Goal: Task Accomplishment & Management: Complete application form

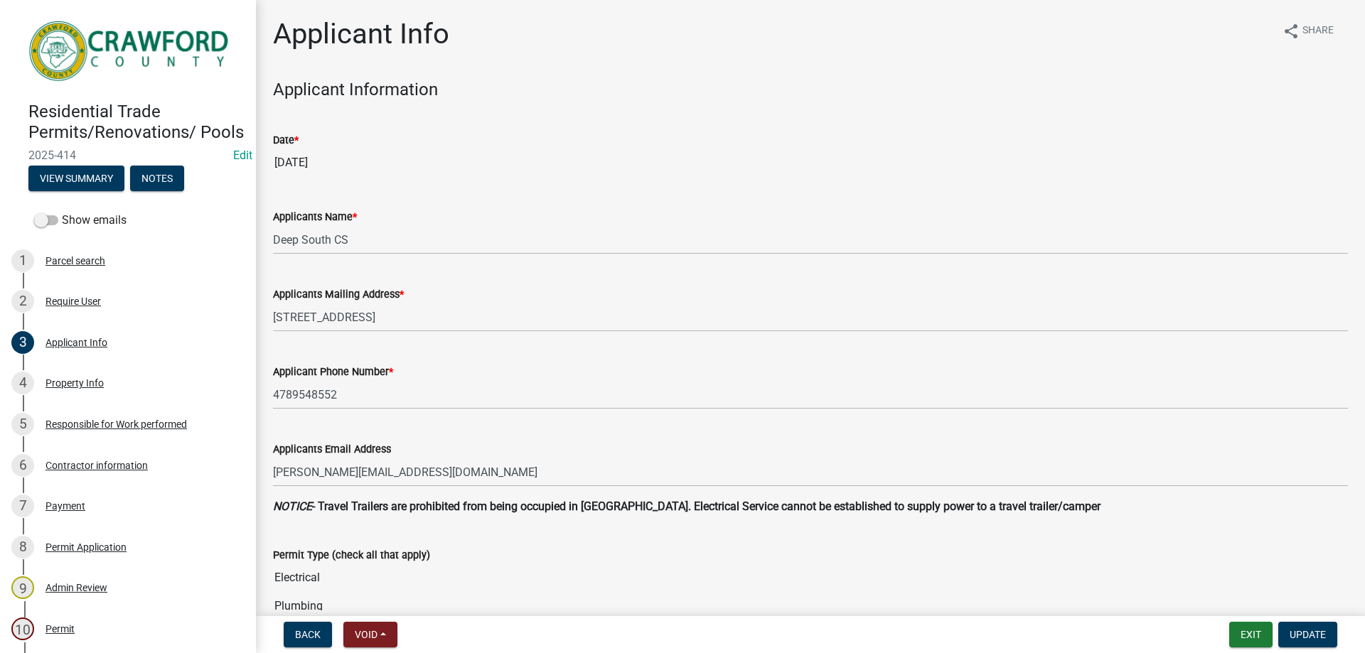
select select "623d3079-c1eb-44cf-96cb-a8315f116107"
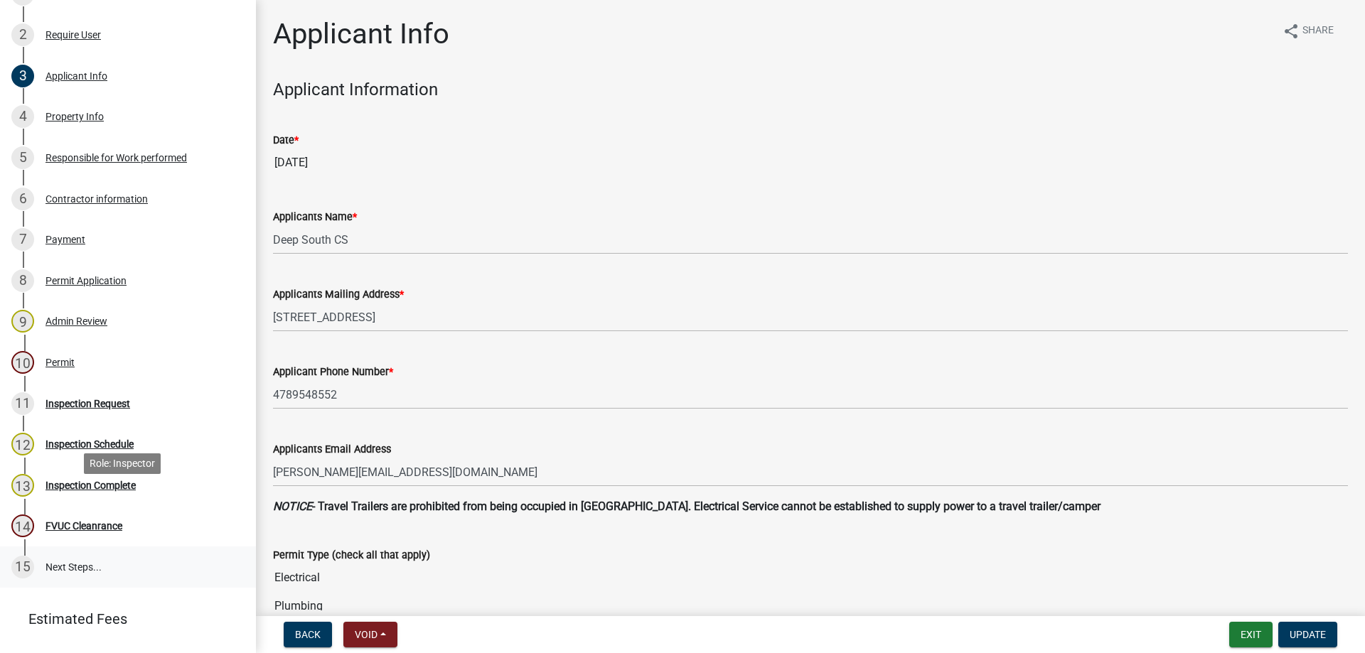
scroll to position [350, 0]
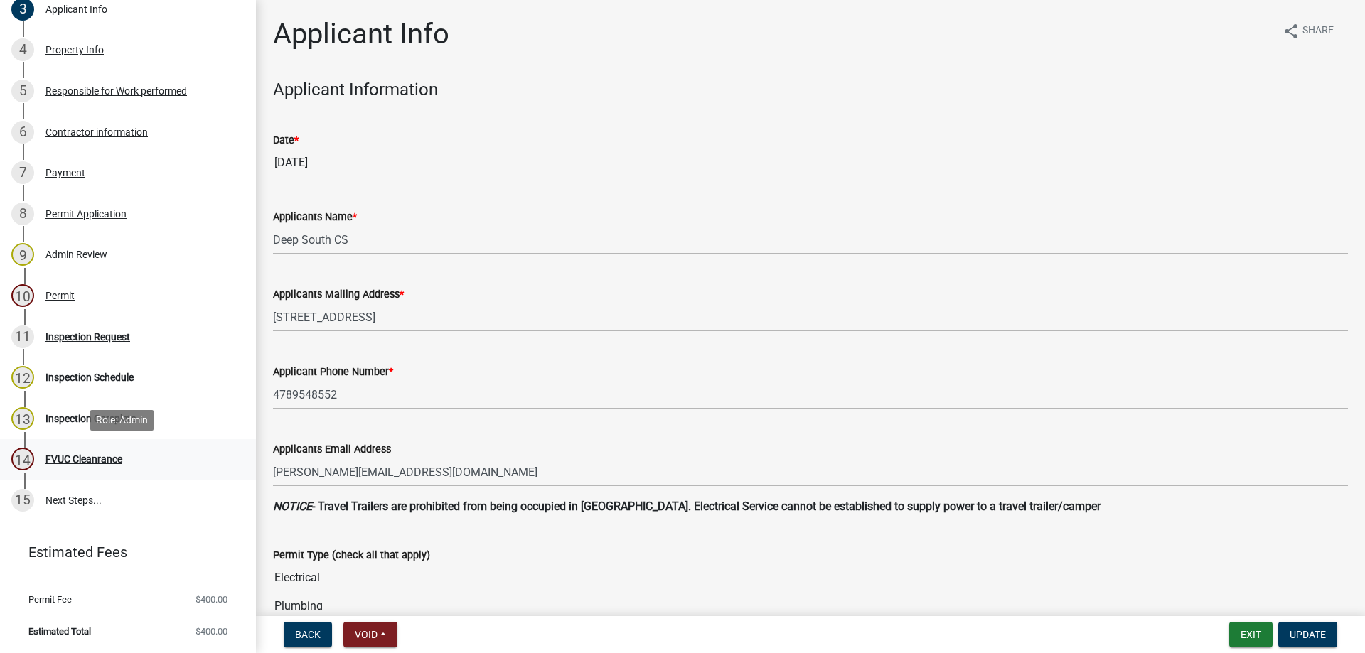
click at [136, 460] on div "14 FVUC Cleanrance" at bounding box center [122, 459] width 222 height 23
click at [146, 345] on div "11 Inspection Request" at bounding box center [122, 337] width 222 height 23
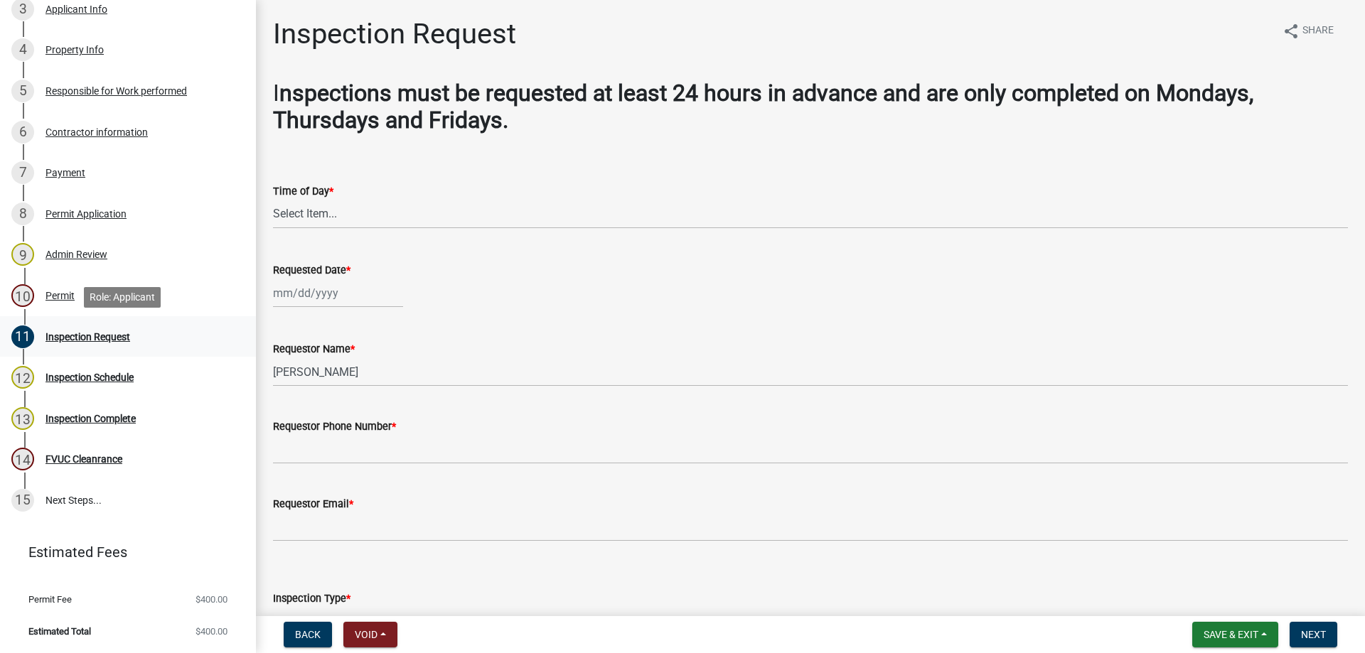
click at [107, 333] on div "Inspection Request" at bounding box center [87, 337] width 85 height 10
click at [107, 281] on link "10 Permit" at bounding box center [128, 295] width 256 height 41
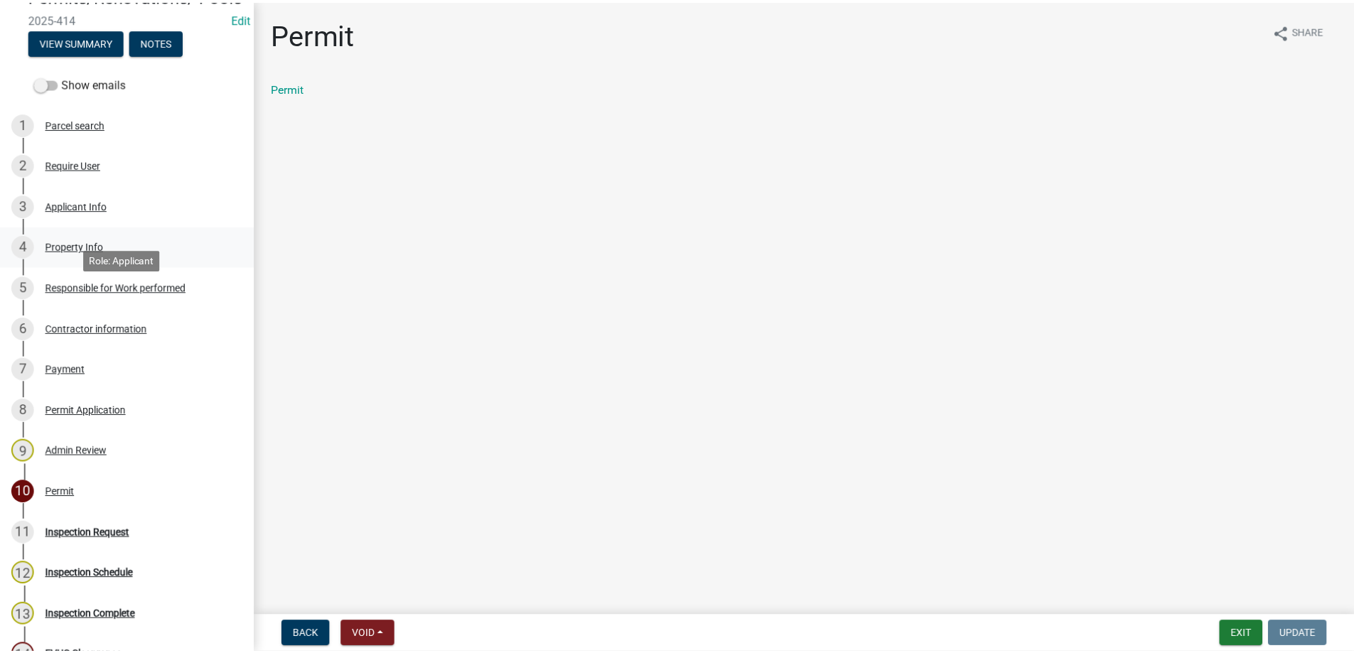
scroll to position [0, 0]
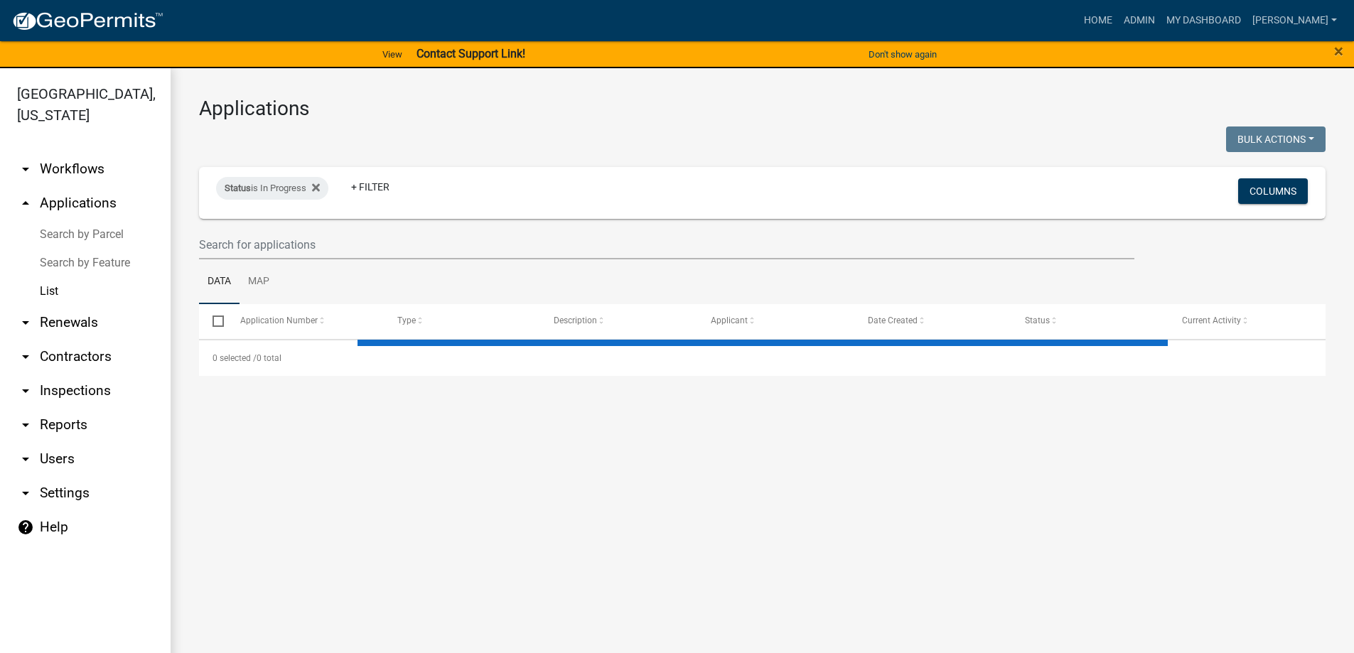
select select "3: 100"
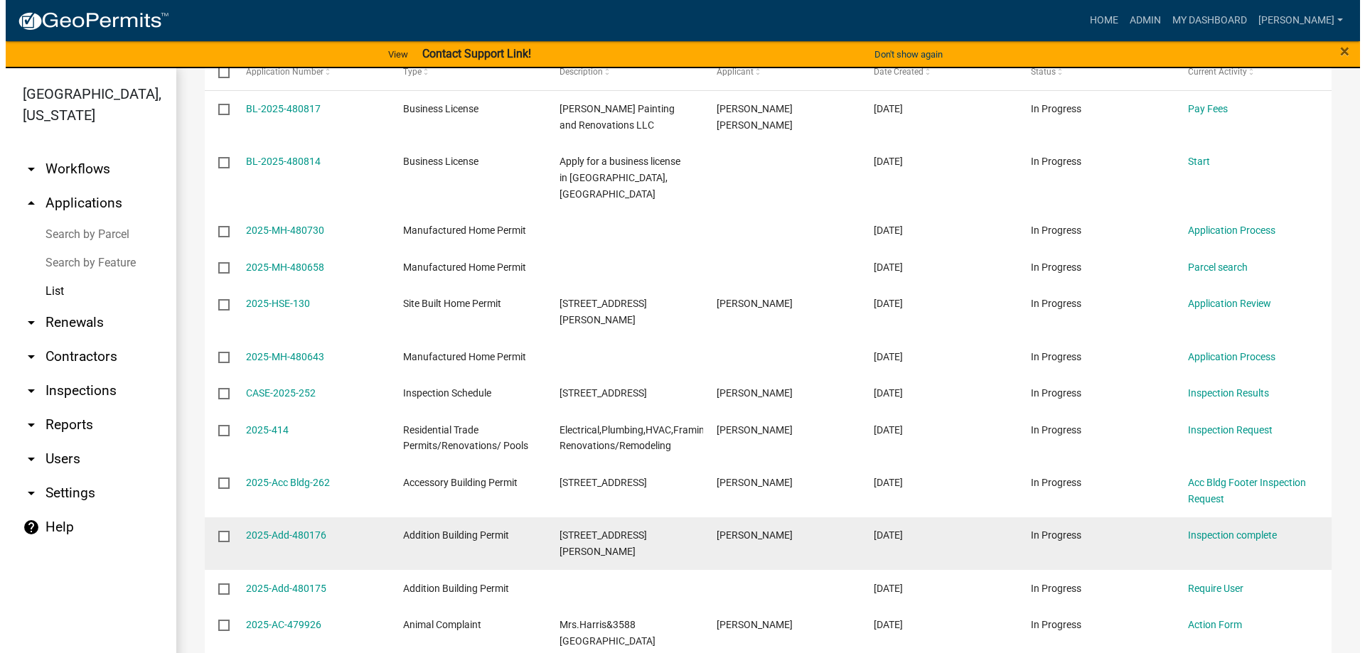
scroll to position [284, 0]
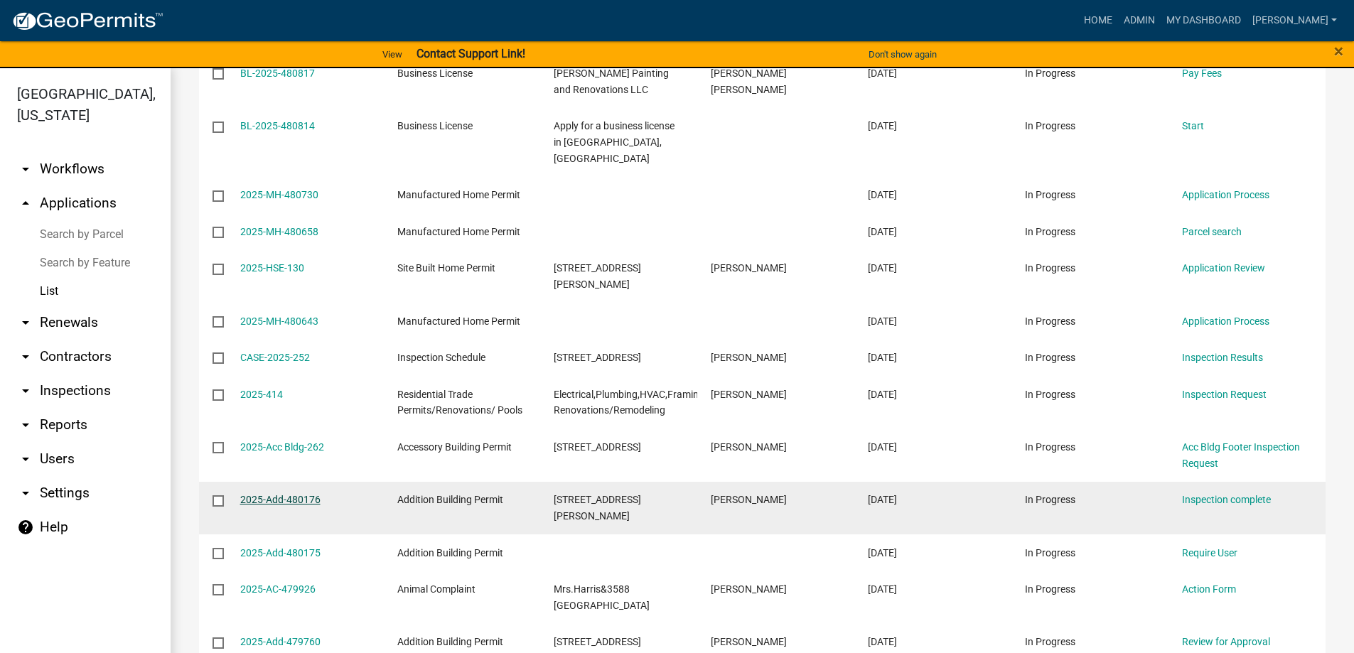
click at [296, 494] on link "2025-Add-480176" at bounding box center [280, 499] width 80 height 11
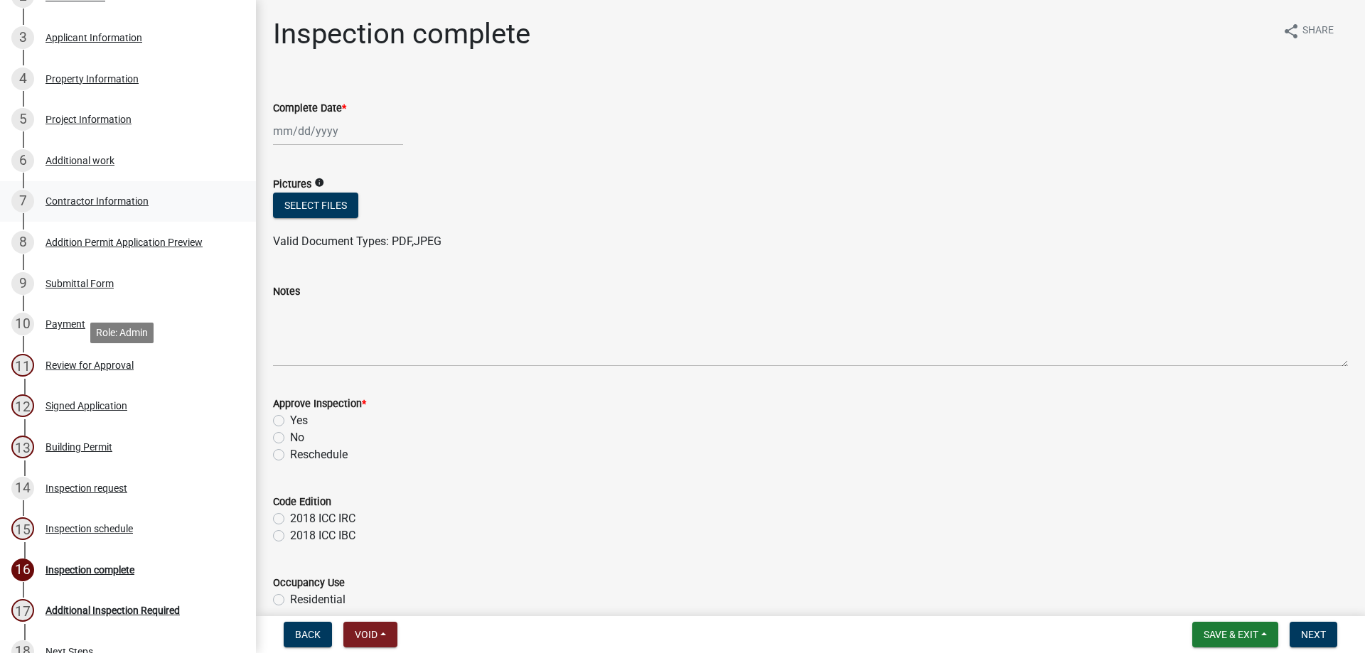
scroll to position [427, 0]
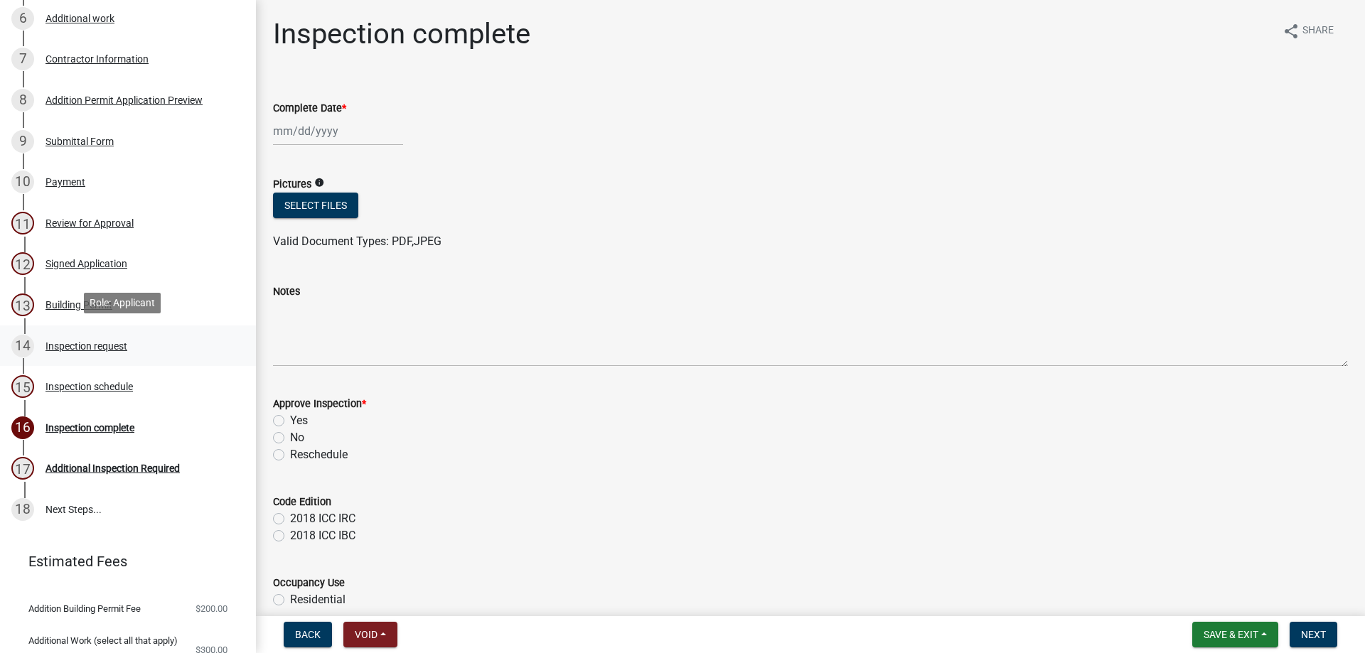
click at [157, 353] on div "14 Inspection request" at bounding box center [122, 346] width 222 height 23
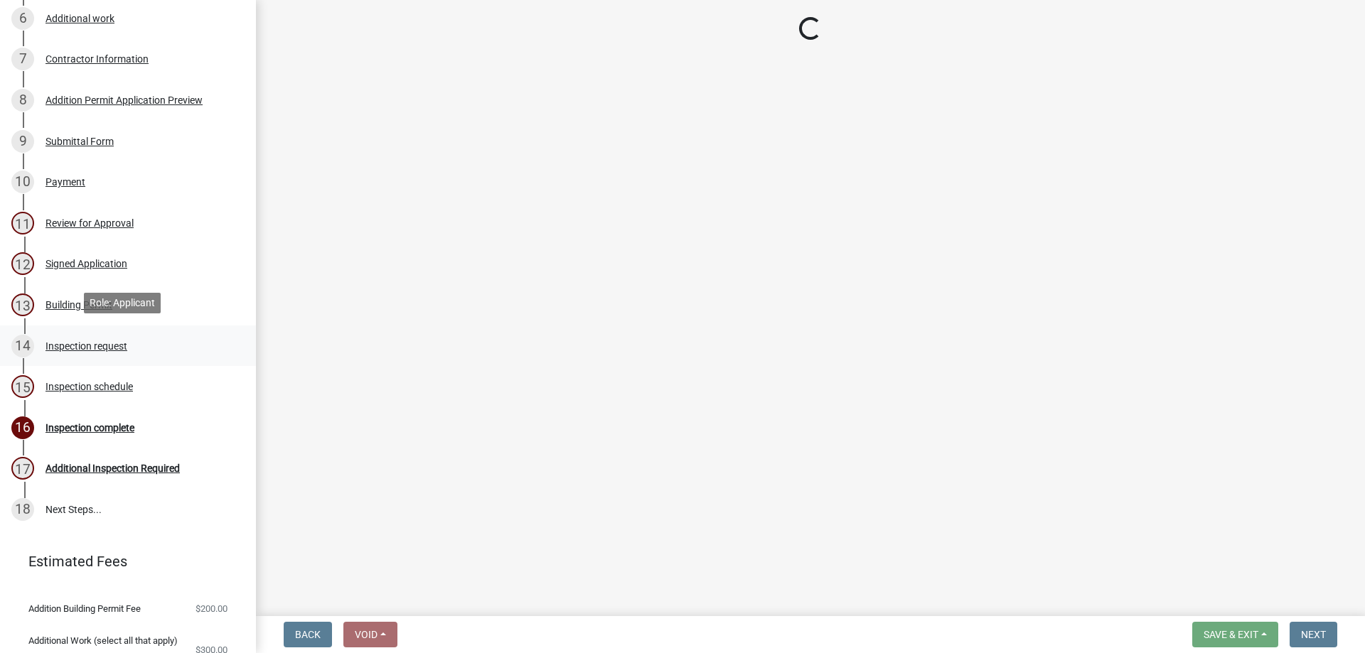
select select "cd8b4e5b-1e2f-41a9-9e41-35cf84ce3714"
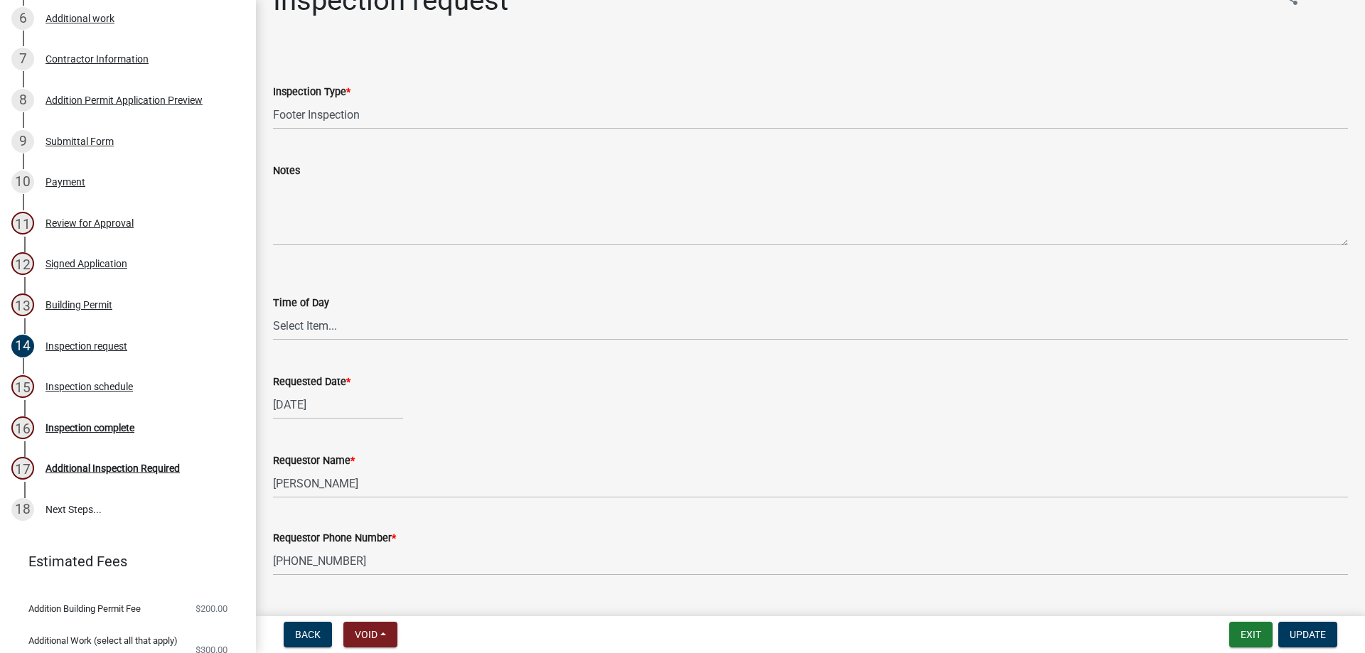
scroll to position [0, 0]
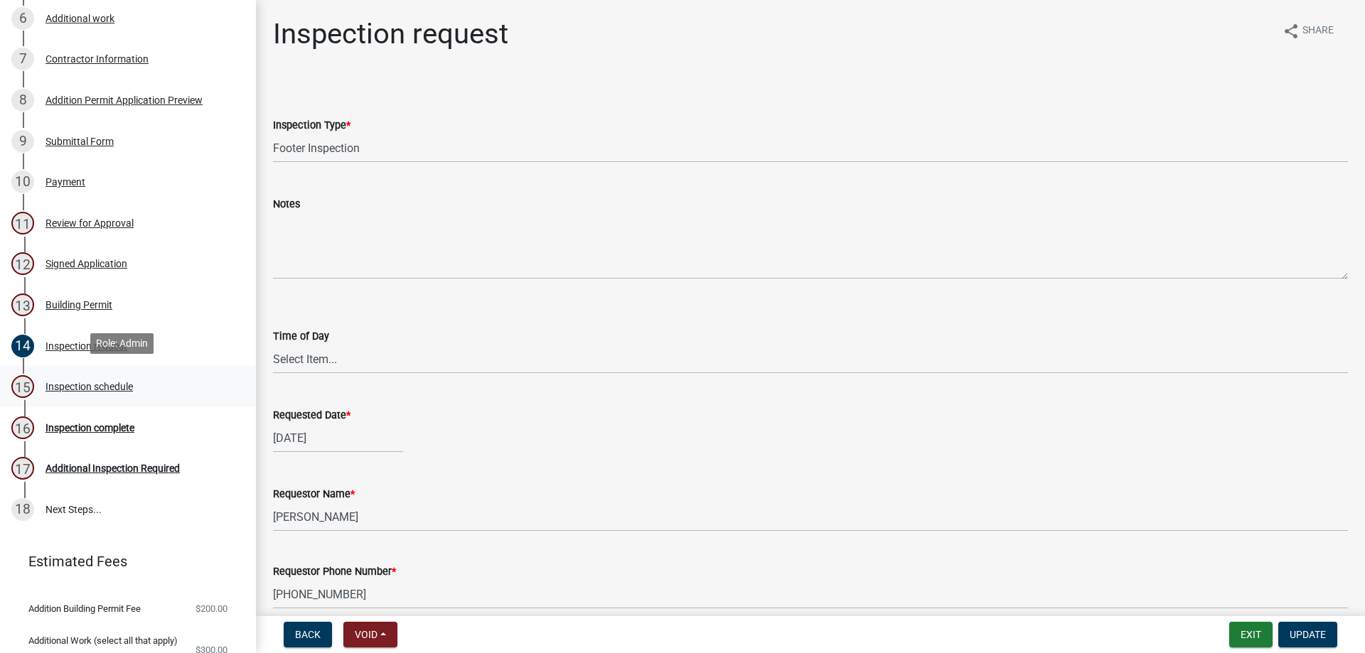
click at [110, 395] on link "15 Inspection schedule" at bounding box center [128, 386] width 256 height 41
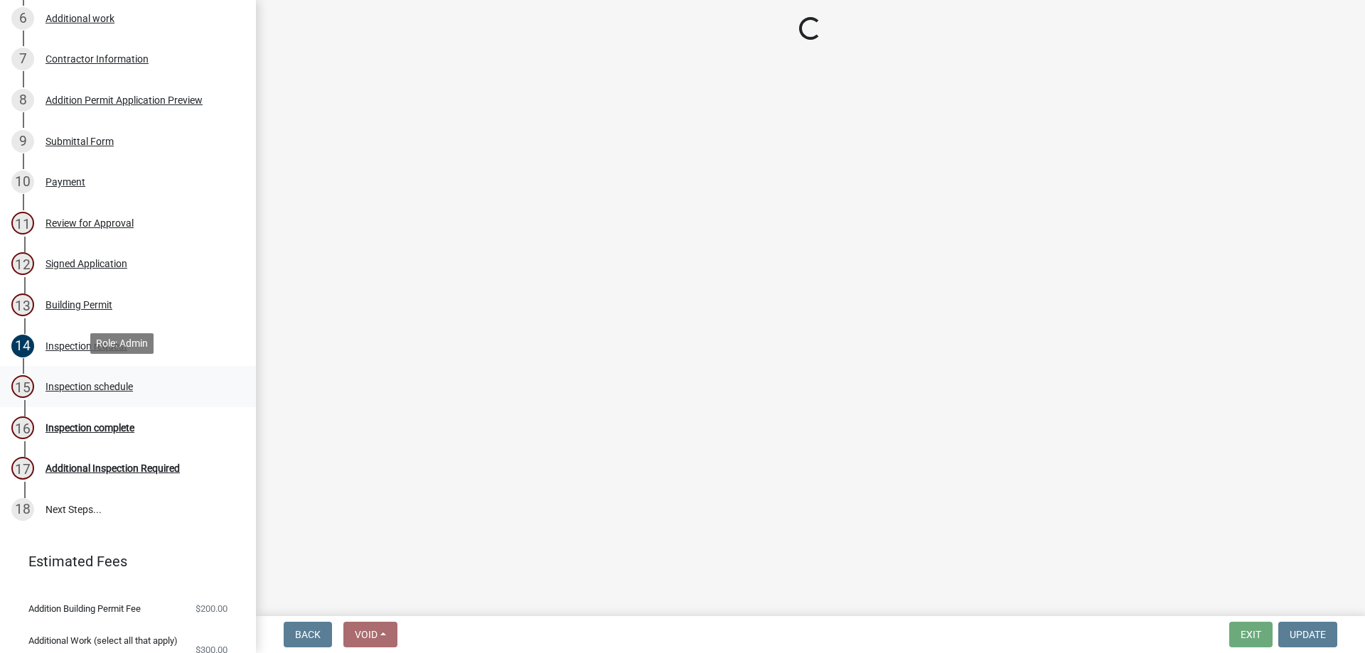
select select "3acdf11f-131c-438b-b450-ae4501c32128"
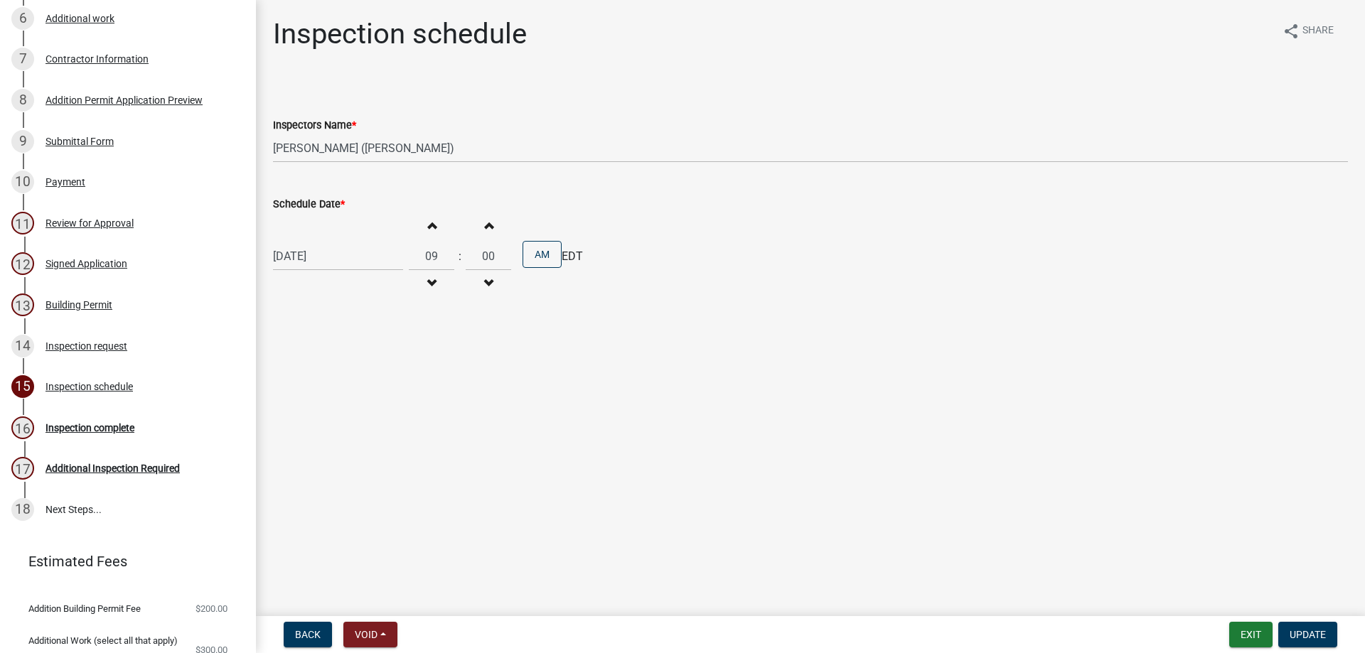
click at [436, 232] on button "Increment hours" at bounding box center [432, 226] width 30 height 26
type input "10"
click at [1297, 633] on span "Update" at bounding box center [1308, 634] width 36 height 11
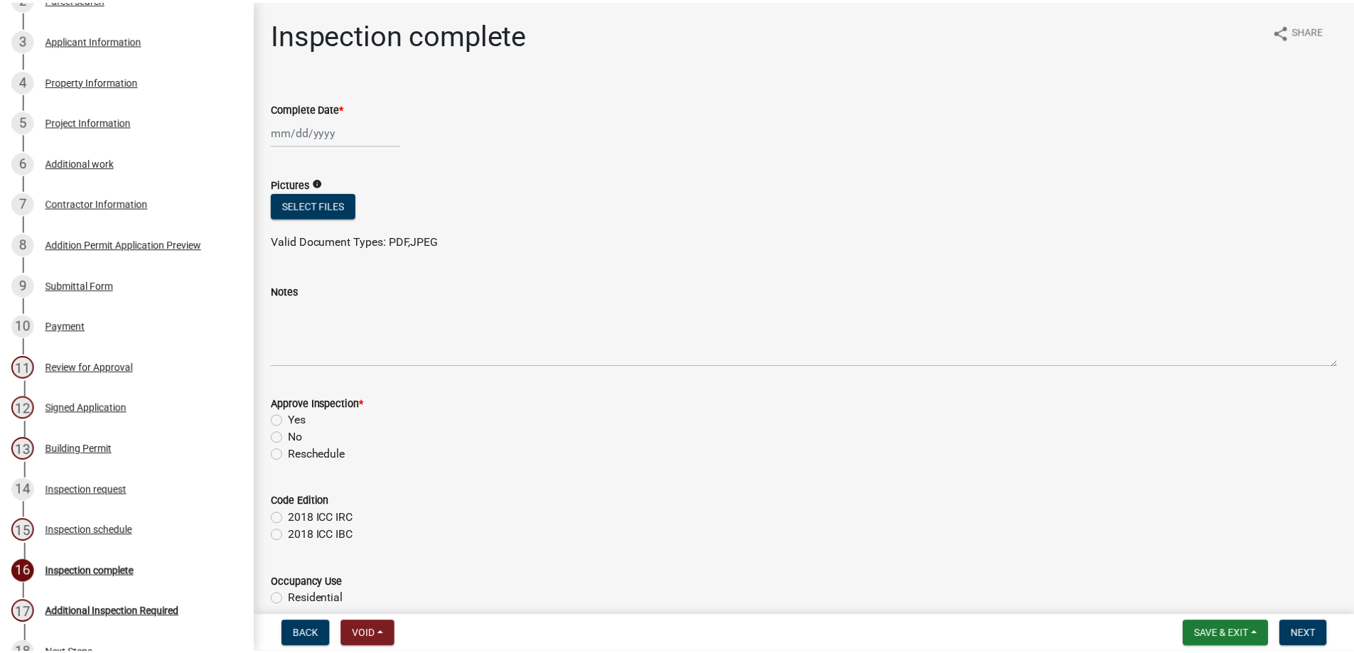
scroll to position [213, 0]
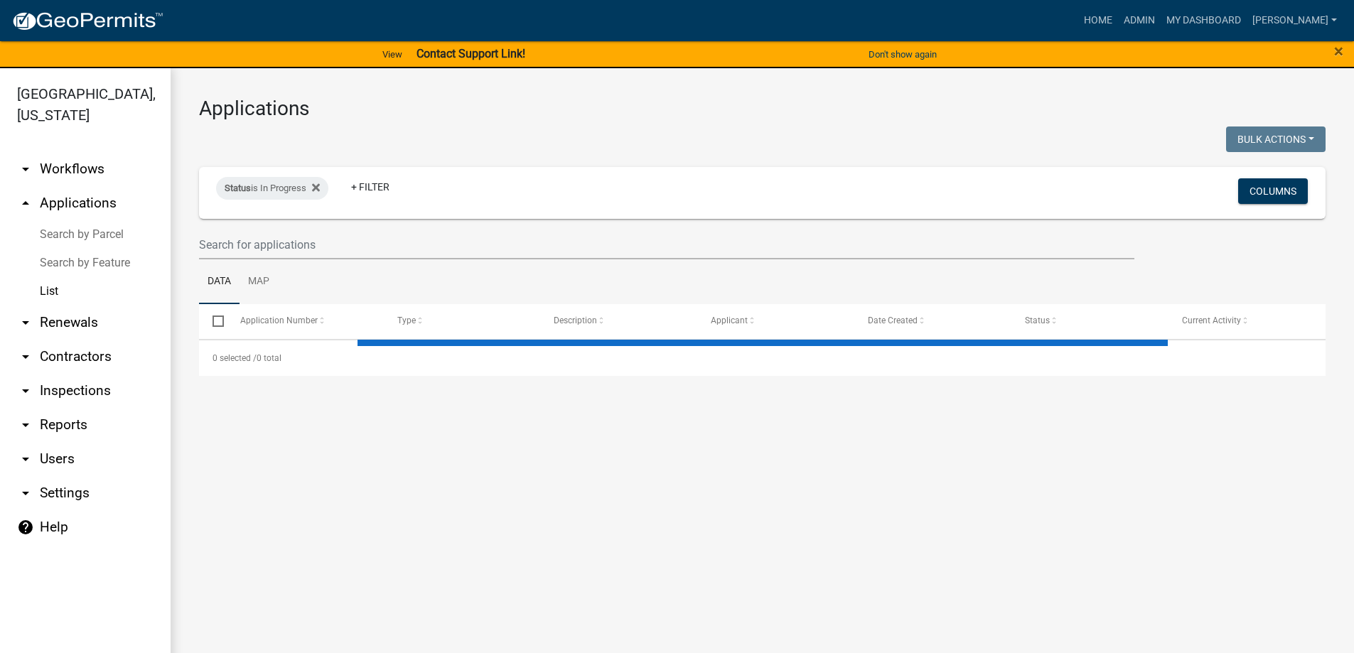
select select "3: 100"
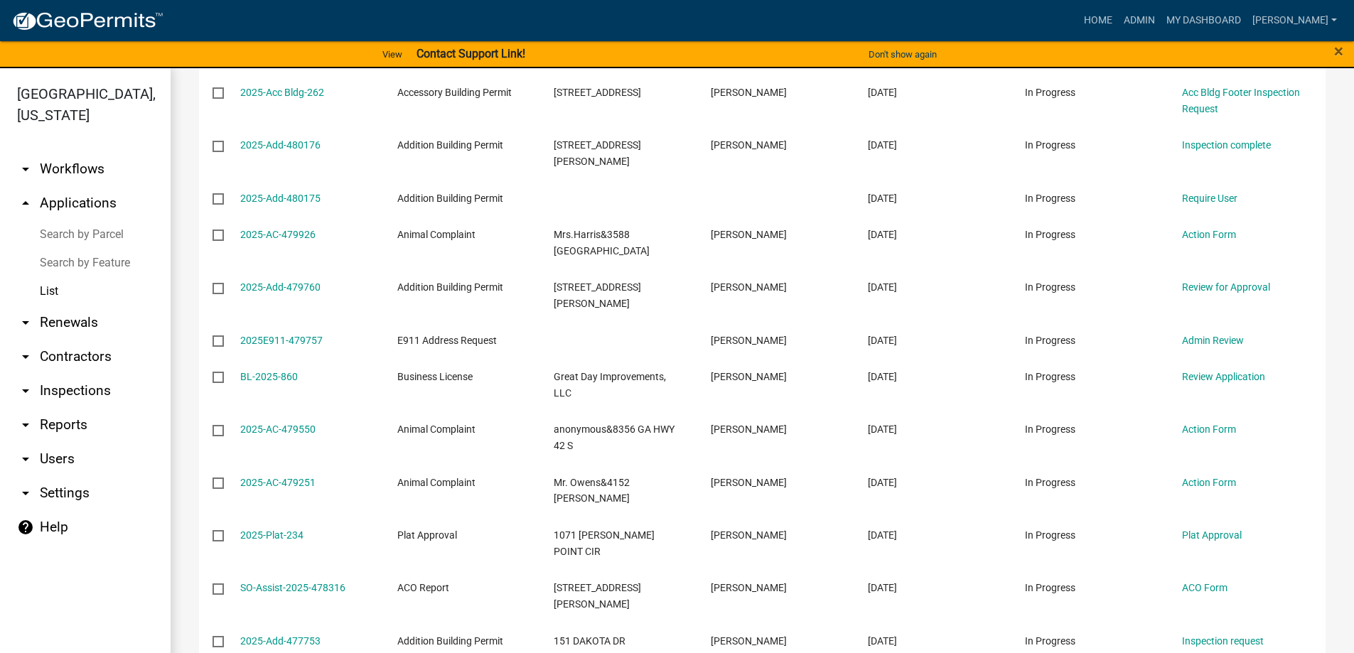
scroll to position [640, 0]
click at [87, 390] on link "arrow_drop_down Inspections" at bounding box center [85, 391] width 171 height 34
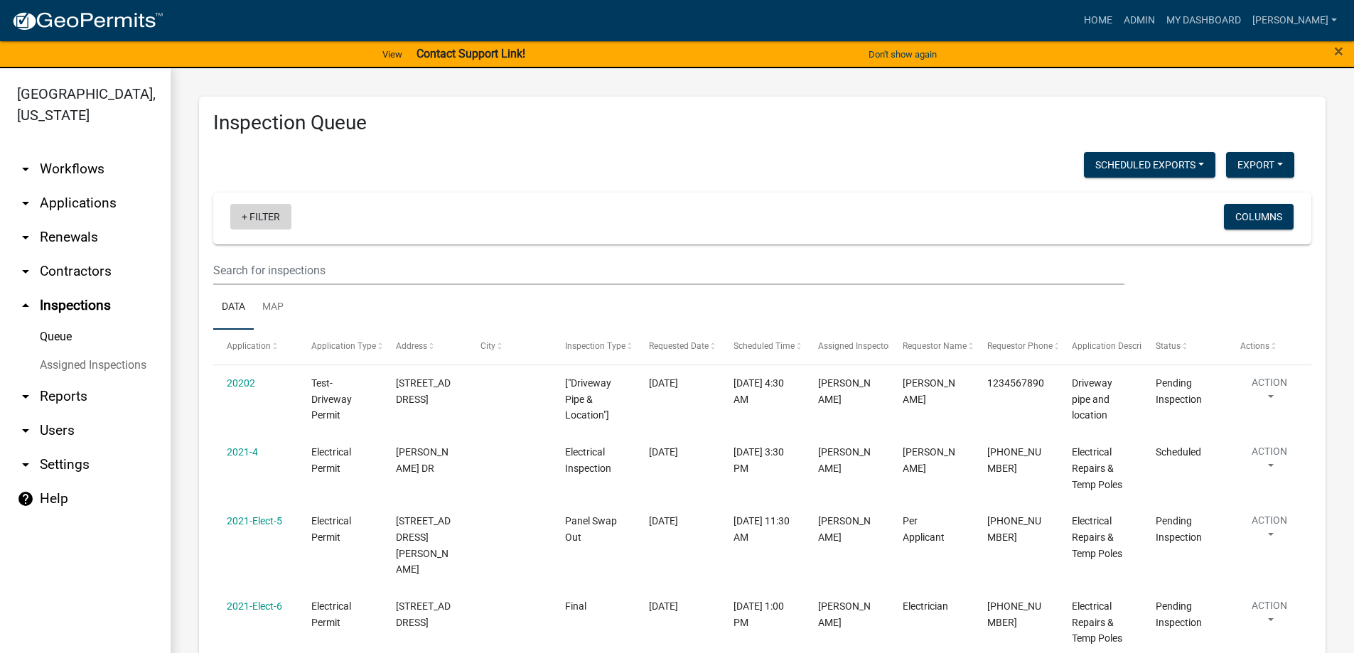
click at [262, 225] on link "+ Filter" at bounding box center [260, 217] width 61 height 26
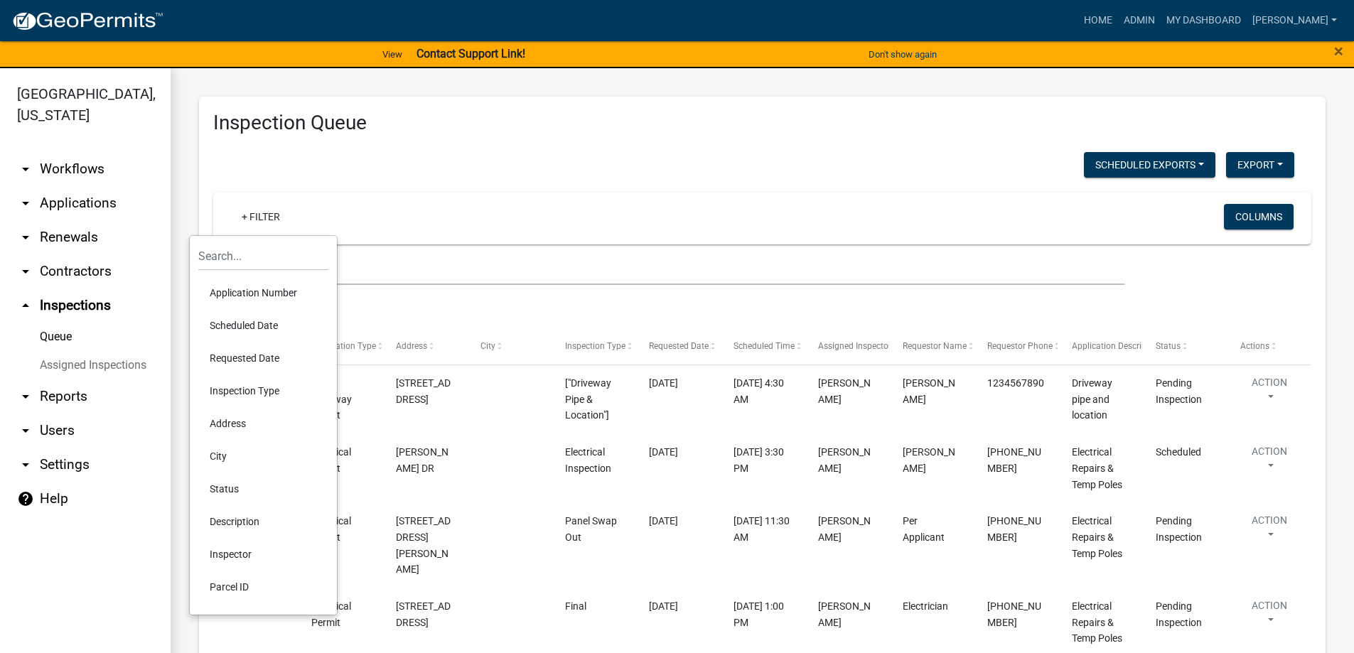
click at [274, 331] on li "Scheduled Date" at bounding box center [263, 325] width 130 height 33
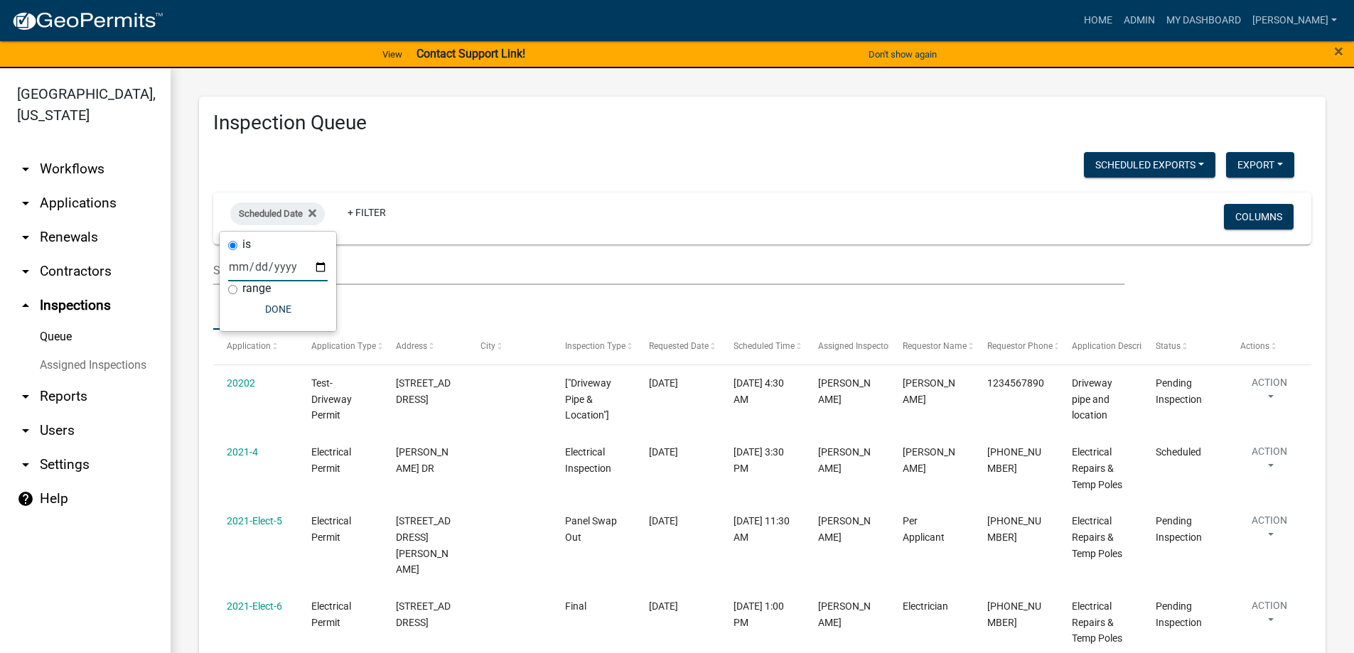
click at [318, 270] on input "date" at bounding box center [278, 266] width 100 height 29
type input "[DATE]"
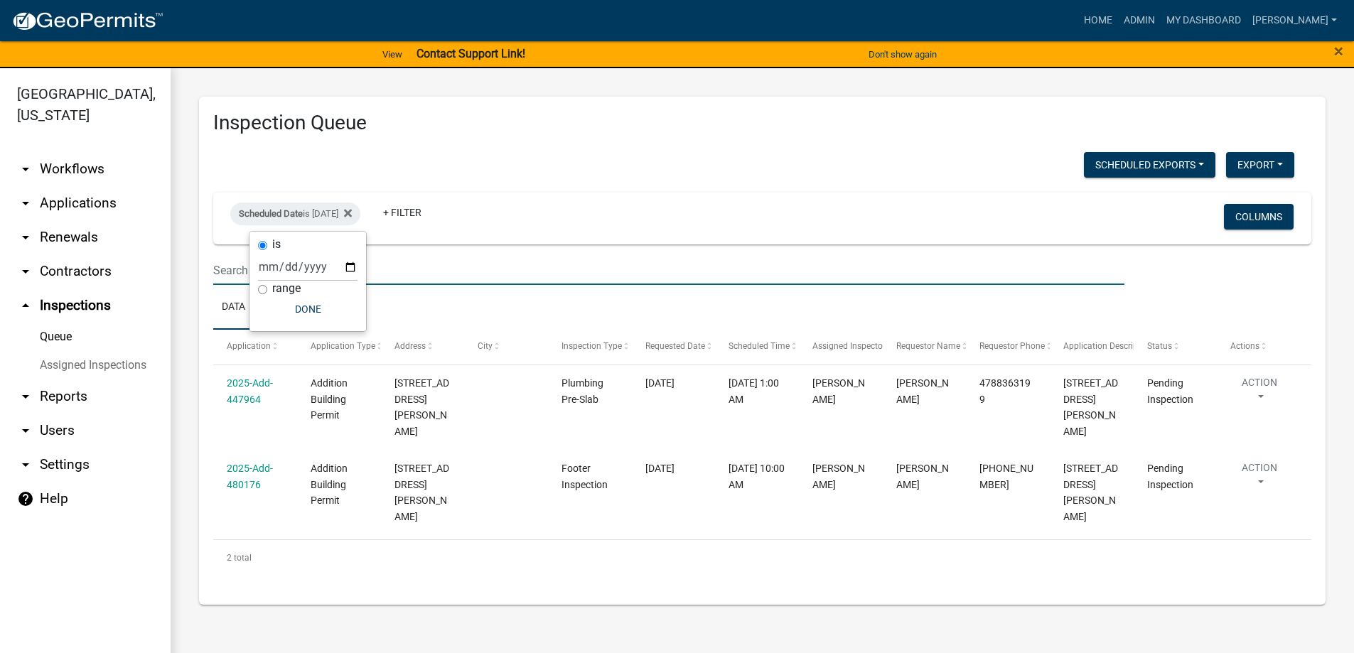
click at [434, 267] on input "text" at bounding box center [668, 270] width 911 height 29
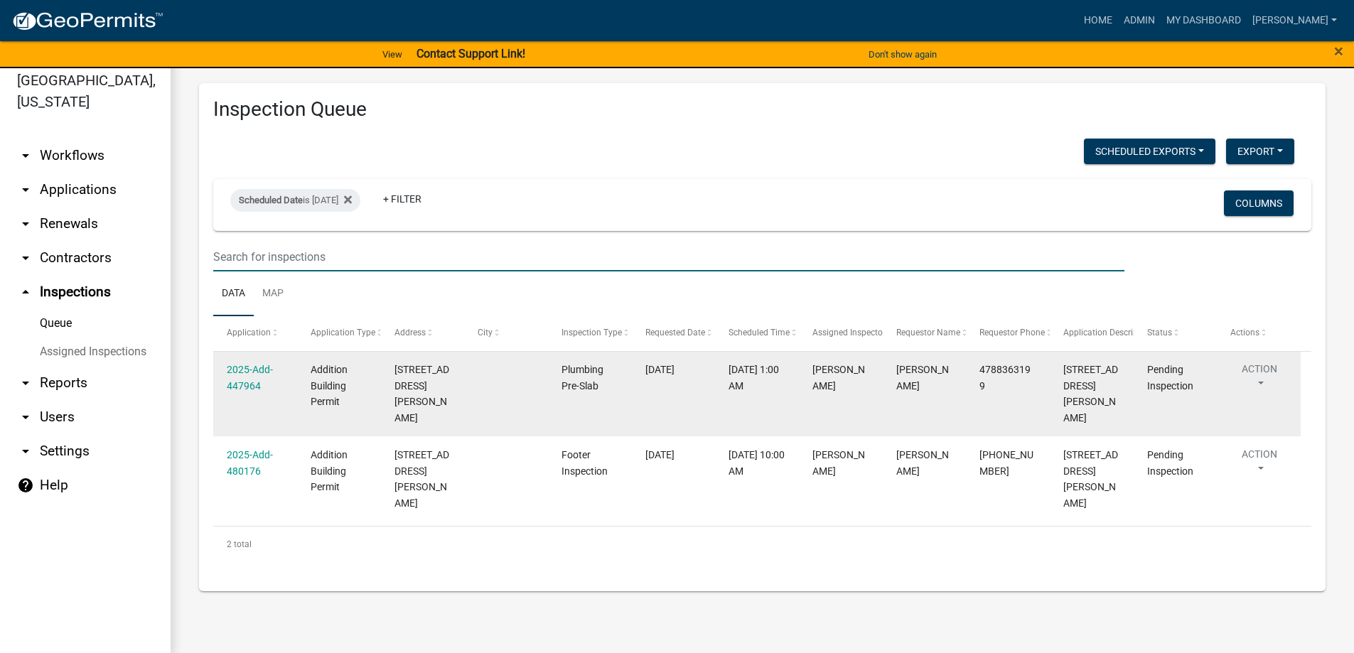
scroll to position [17, 0]
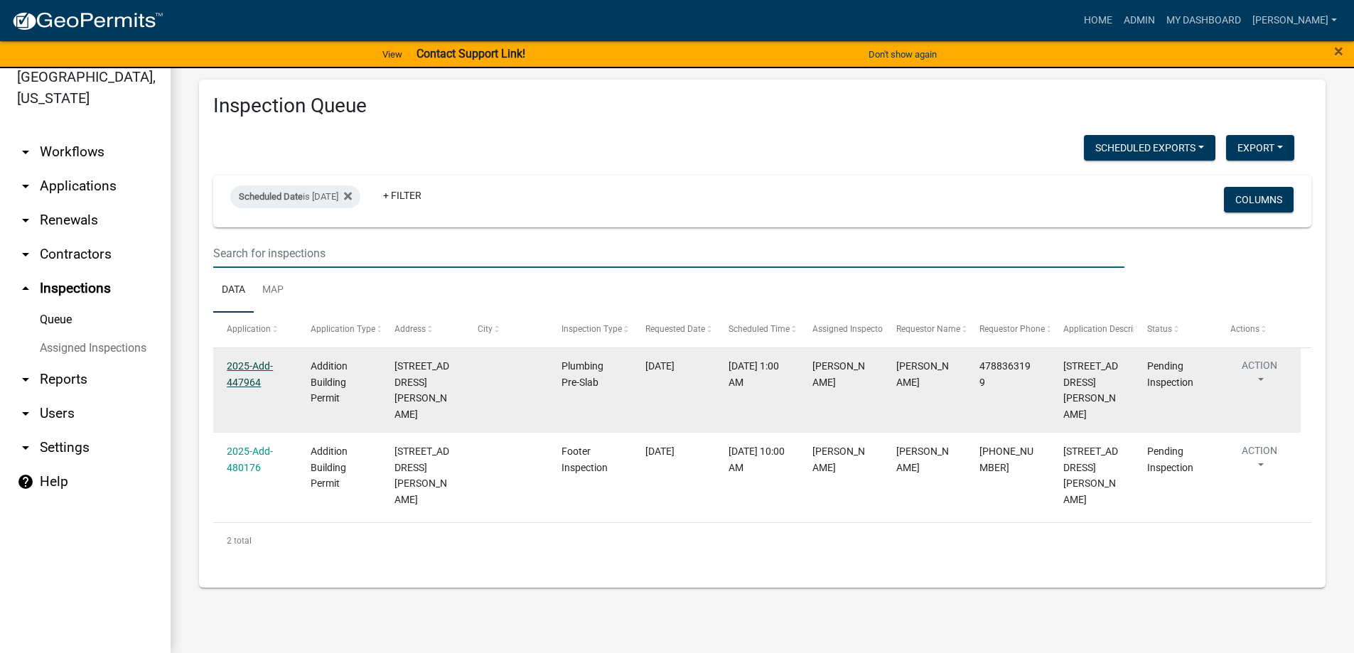
click at [252, 368] on link "2025-Add-447964" at bounding box center [250, 374] width 46 height 28
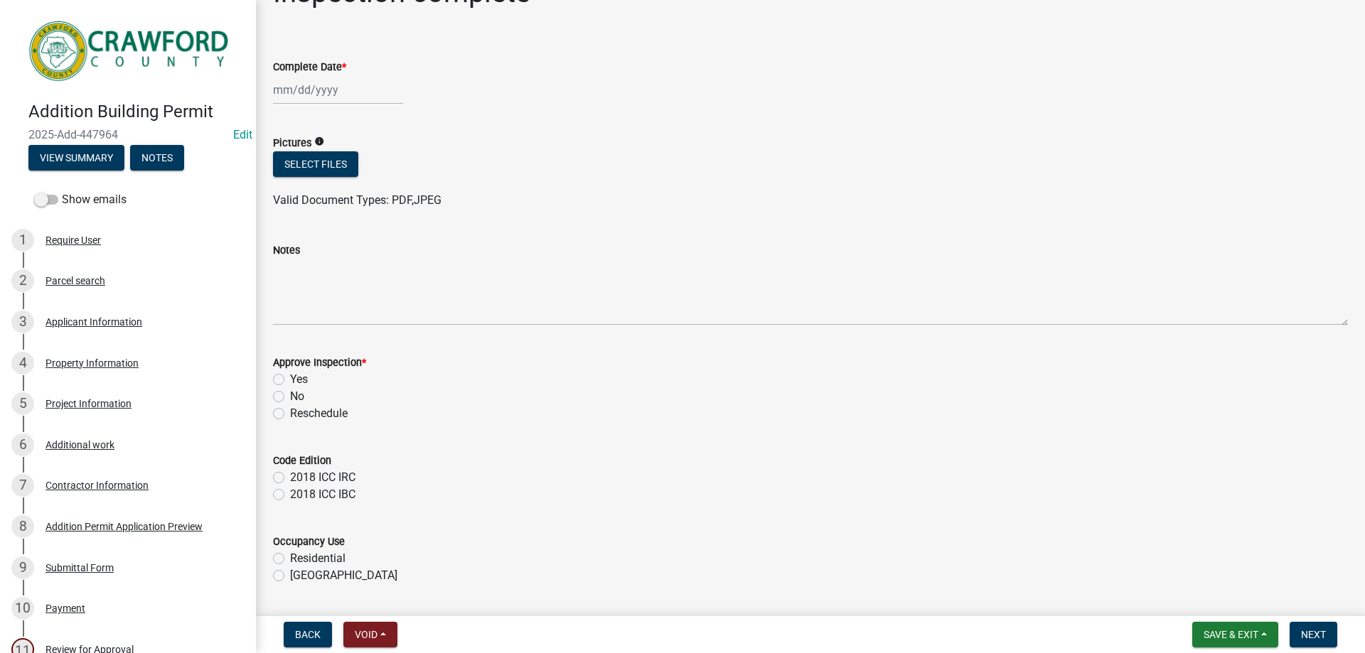
scroll to position [83, 0]
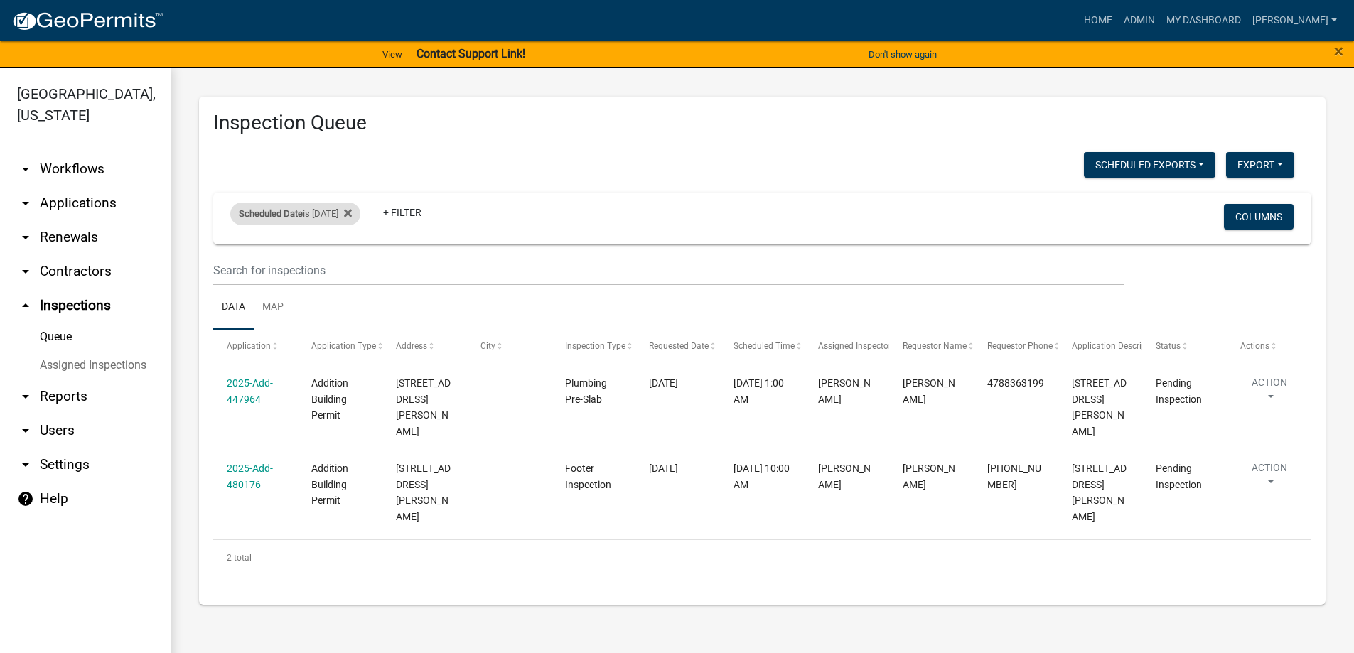
click at [347, 217] on div "Scheduled Date is [DATE]" at bounding box center [295, 214] width 130 height 23
click at [344, 265] on input "[DATE]" at bounding box center [308, 266] width 100 height 29
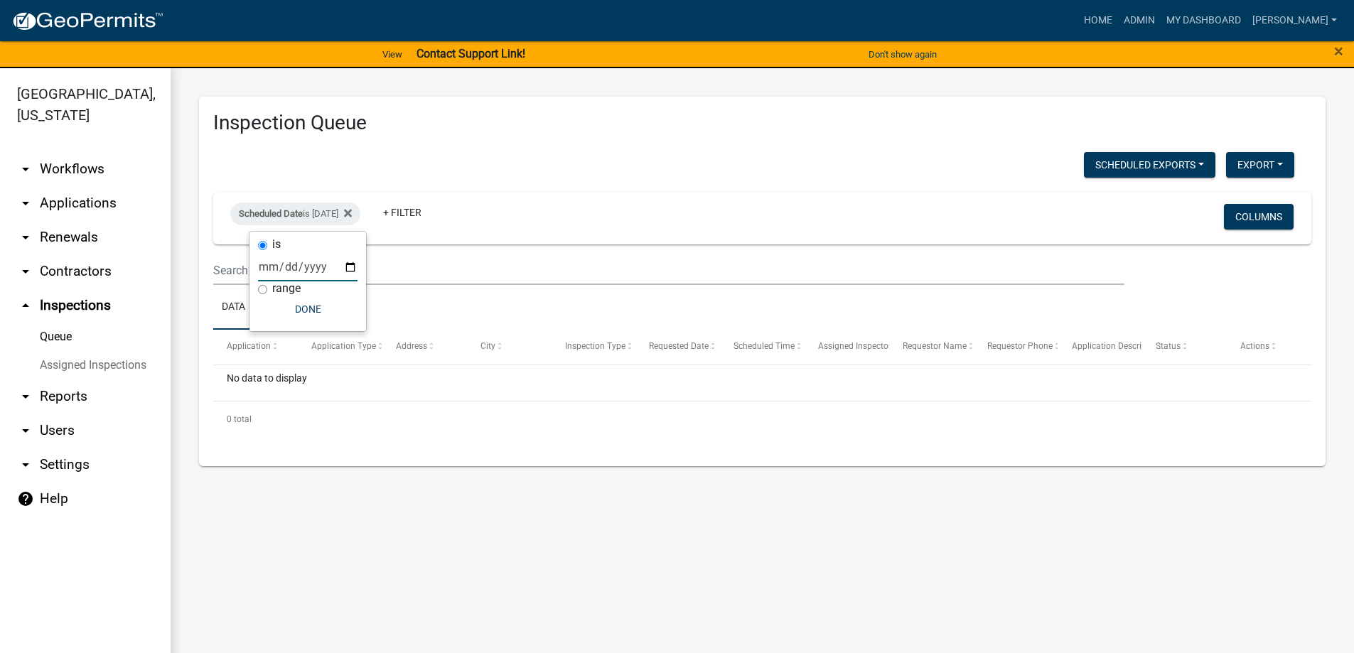
click at [344, 274] on input "[DATE]" at bounding box center [308, 266] width 100 height 29
click at [352, 267] on input "[DATE]" at bounding box center [308, 266] width 100 height 29
click at [353, 272] on input "[DATE]" at bounding box center [308, 266] width 100 height 29
click at [355, 268] on input "[DATE]" at bounding box center [308, 266] width 100 height 29
type input "[DATE]"
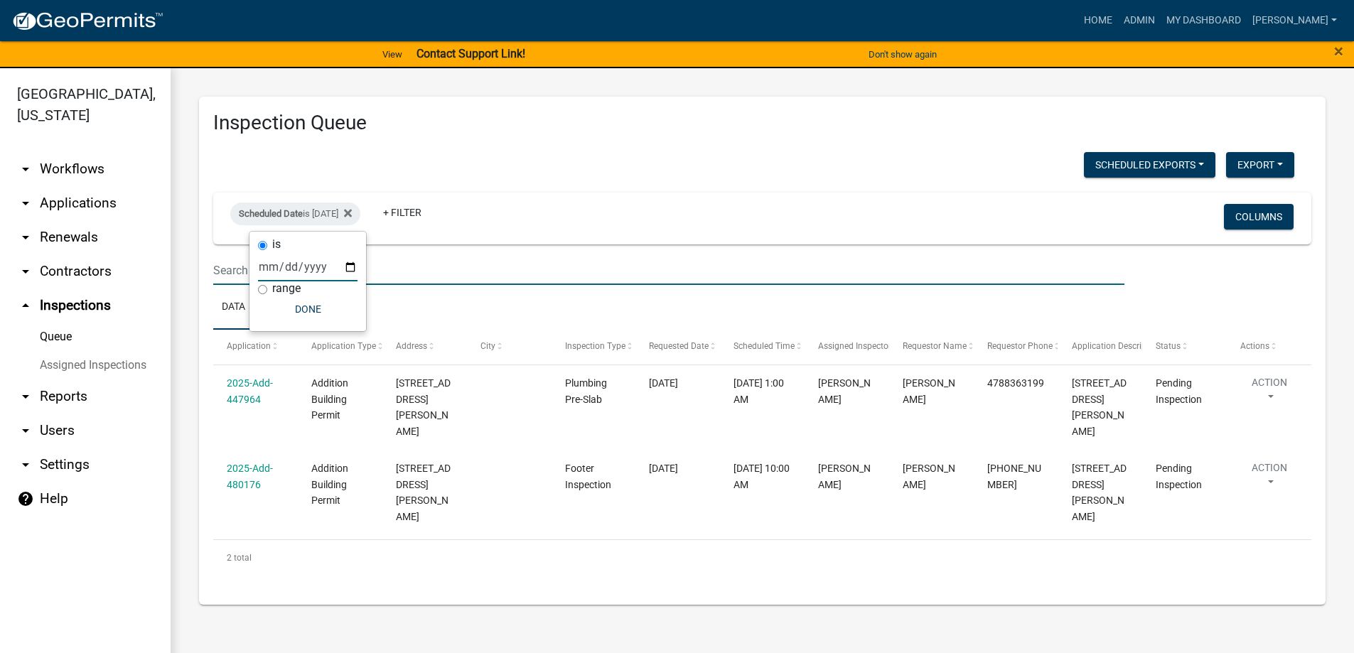
click at [461, 277] on input "text" at bounding box center [668, 270] width 911 height 29
click at [77, 191] on link "arrow_drop_down Applications" at bounding box center [85, 203] width 171 height 34
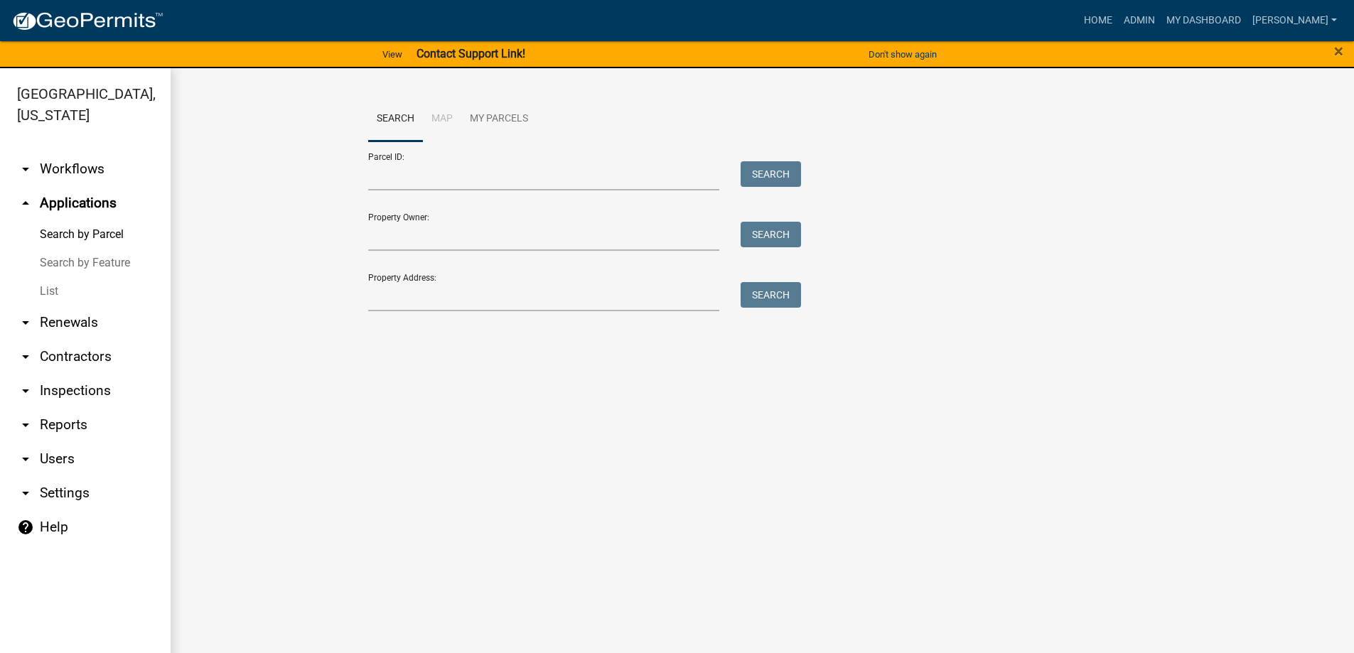
drag, startPoint x: 58, startPoint y: 291, endPoint x: 91, endPoint y: 282, distance: 33.8
click at [58, 291] on link "List" at bounding box center [85, 291] width 171 height 28
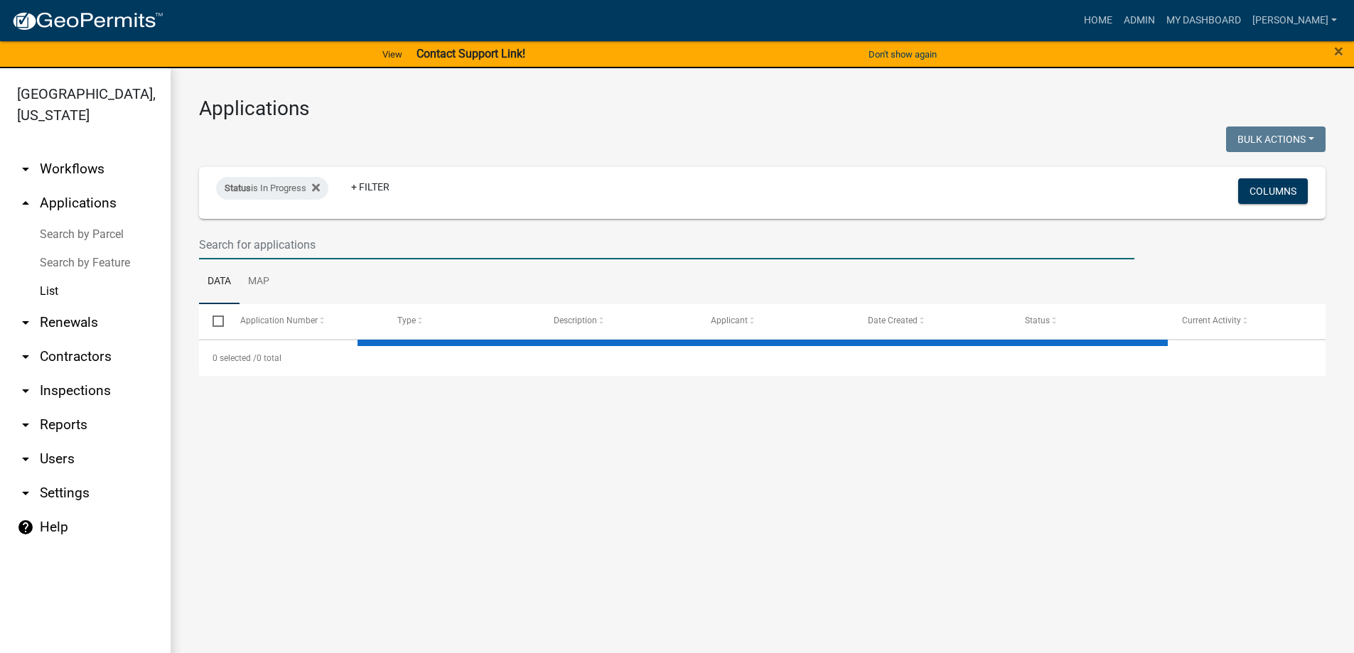
click at [334, 242] on input "text" at bounding box center [666, 244] width 935 height 29
select select "3: 100"
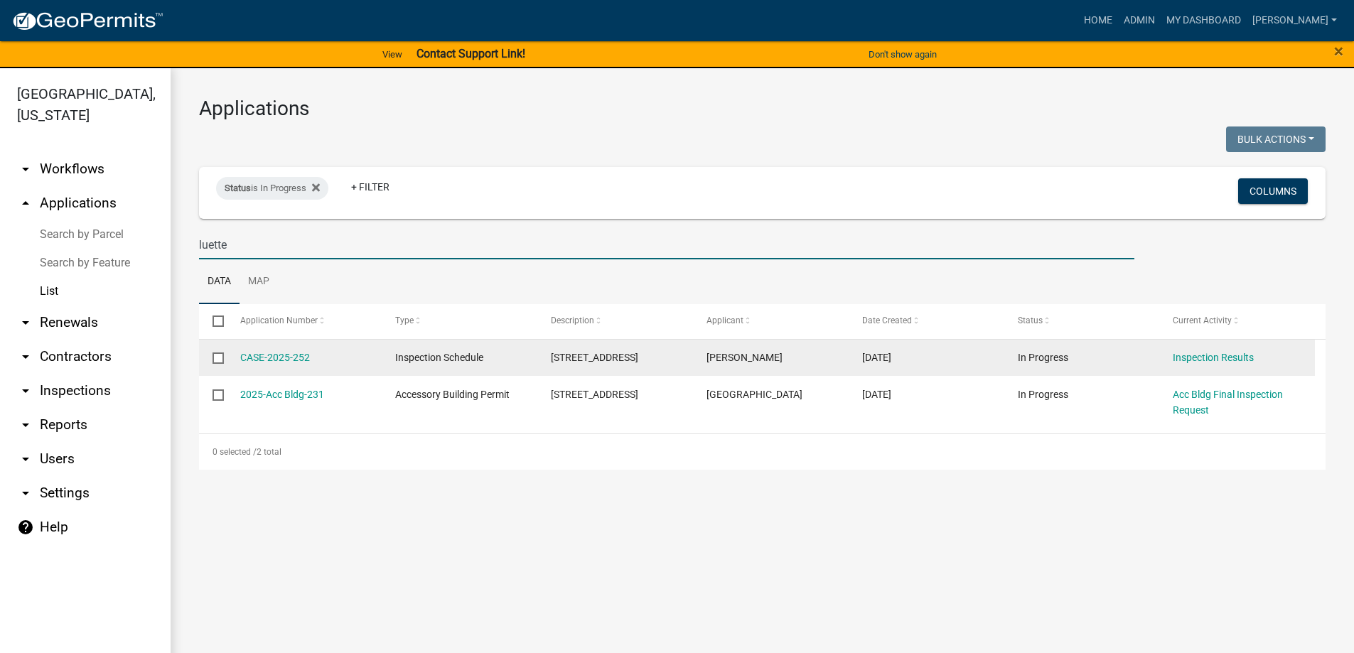
type input "luette"
click at [297, 365] on div "CASE-2025-252" at bounding box center [304, 358] width 128 height 16
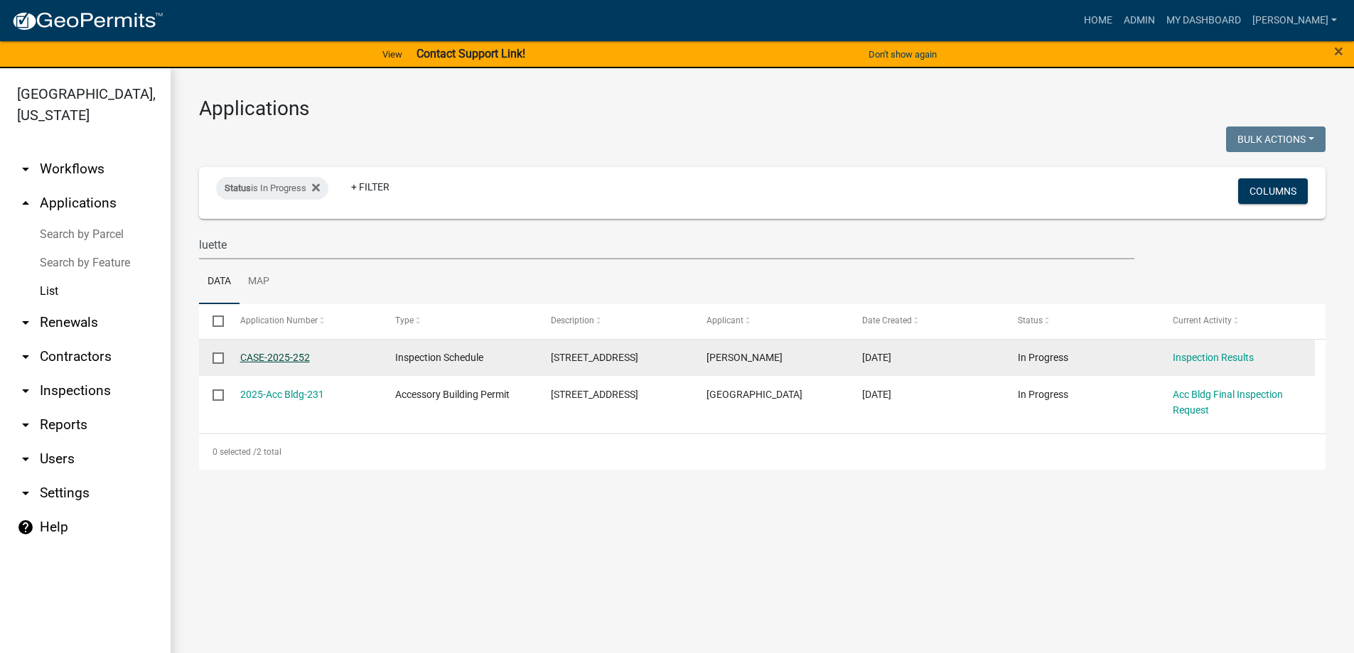
click at [295, 362] on link "CASE-2025-252" at bounding box center [275, 357] width 70 height 11
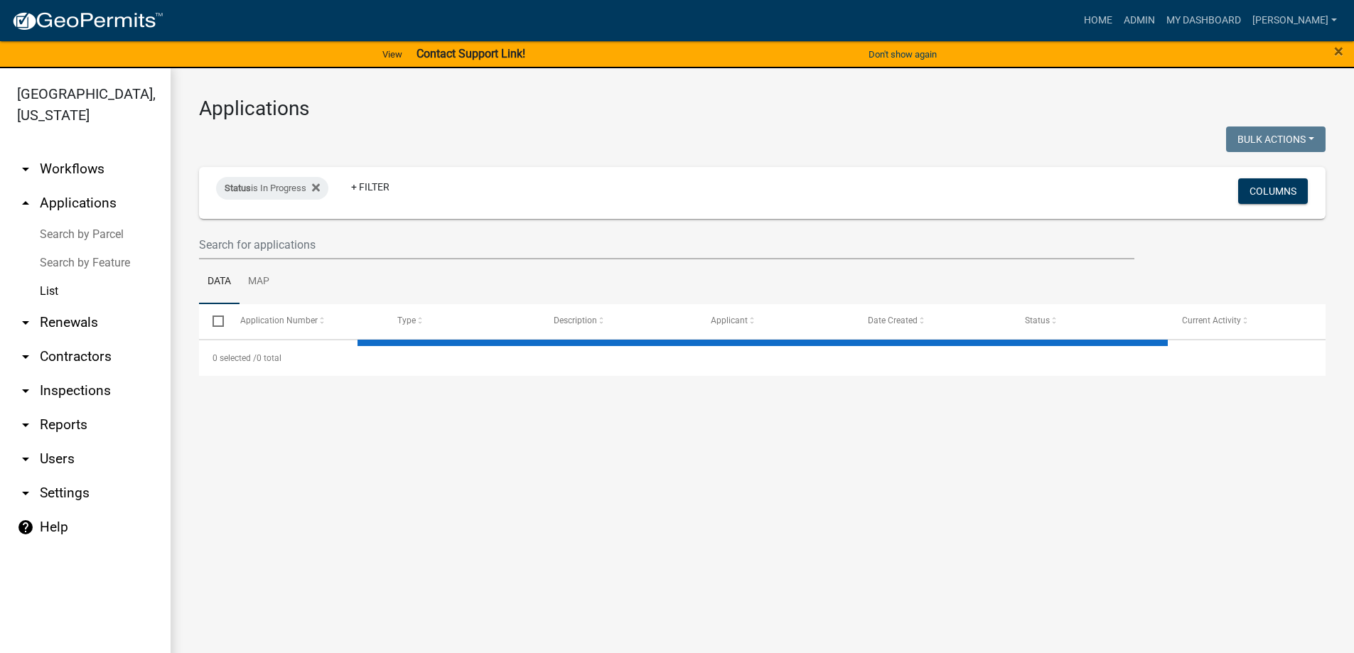
select select "3: 100"
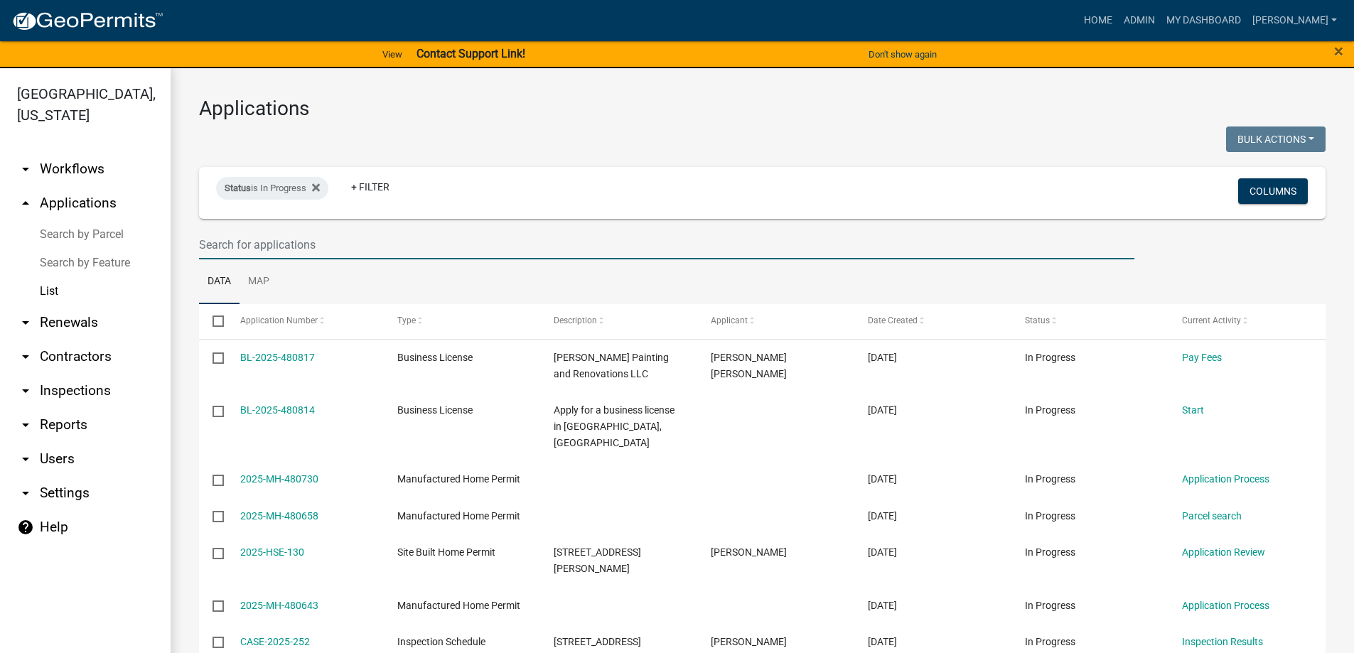
click at [306, 243] on input "text" at bounding box center [666, 244] width 935 height 29
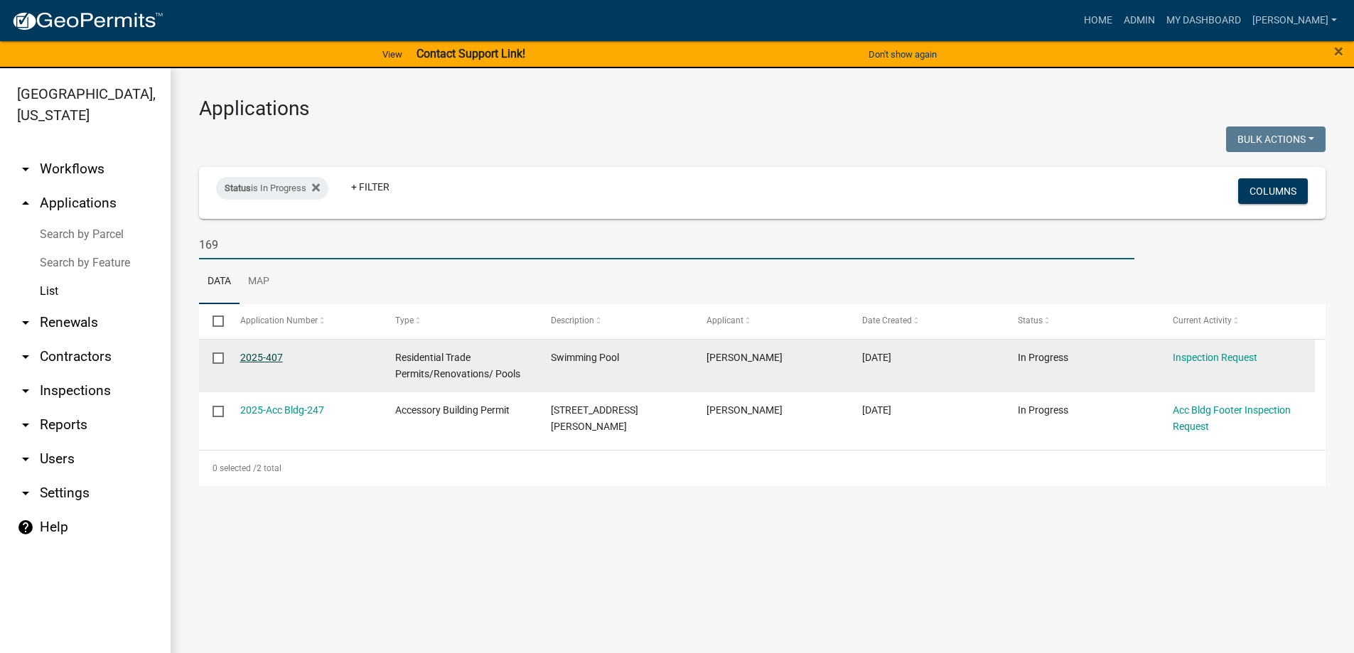
type input "169"
click at [260, 362] on link "2025-407" at bounding box center [261, 357] width 43 height 11
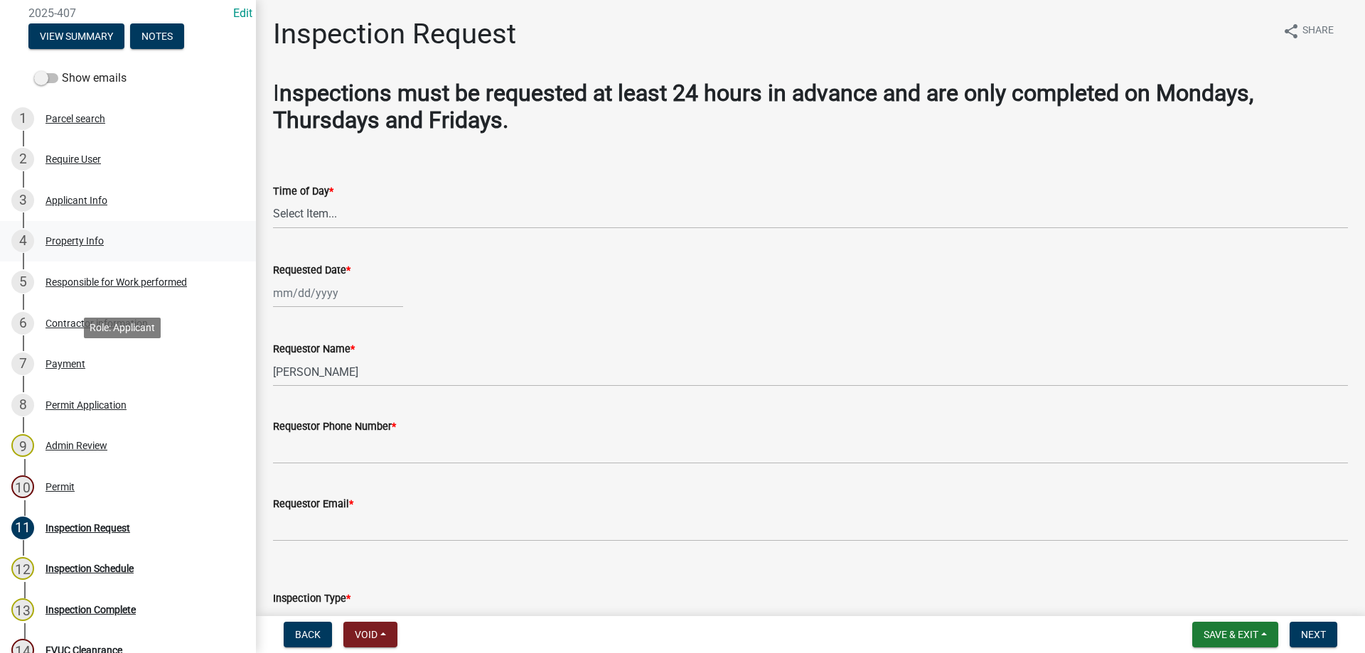
scroll to position [284, 0]
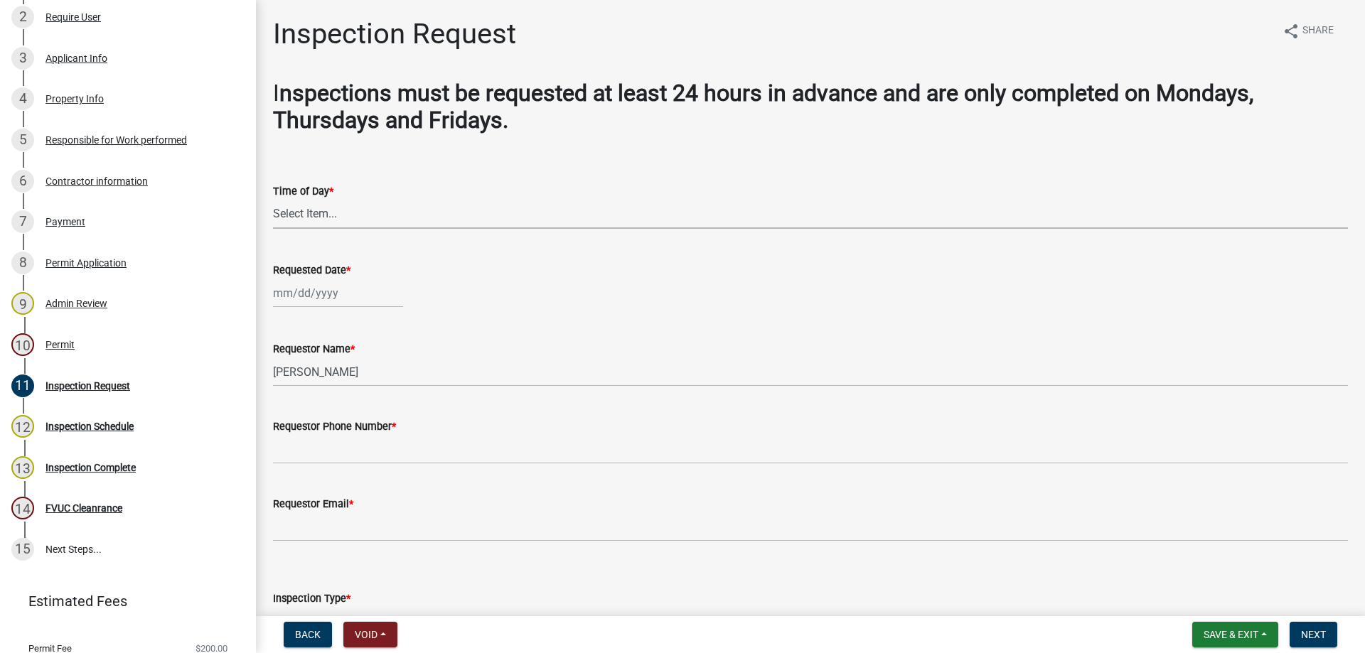
click at [454, 211] on select "Select Item... AM PM" at bounding box center [810, 214] width 1075 height 29
click at [273, 200] on select "Select Item... AM PM" at bounding box center [810, 214] width 1075 height 29
select select "589da946-7bc6-45e4-b77a-0ea44294630b"
select select "9"
select select "2025"
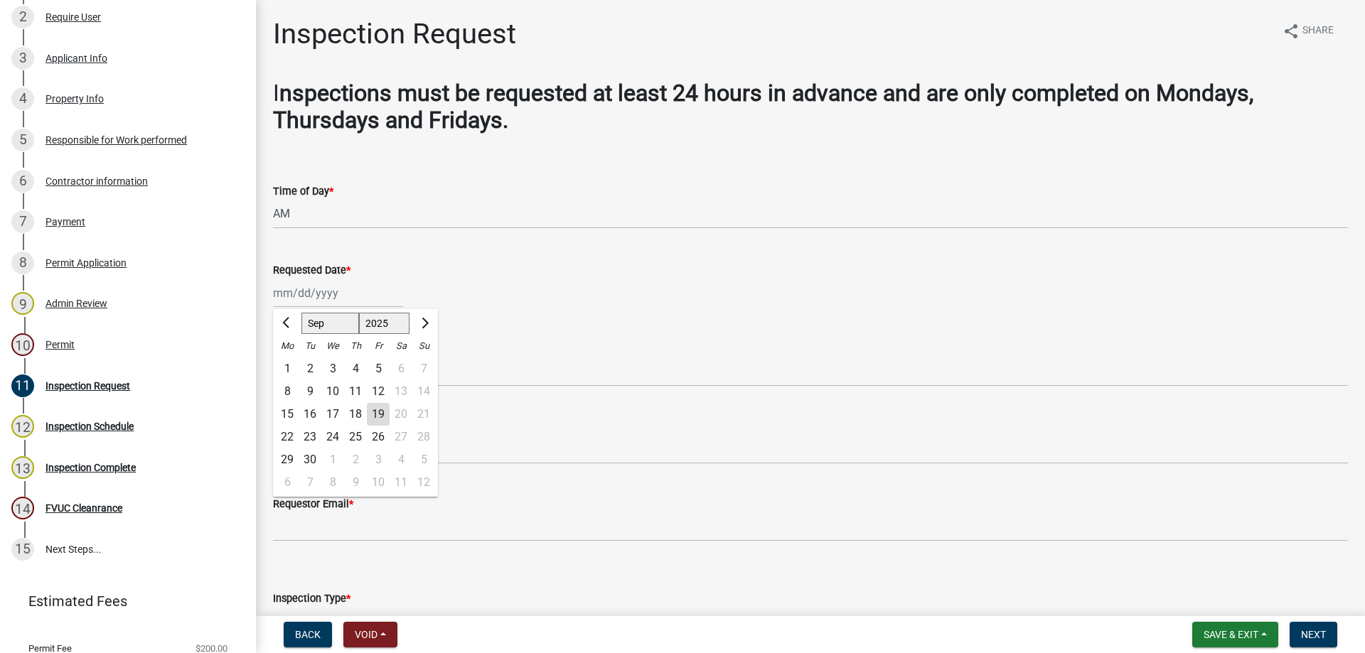
click at [353, 293] on div "[PERSON_NAME] Feb Mar Apr [PERSON_NAME][DATE] Oct Nov [DATE] 1526 1527 1528 152…" at bounding box center [338, 293] width 130 height 29
click at [375, 415] on div "19" at bounding box center [378, 414] width 23 height 23
type input "[DATE]"
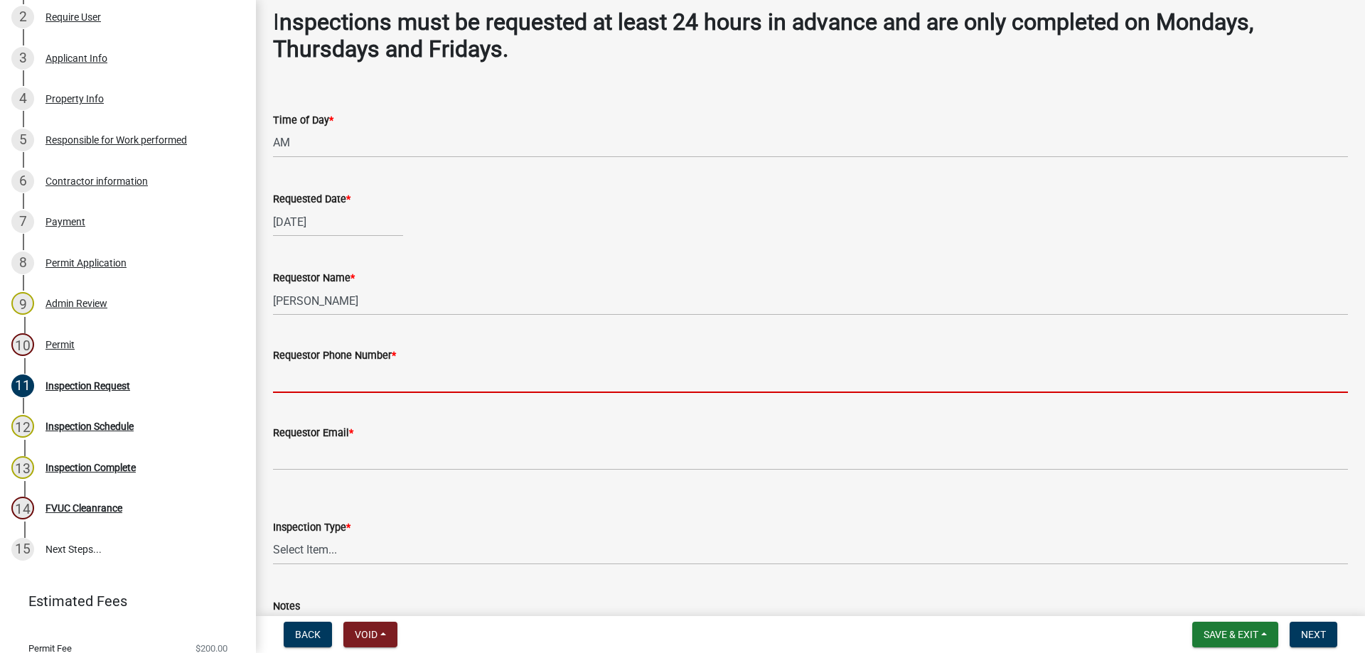
click at [296, 382] on input "Requestor Phone Number *" at bounding box center [810, 378] width 1075 height 29
type input "4788363199"
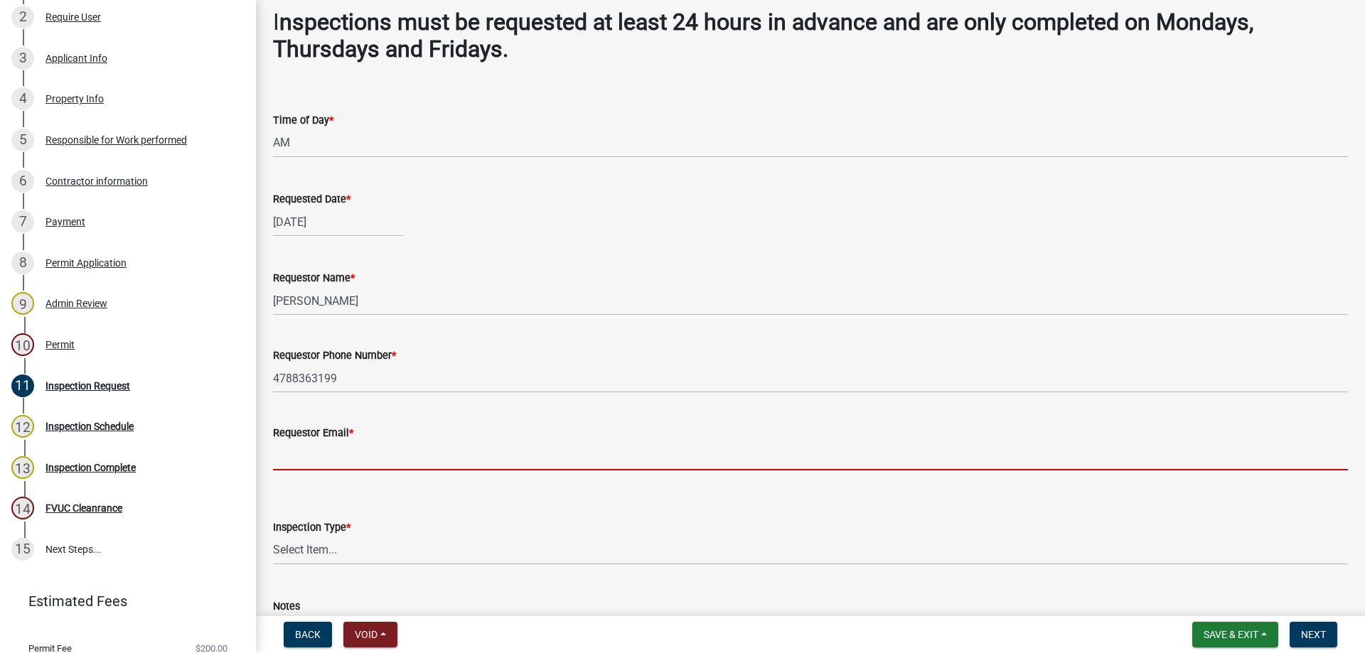
click at [323, 461] on input "Requestor Email *" at bounding box center [810, 455] width 1075 height 29
type input "[EMAIL_ADDRESS][DOMAIN_NAME]"
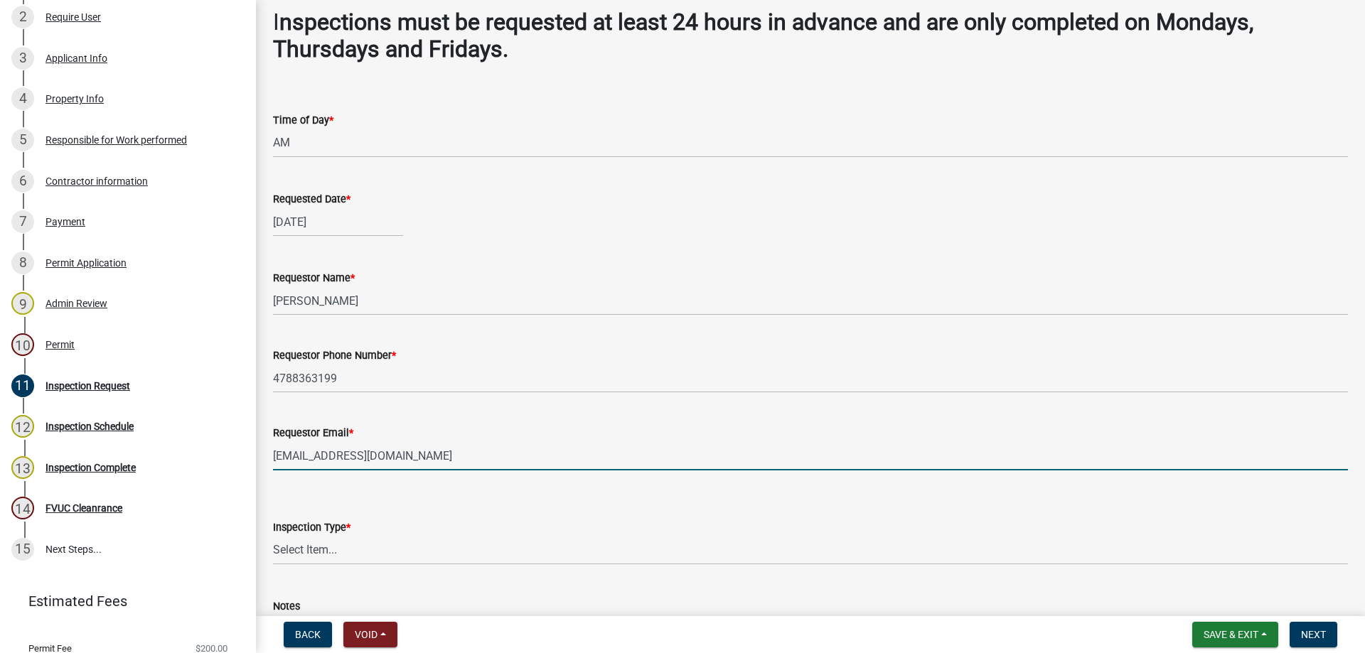
scroll to position [142, 0]
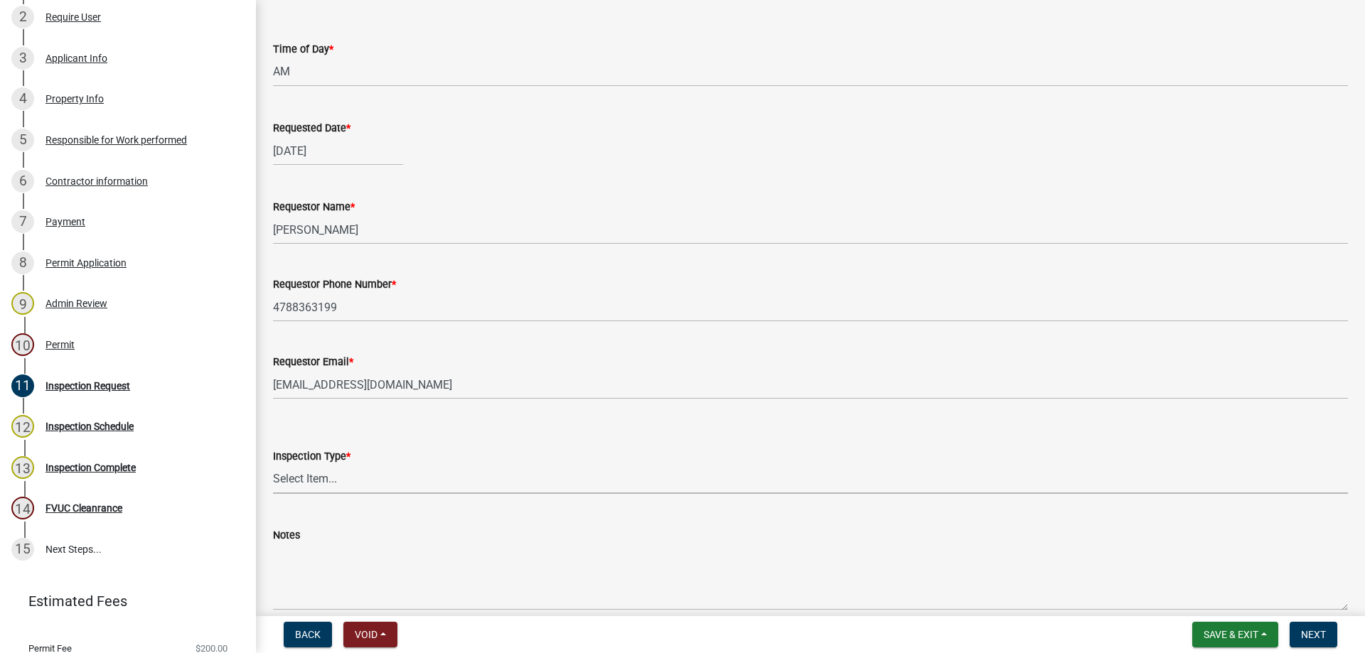
click at [389, 488] on select "Select Item... Temporary Pole Panel Swap Out Rough-In Final" at bounding box center [810, 479] width 1075 height 29
click at [273, 465] on select "Select Item... Temporary Pole Panel Swap Out Rough-In Final" at bounding box center [810, 479] width 1075 height 29
select select "e46df9a5-f955-4b8b-a8fb-fc3f14660bd9"
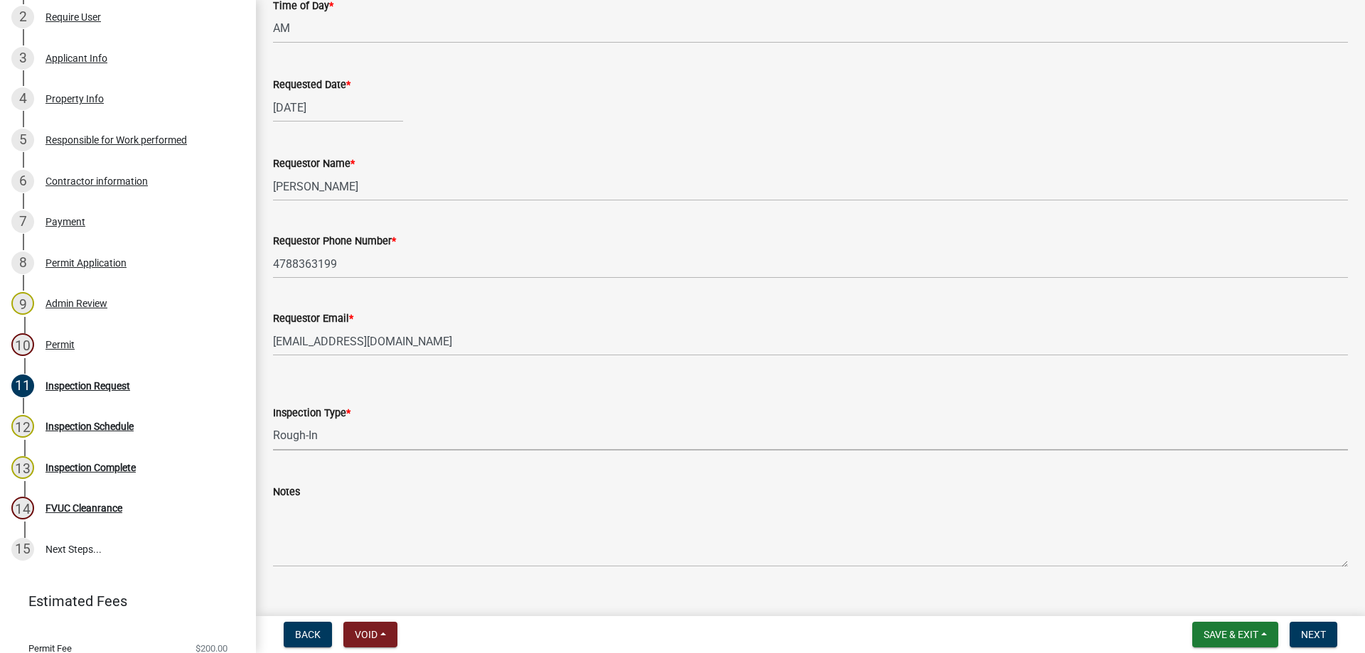
scroll to position [209, 0]
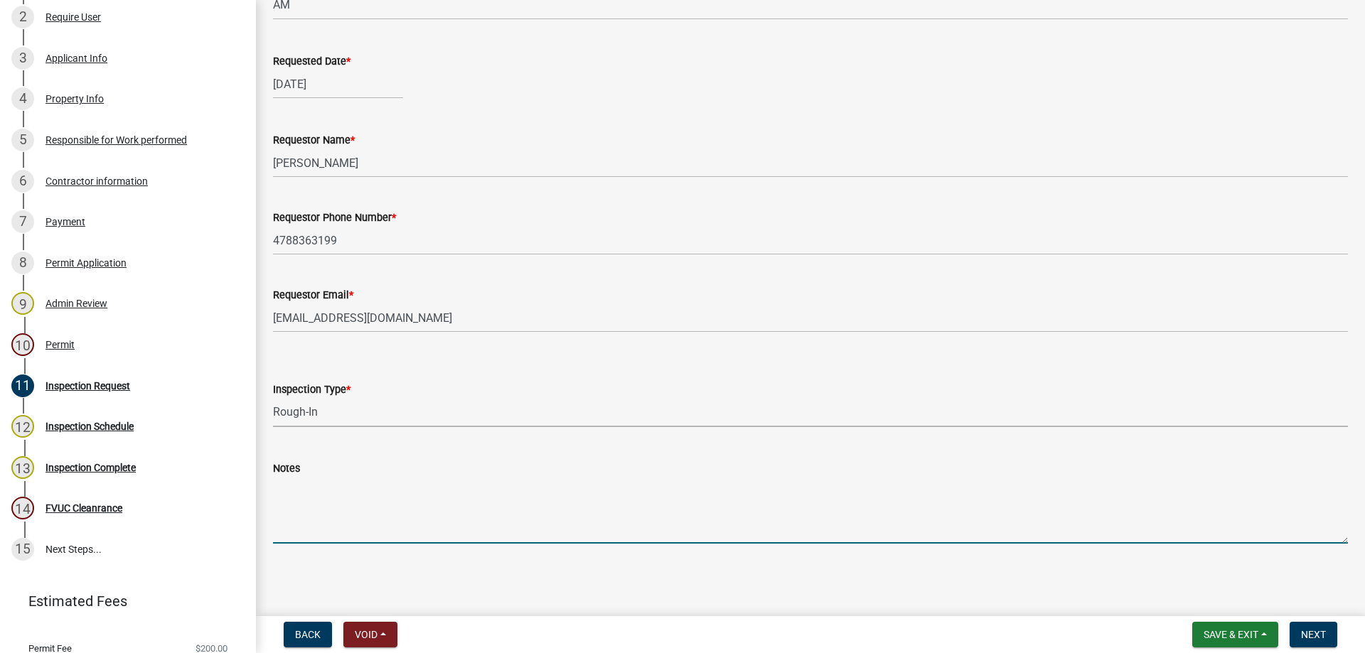
click at [356, 520] on textarea "Notes" at bounding box center [810, 510] width 1075 height 67
type textarea "plumbing inspection"
click at [1307, 638] on span "Next" at bounding box center [1313, 634] width 25 height 11
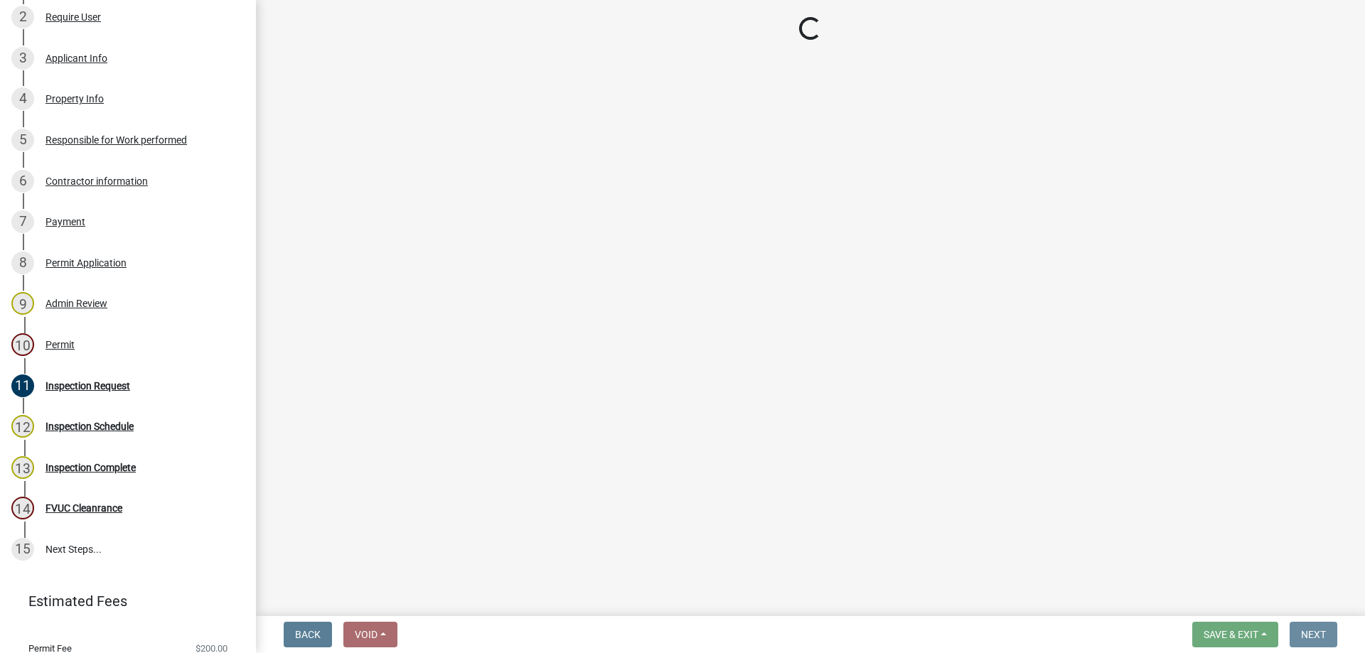
scroll to position [0, 0]
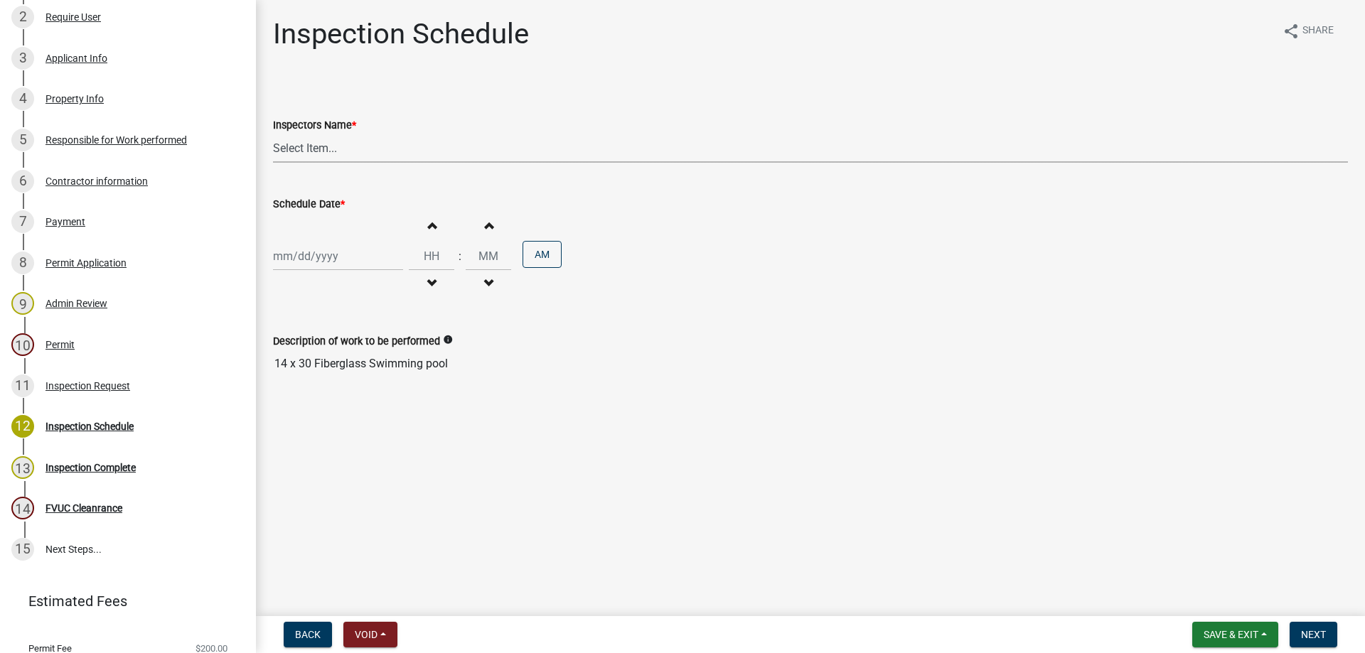
click at [337, 146] on select "Select Item... [PERSON_NAME].[PERSON_NAME] ([PERSON_NAME] ) TT_Administrator ([…" at bounding box center [810, 148] width 1075 height 29
select select "a844a88f-ba44-4800-9e08-05e10520dbf6"
click at [273, 134] on select "Select Item... [PERSON_NAME].[PERSON_NAME] ([PERSON_NAME] ) TT_Administrator ([…" at bounding box center [810, 148] width 1075 height 29
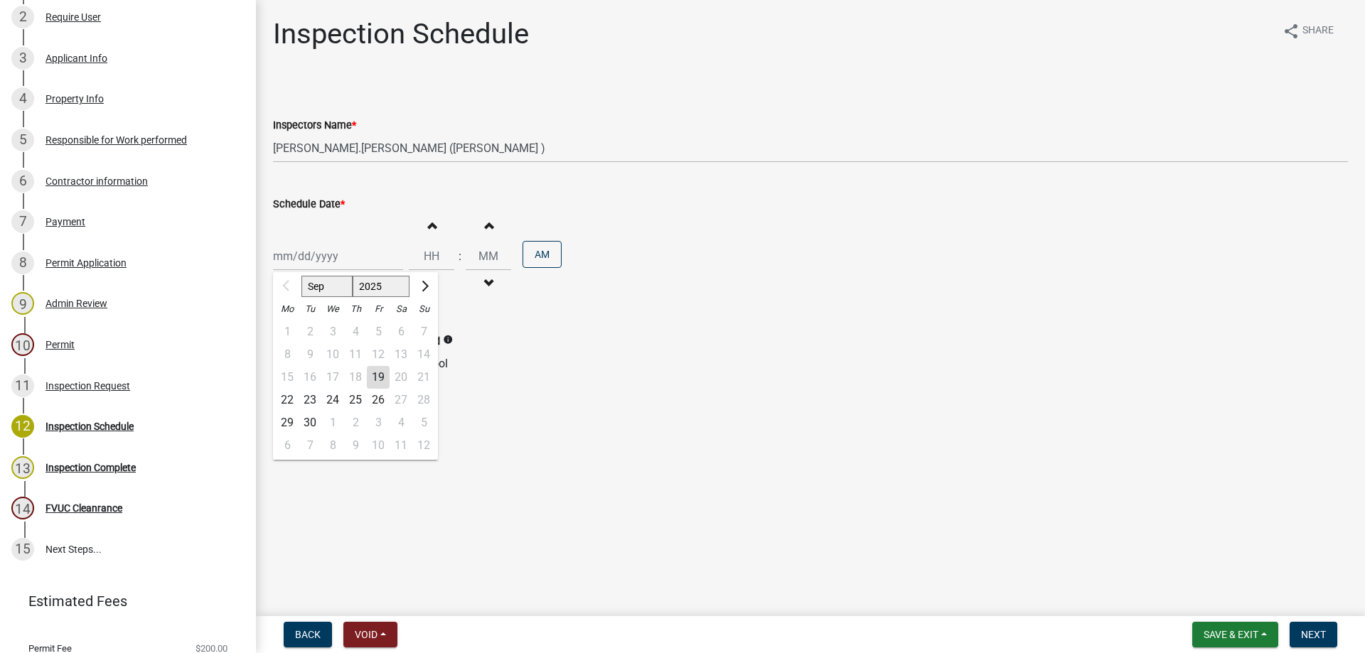
click at [343, 267] on div "Sep [DATE] Mo Tu We Th Fr Sa Su 1 2 3 4 5 6 7 8 9 10 11 12 13 14 15 16 17 18 19…" at bounding box center [338, 256] width 130 height 29
click at [379, 374] on div "19" at bounding box center [378, 377] width 23 height 23
type input "[DATE]"
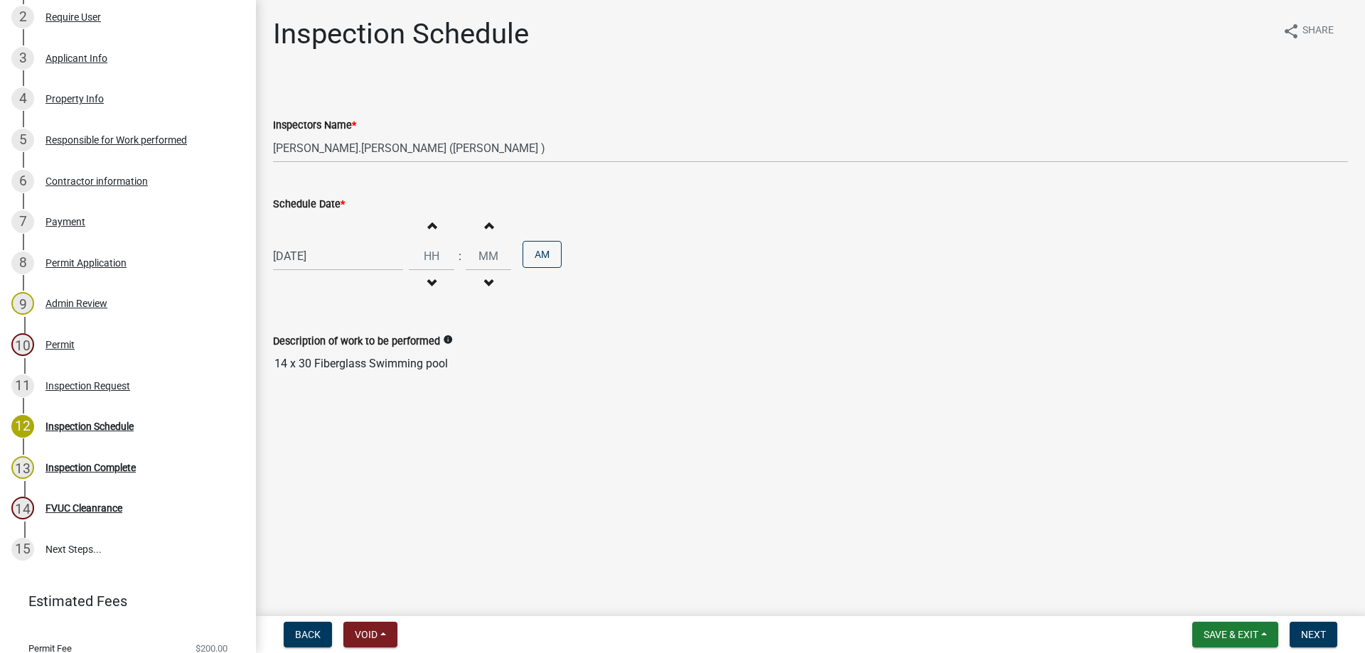
click at [428, 220] on span "button" at bounding box center [431, 225] width 7 height 11
type input "01"
type input "00"
click at [1296, 632] on button "Next" at bounding box center [1314, 635] width 48 height 26
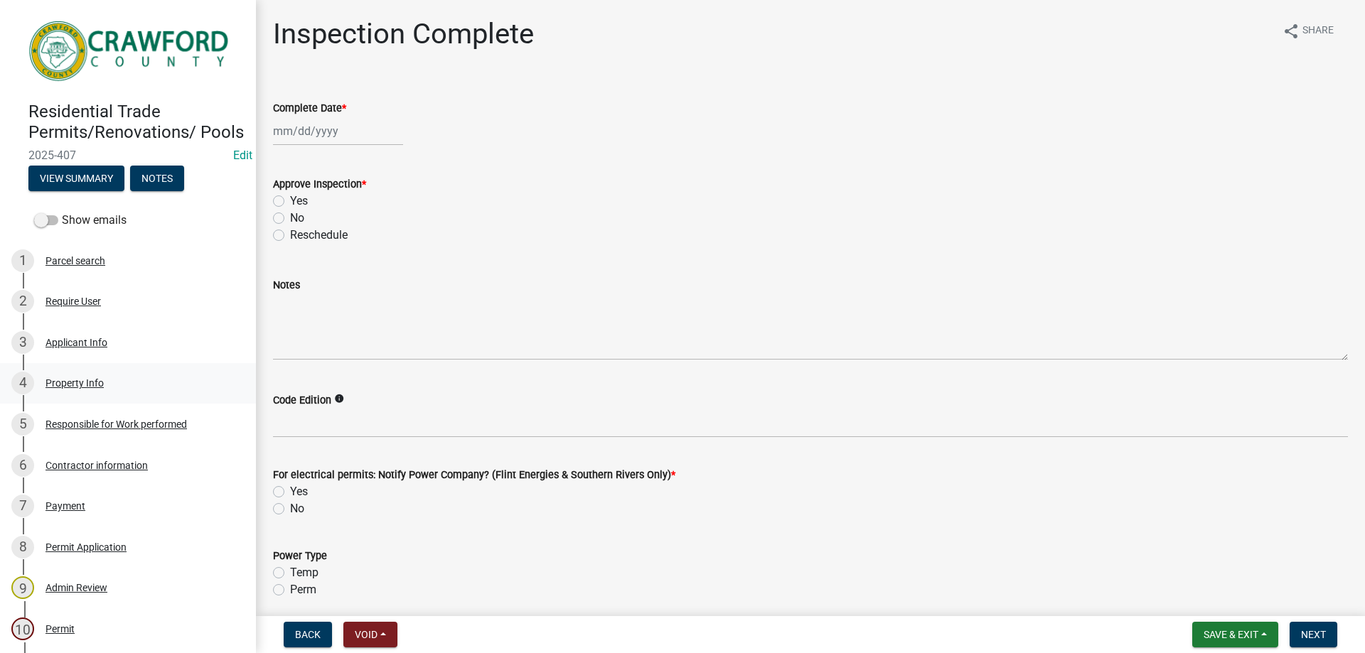
click at [115, 395] on div "4 Property Info" at bounding box center [122, 383] width 222 height 23
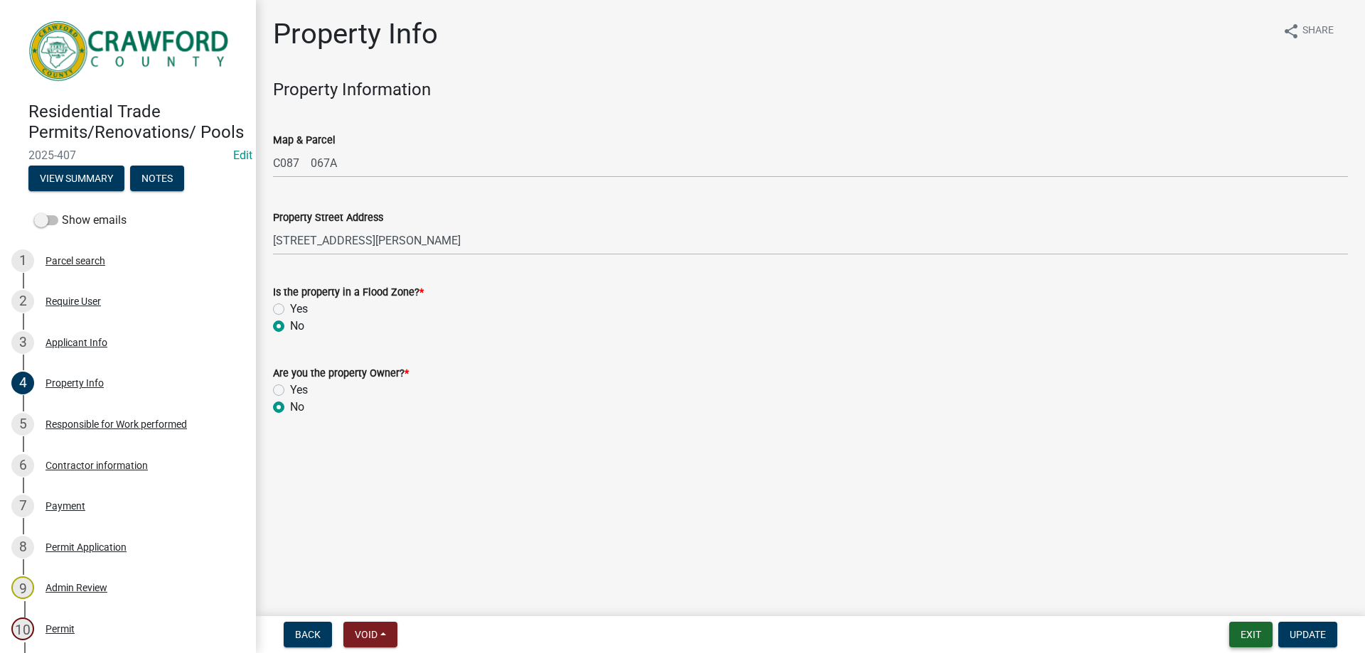
click at [1233, 626] on button "Exit" at bounding box center [1250, 635] width 43 height 26
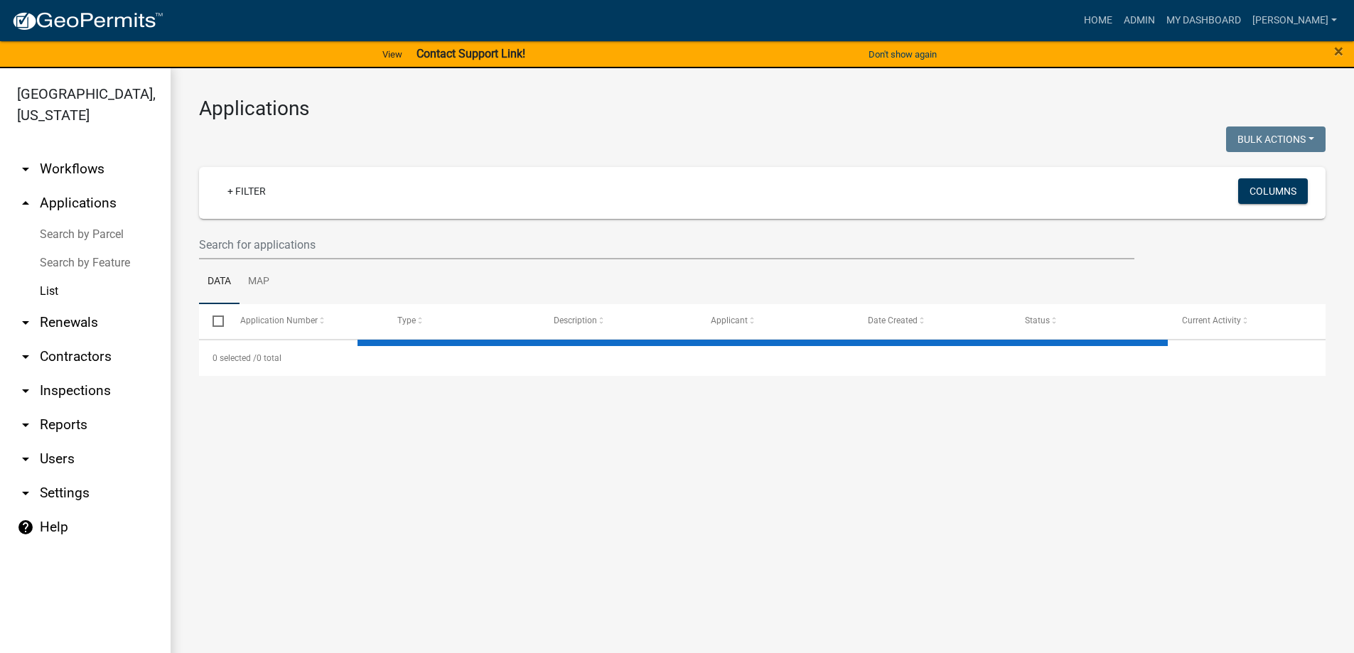
select select "3: 100"
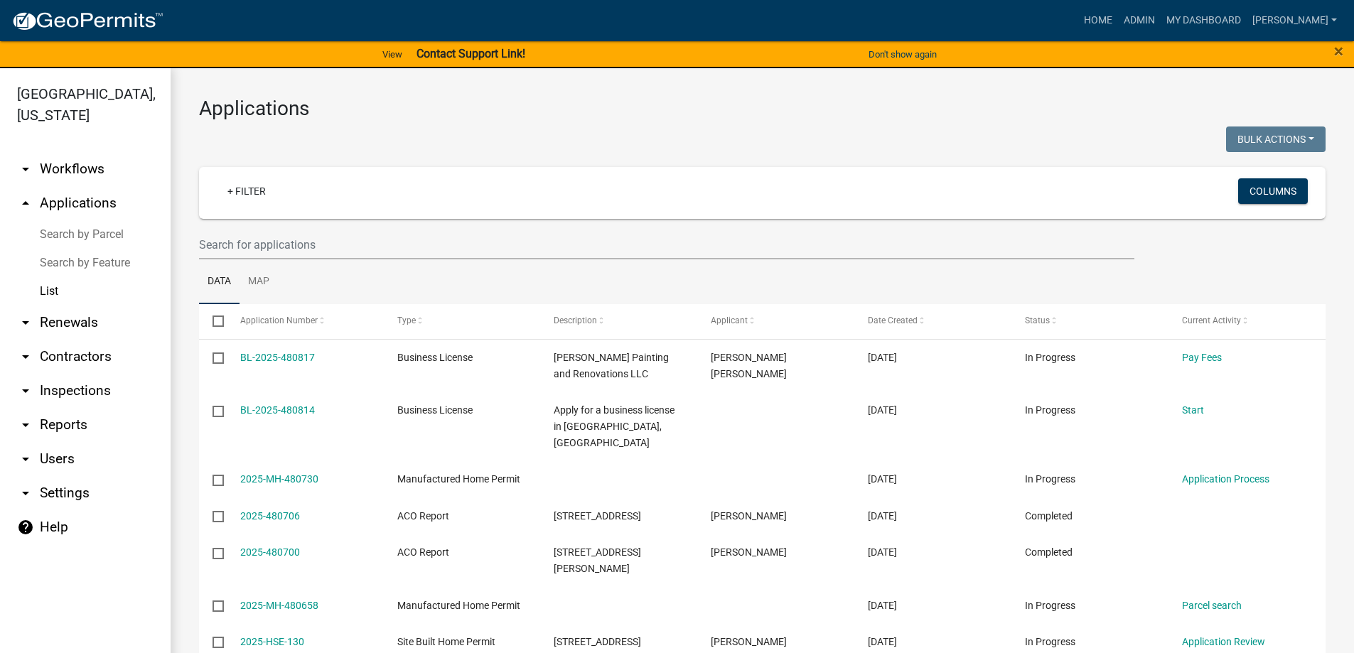
click at [100, 389] on link "arrow_drop_down Inspections" at bounding box center [85, 391] width 171 height 34
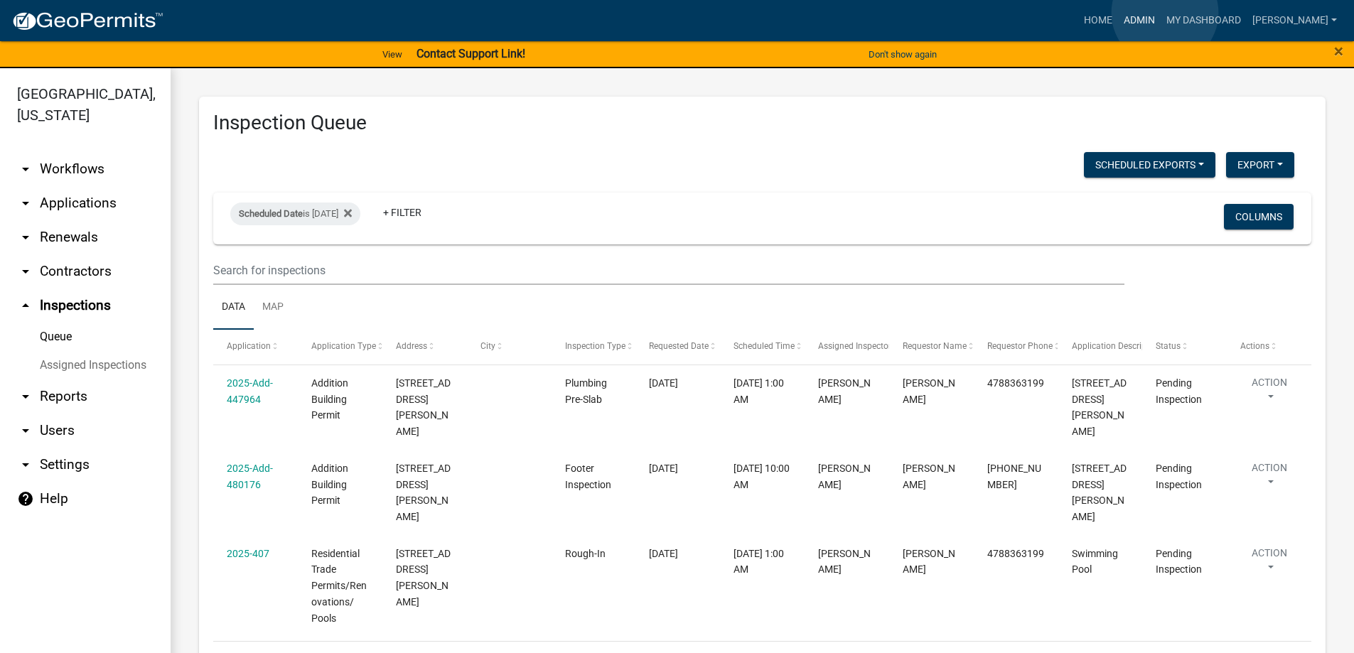
click at [1161, 13] on link "Admin" at bounding box center [1139, 20] width 43 height 27
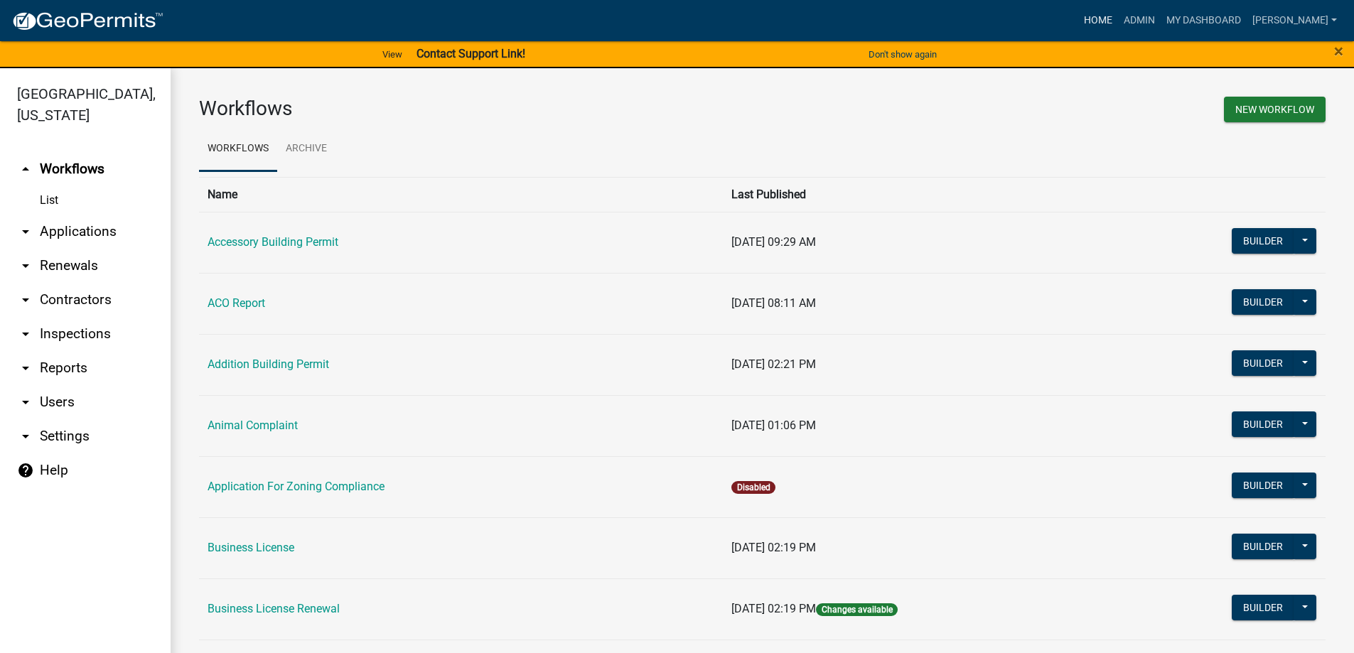
click at [1118, 14] on link "Home" at bounding box center [1098, 20] width 40 height 27
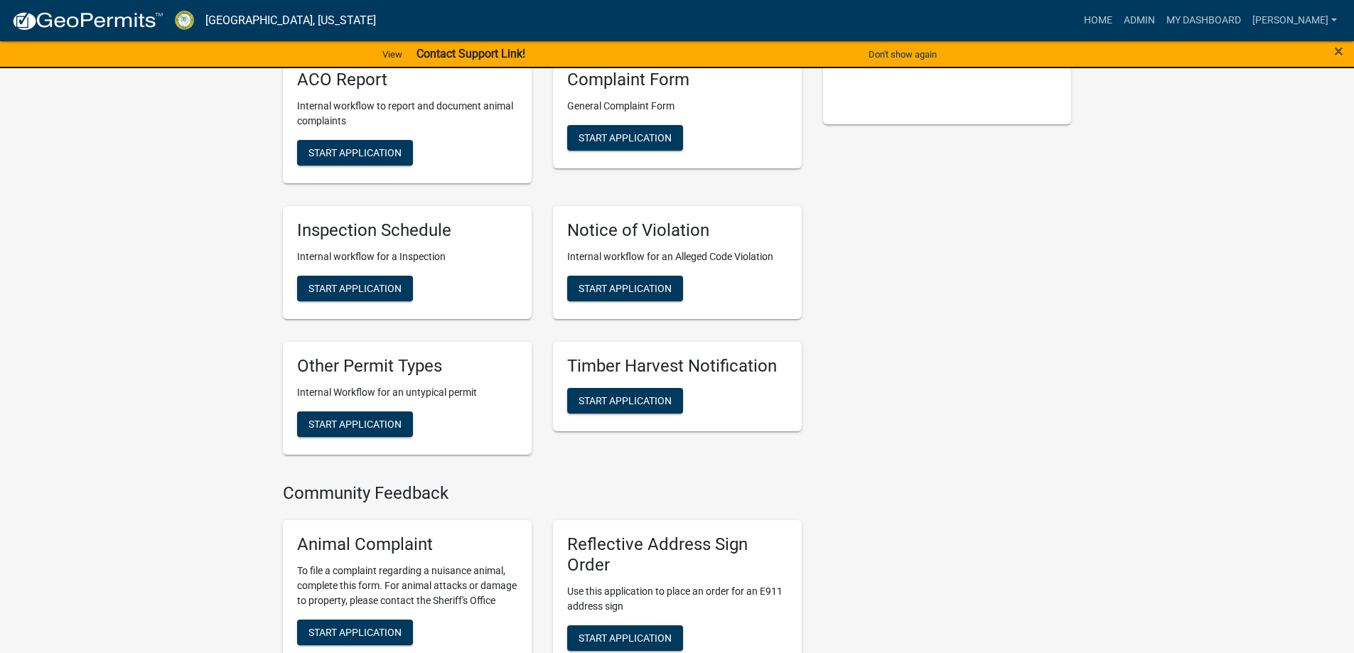
scroll to position [355, 0]
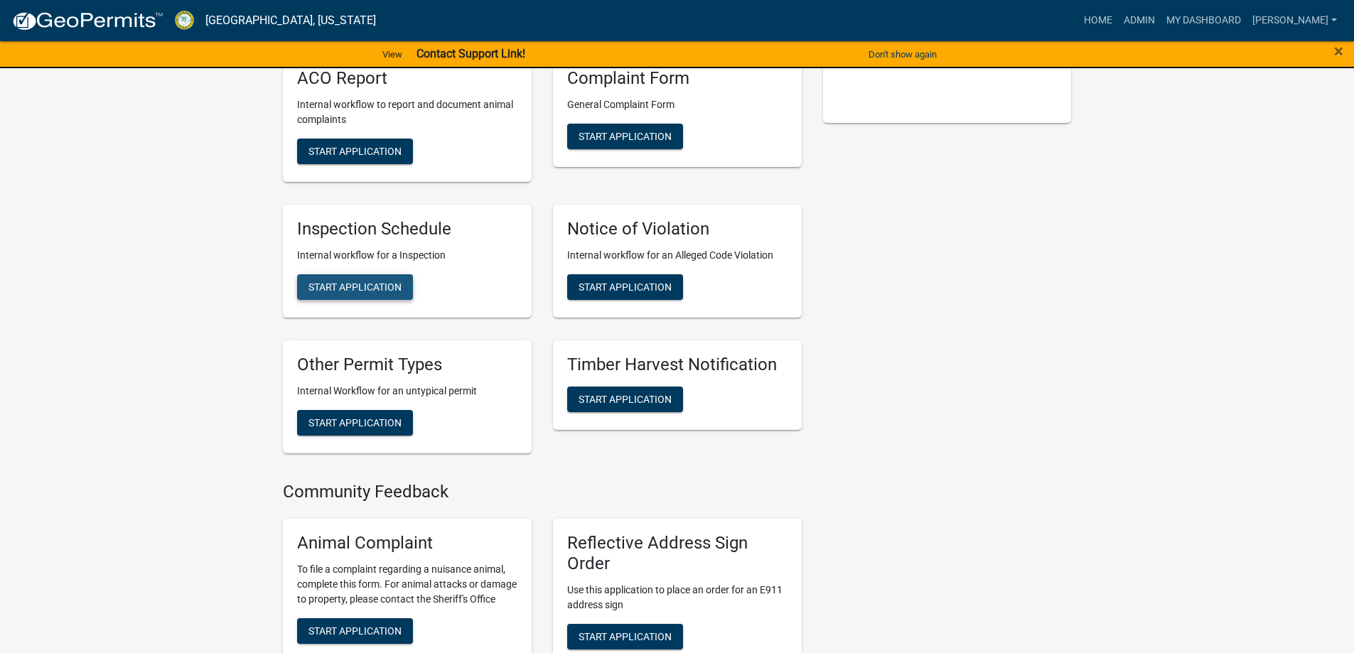
click at [331, 281] on span "Start Application" at bounding box center [355, 286] width 93 height 11
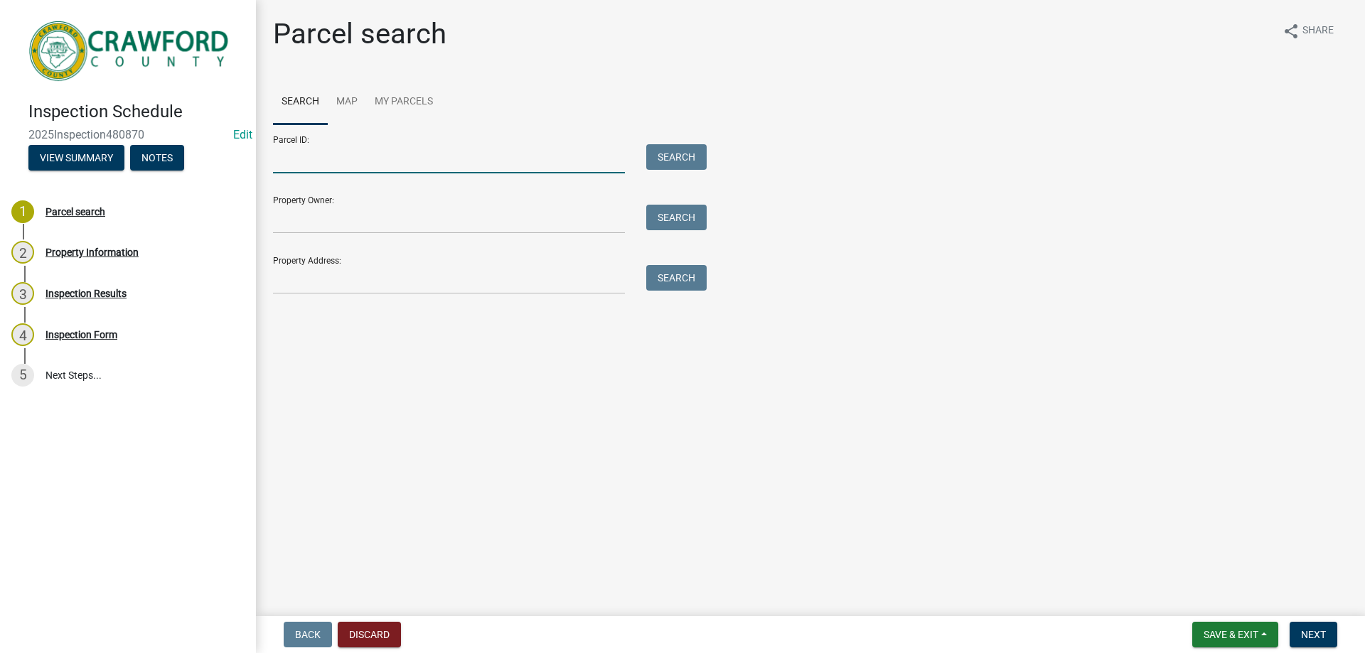
click at [321, 165] on input "Parcel ID:" at bounding box center [449, 158] width 352 height 29
click at [331, 278] on input "Property Address:" at bounding box center [449, 279] width 352 height 29
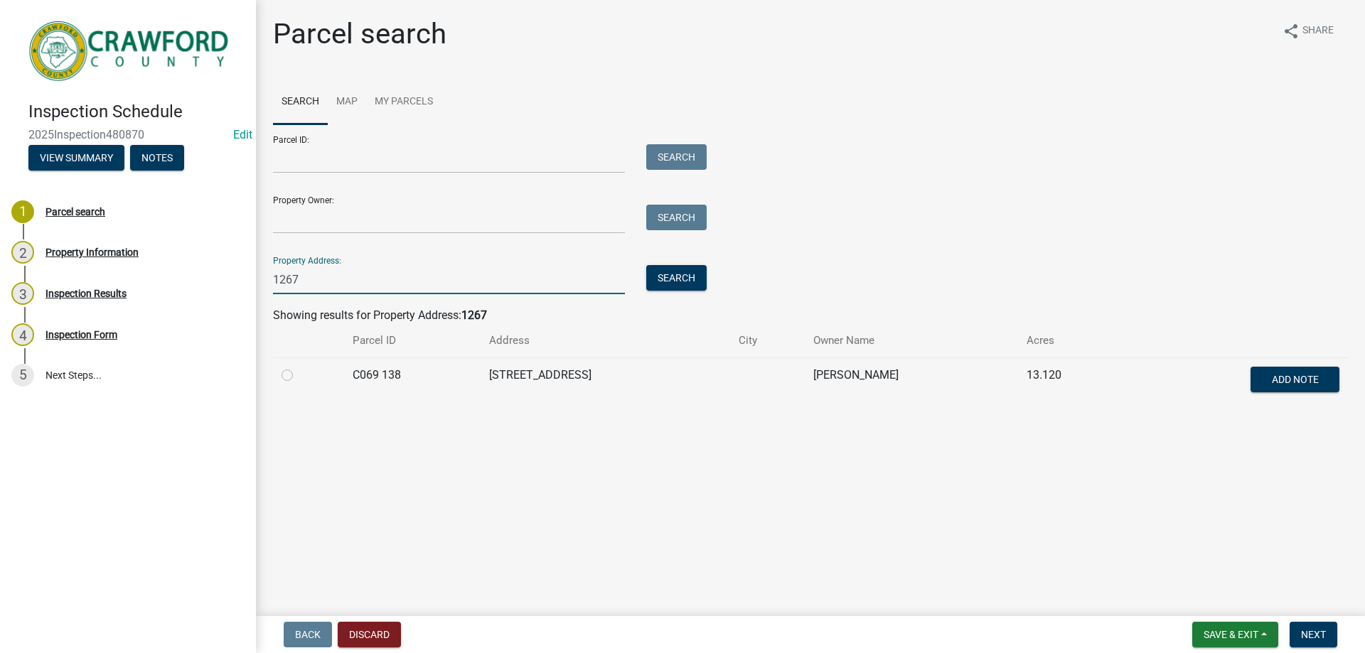
type input "1267"
click at [299, 367] on label at bounding box center [299, 367] width 0 height 0
click at [299, 374] on 138 "radio" at bounding box center [303, 371] width 9 height 9
radio 138 "true"
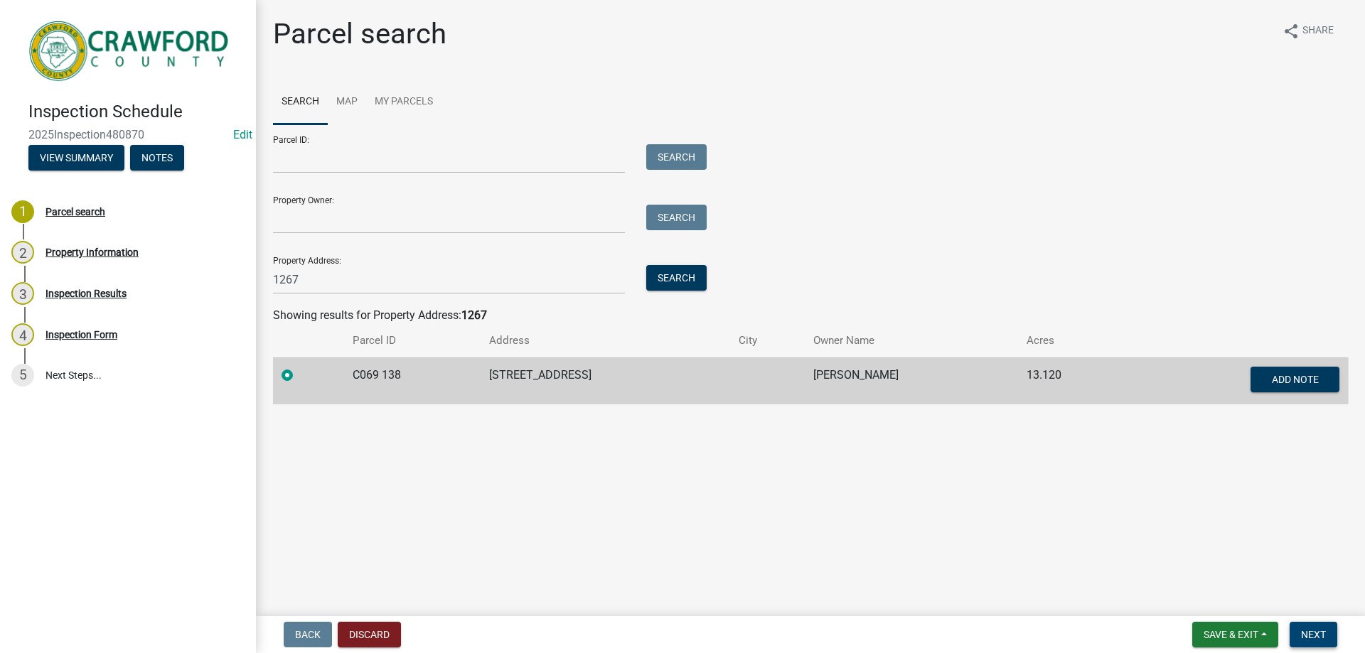
click at [1323, 631] on span "Next" at bounding box center [1313, 634] width 25 height 11
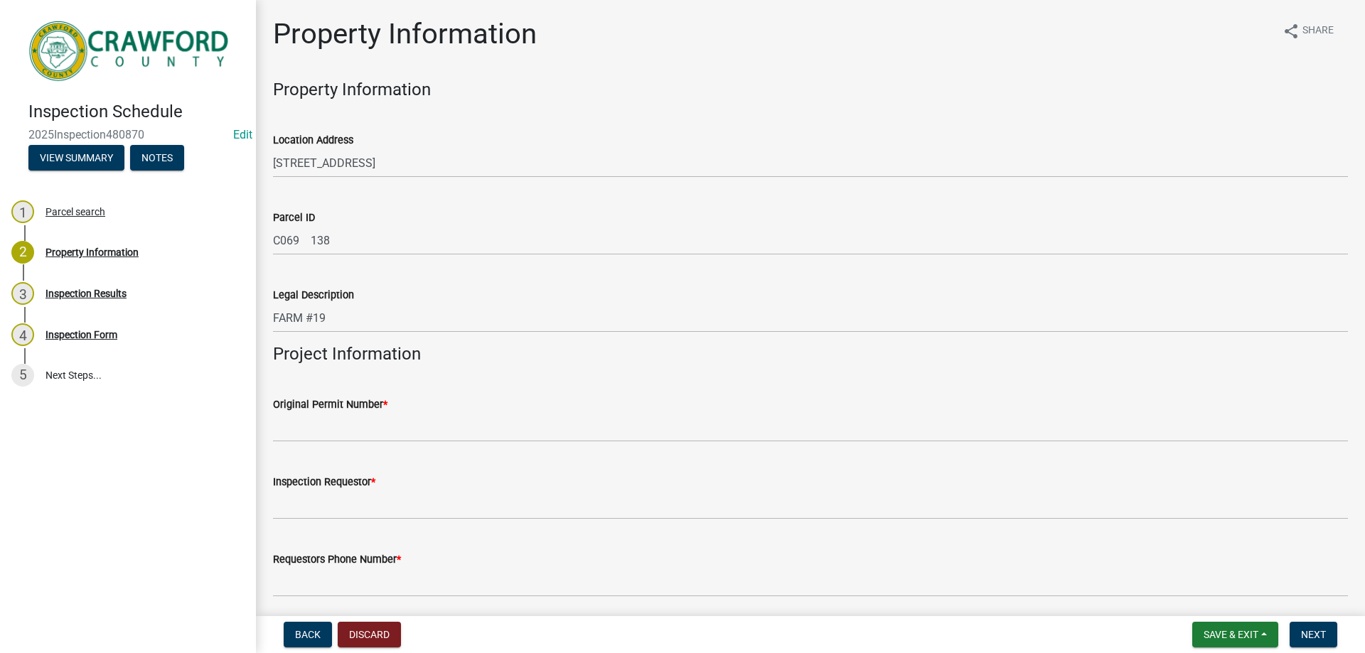
scroll to position [142, 0]
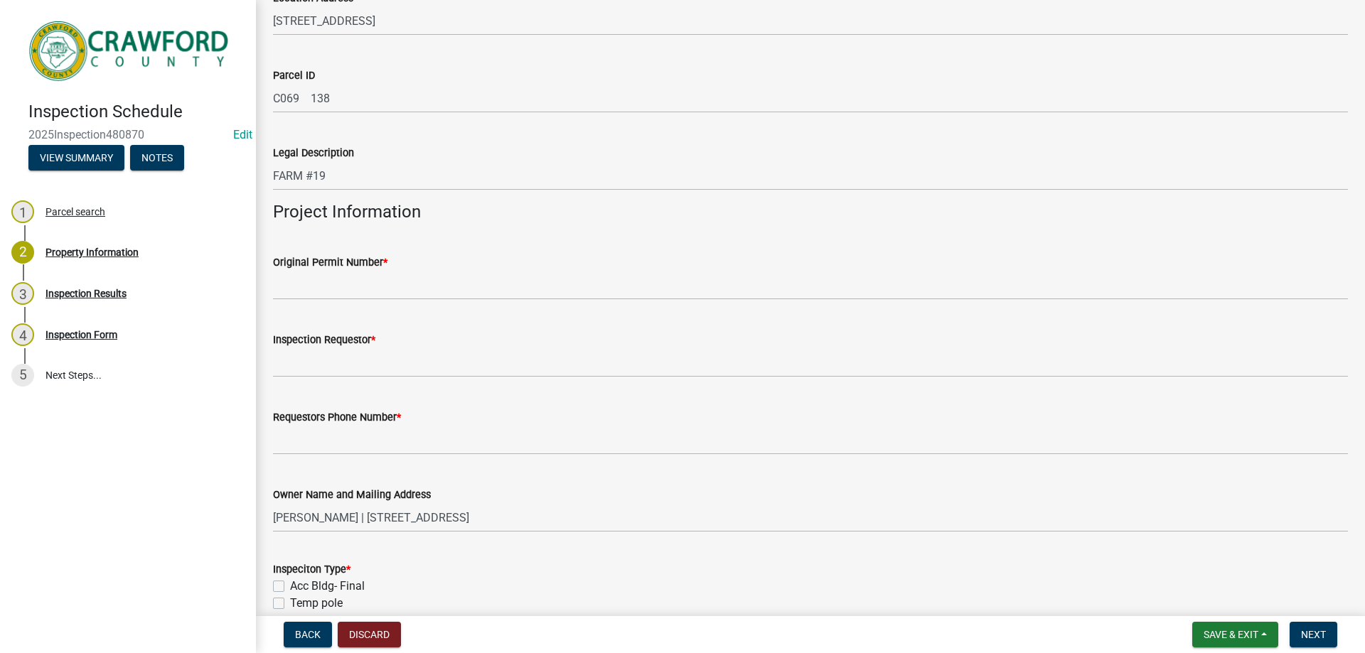
click at [343, 300] on wm-data-entity-input "Original Permit Number *" at bounding box center [810, 272] width 1075 height 77
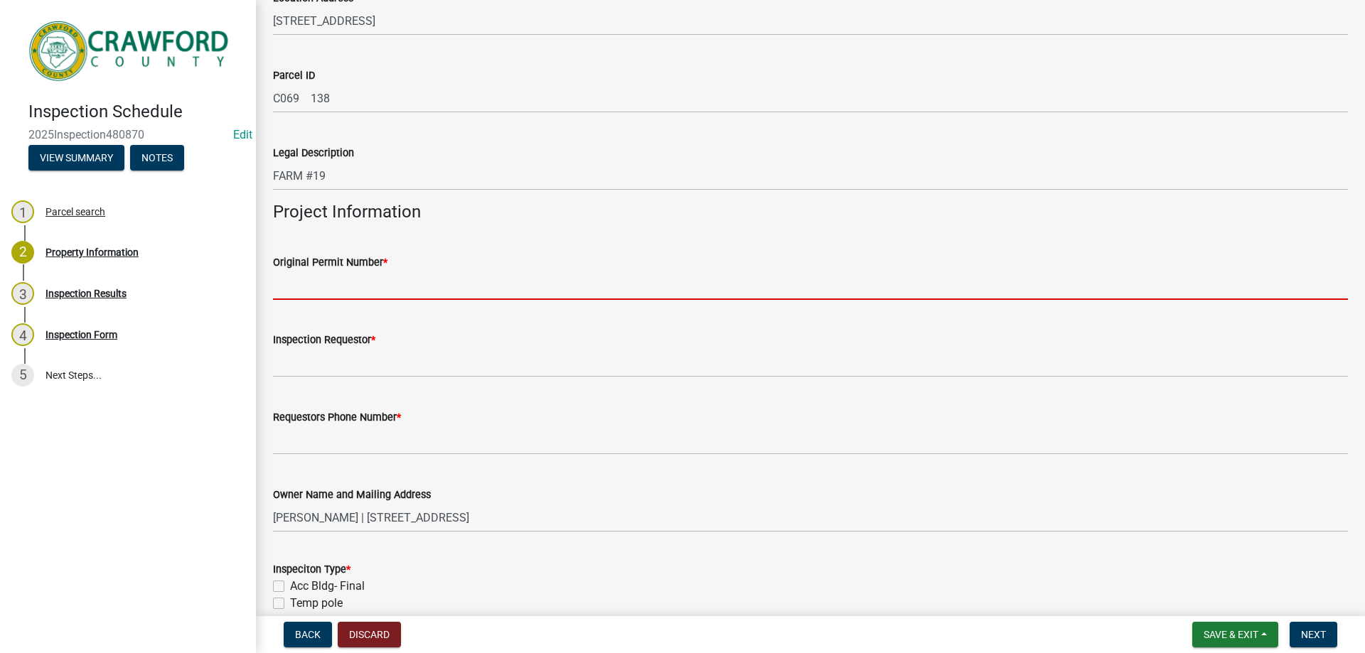
paste input "2025-MH-73"
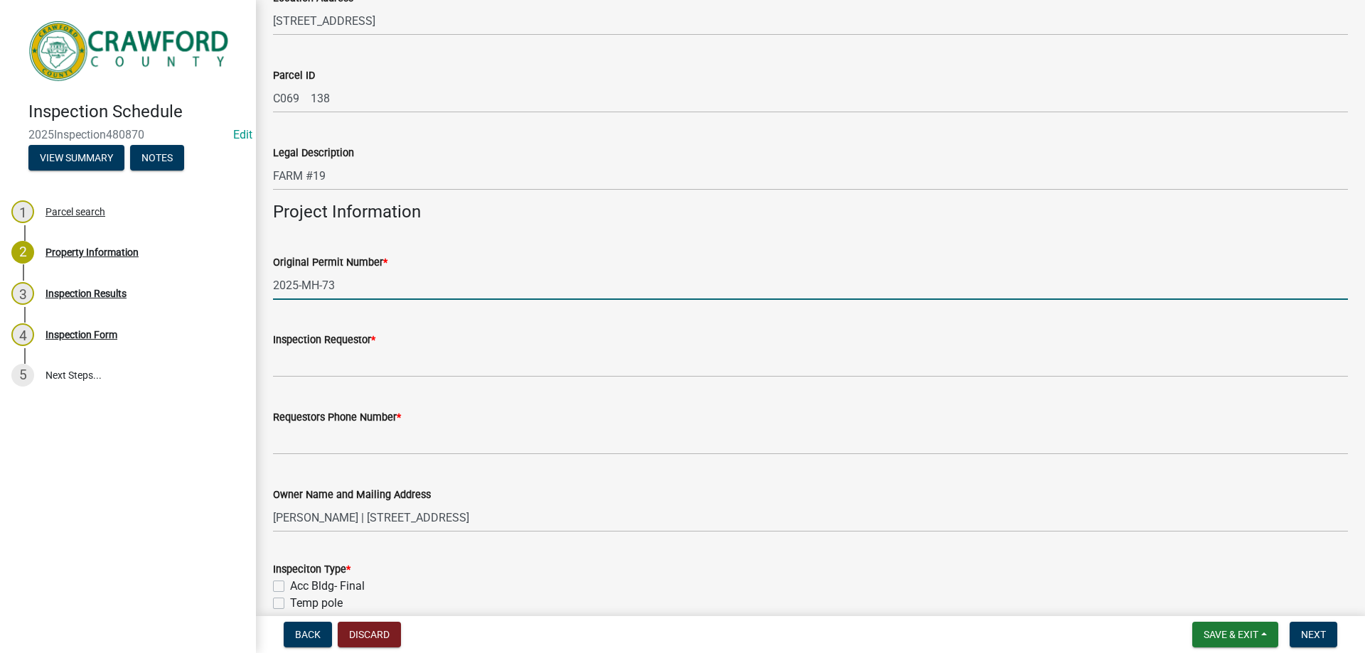
type input "2025-MH-73"
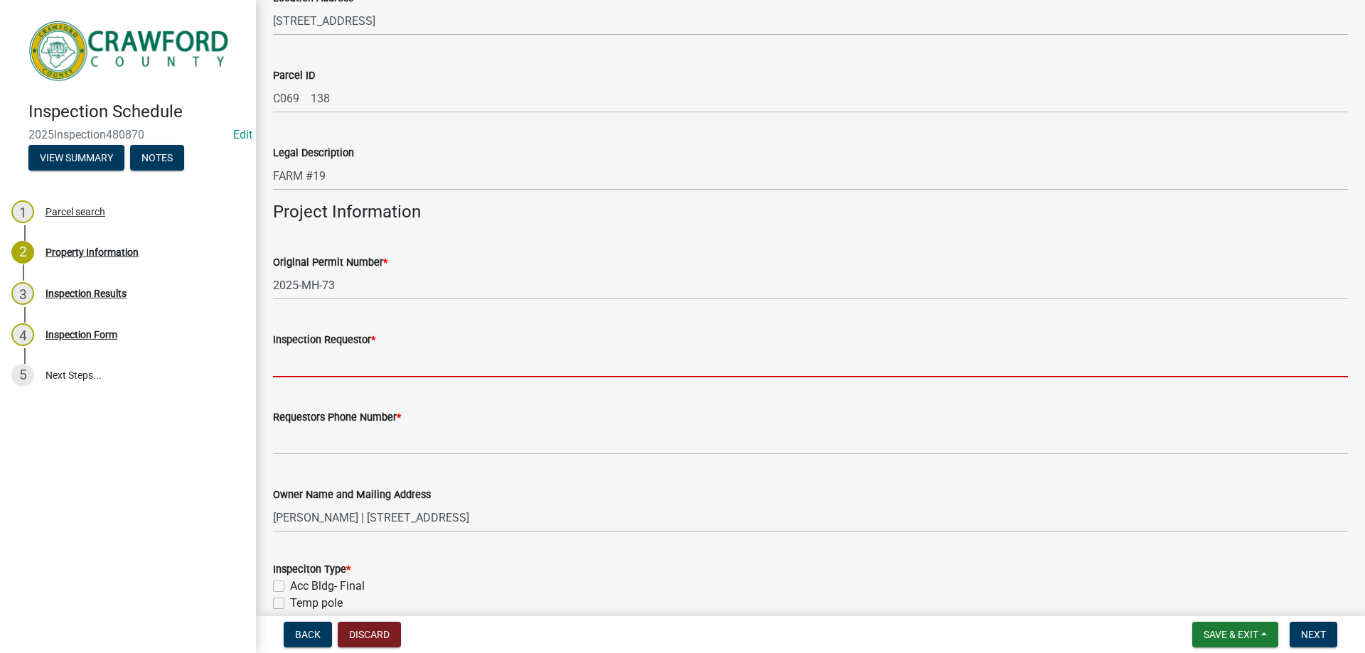
click at [343, 348] on input "Inspection Requestor *" at bounding box center [810, 362] width 1075 height 29
type input "layla"
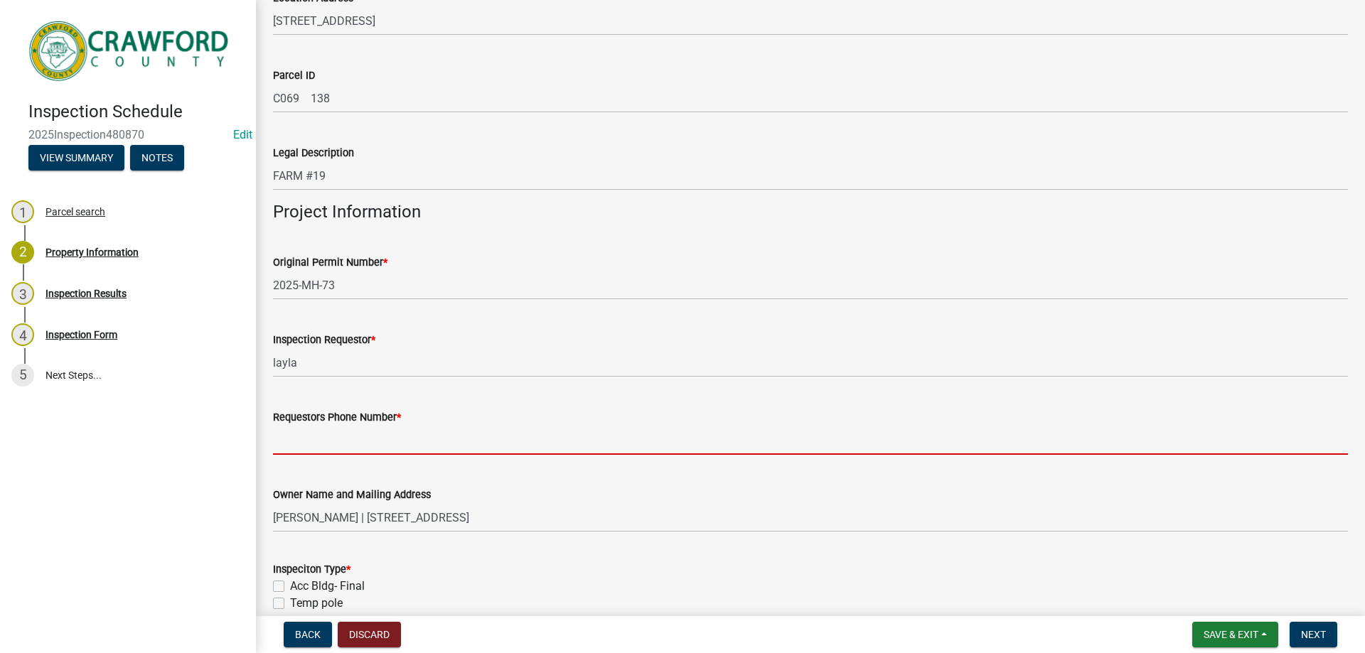
click at [362, 451] on input "Requestors Phone Number *" at bounding box center [810, 440] width 1075 height 29
type input "[PHONE_NUMBER]"
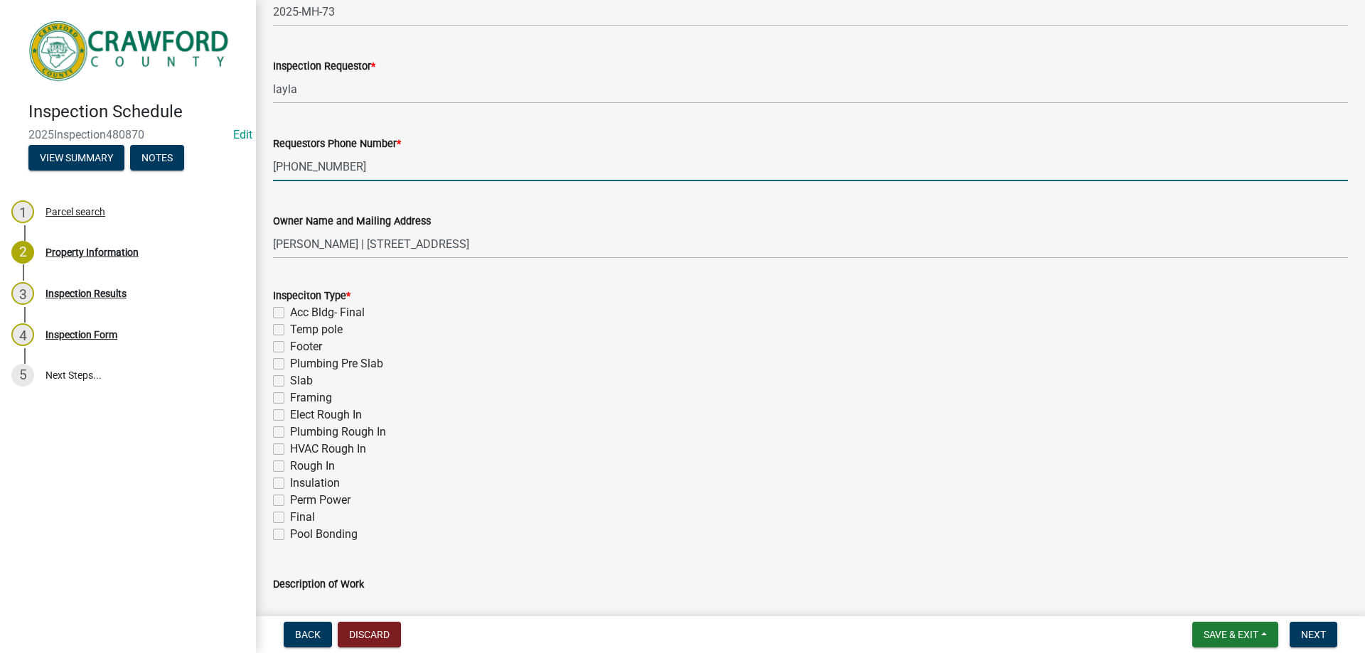
scroll to position [427, 0]
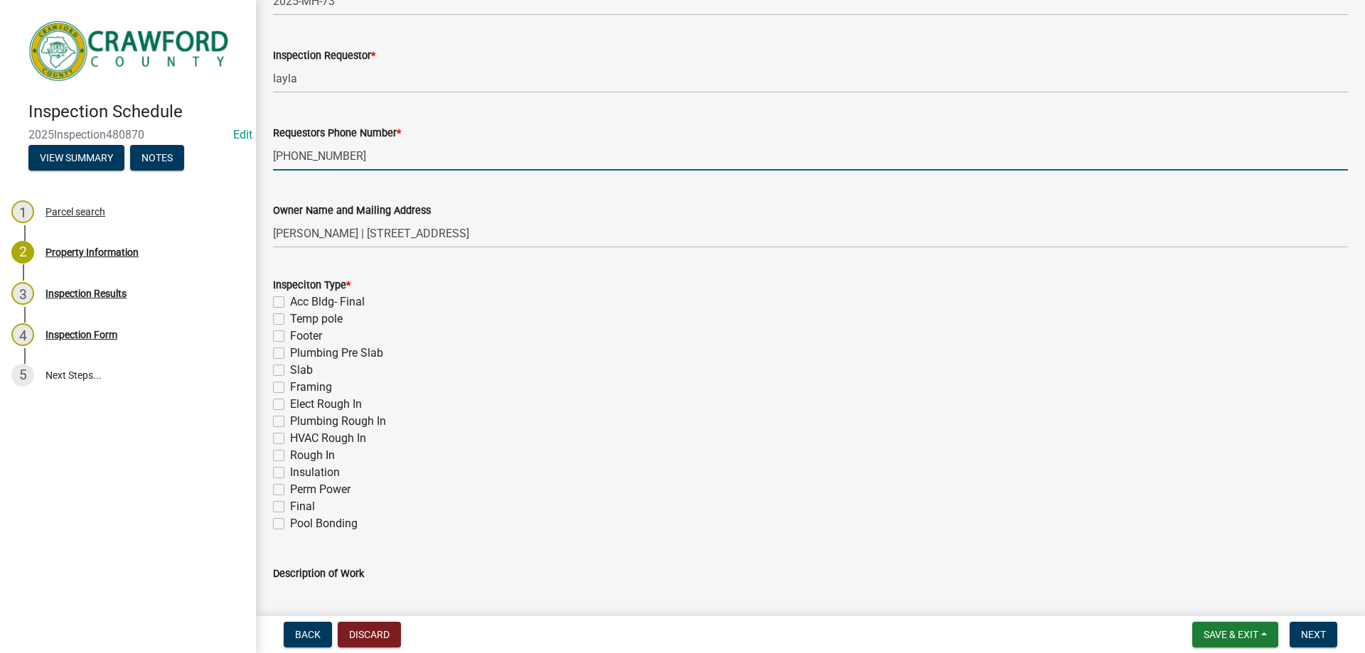
click at [290, 488] on label "Perm Power" at bounding box center [320, 489] width 60 height 17
click at [290, 488] on input "Perm Power" at bounding box center [294, 485] width 9 height 9
checkbox input "true"
checkbox input "false"
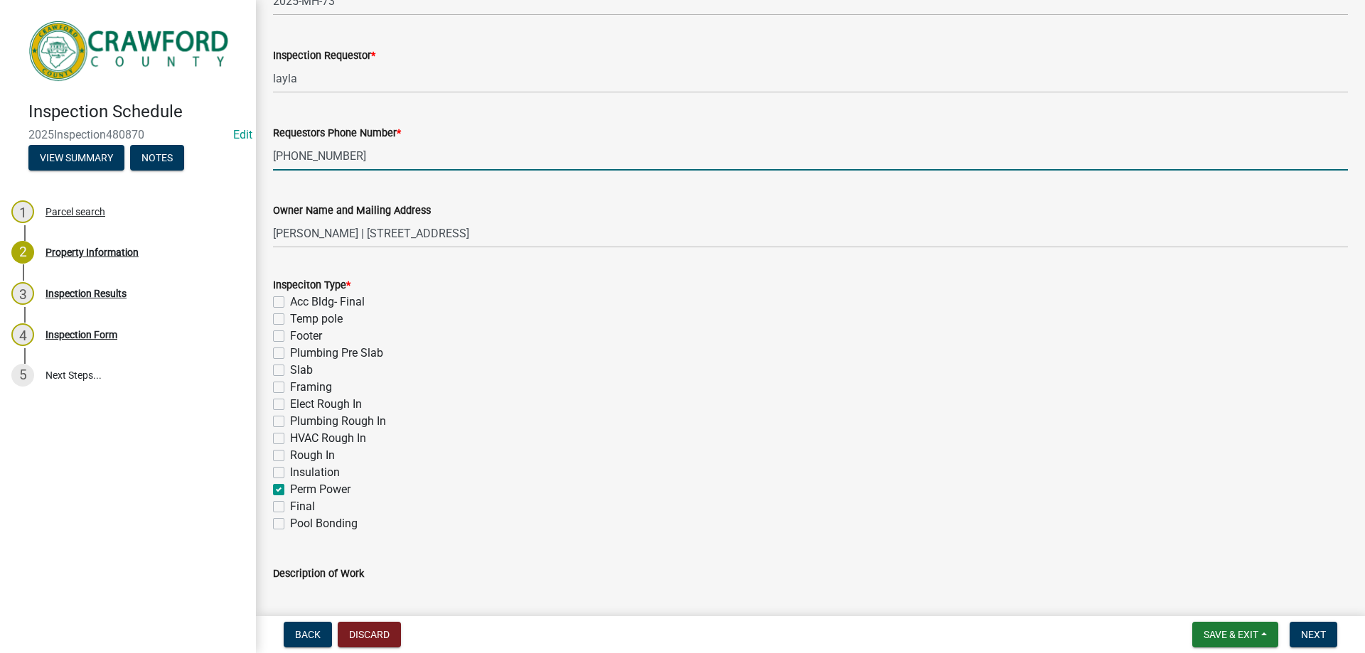
checkbox input "false"
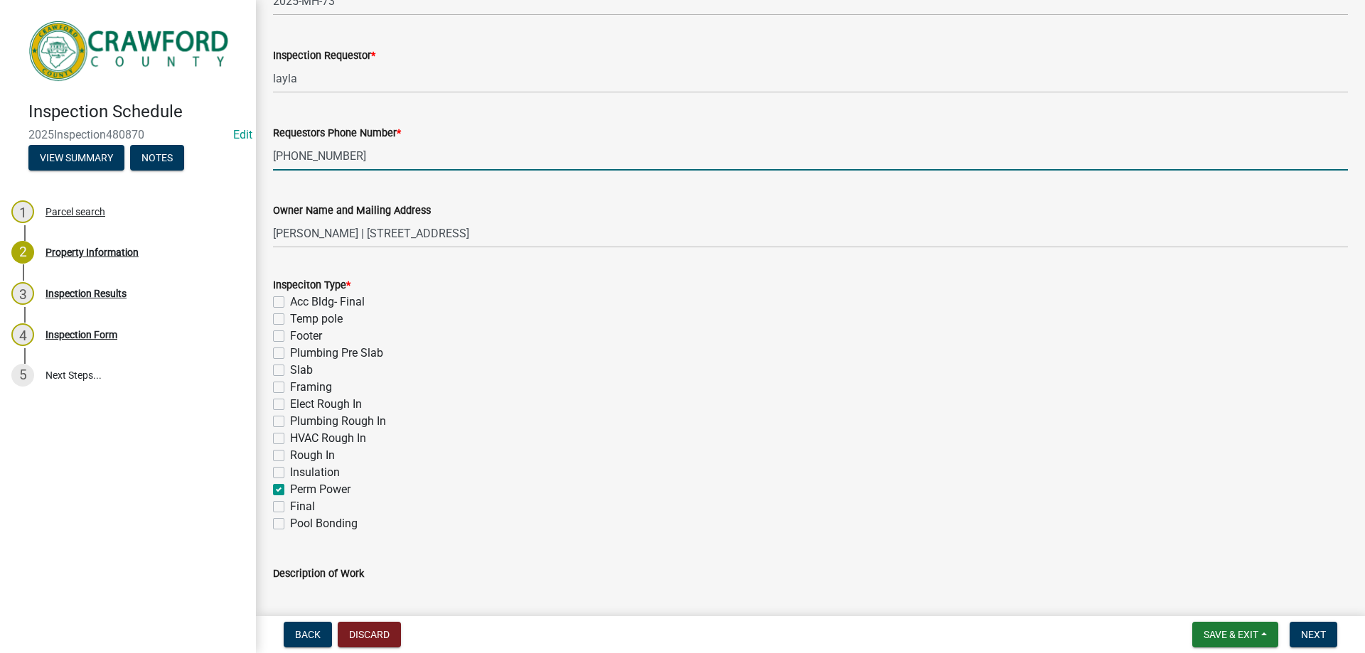
checkbox input "false"
checkbox input "true"
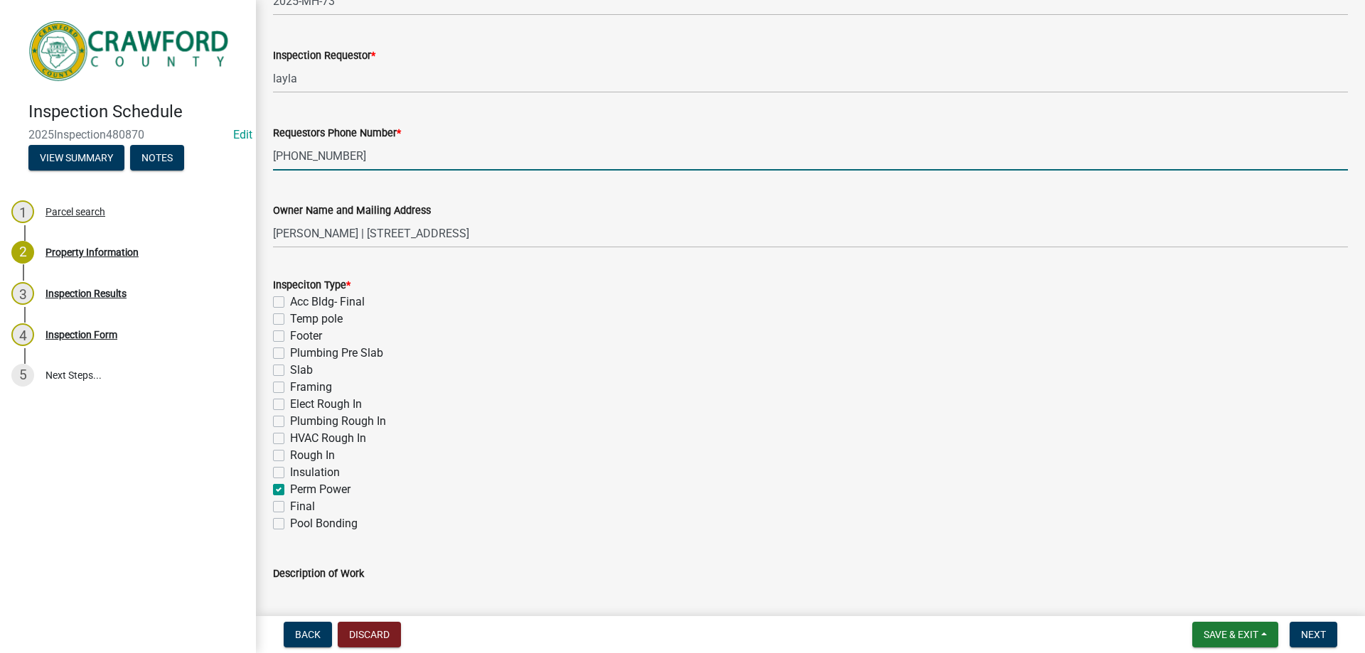
checkbox input "false"
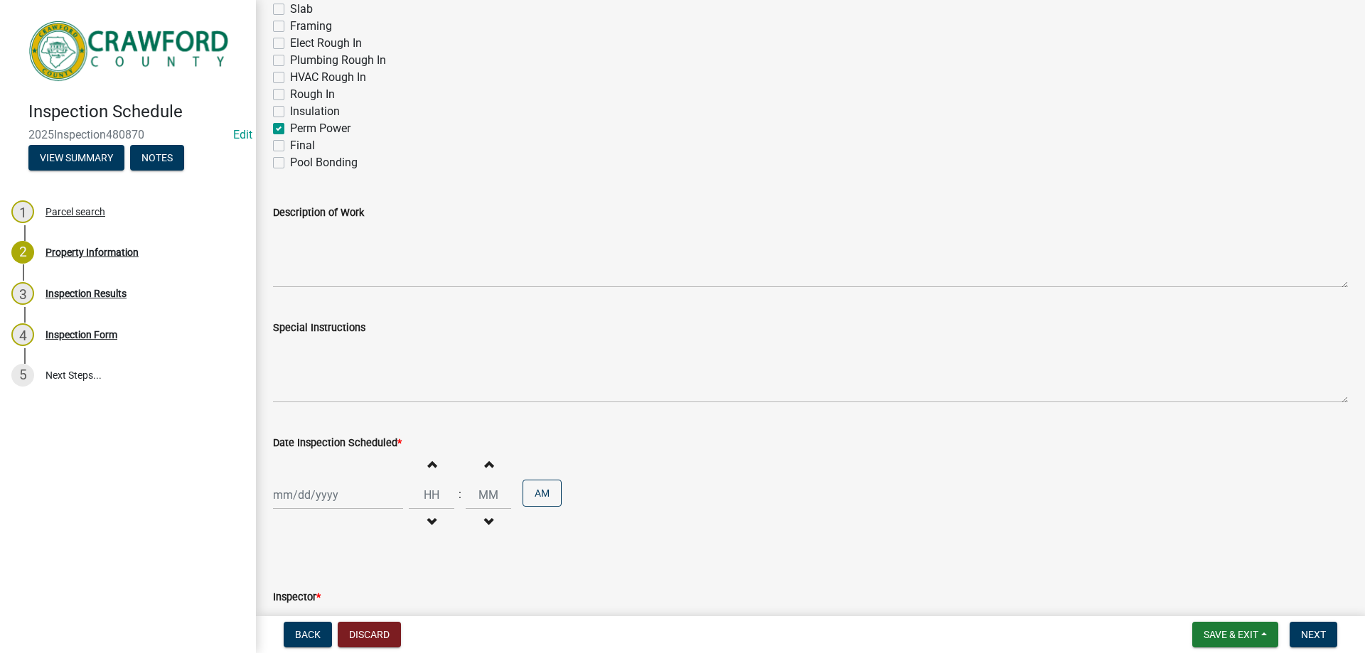
scroll to position [853, 0]
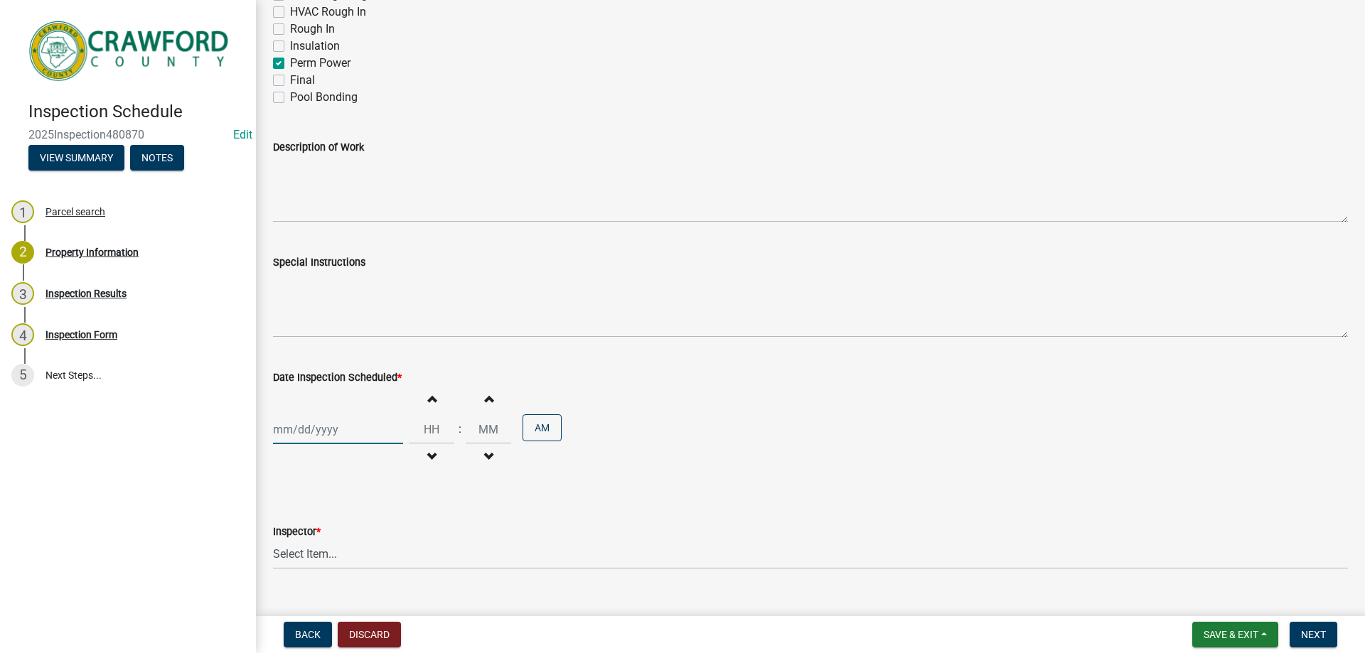
click at [371, 432] on div at bounding box center [338, 429] width 130 height 29
select select "9"
select select "2025"
click at [381, 336] on div "19" at bounding box center [378, 331] width 23 height 23
type input "[DATE]"
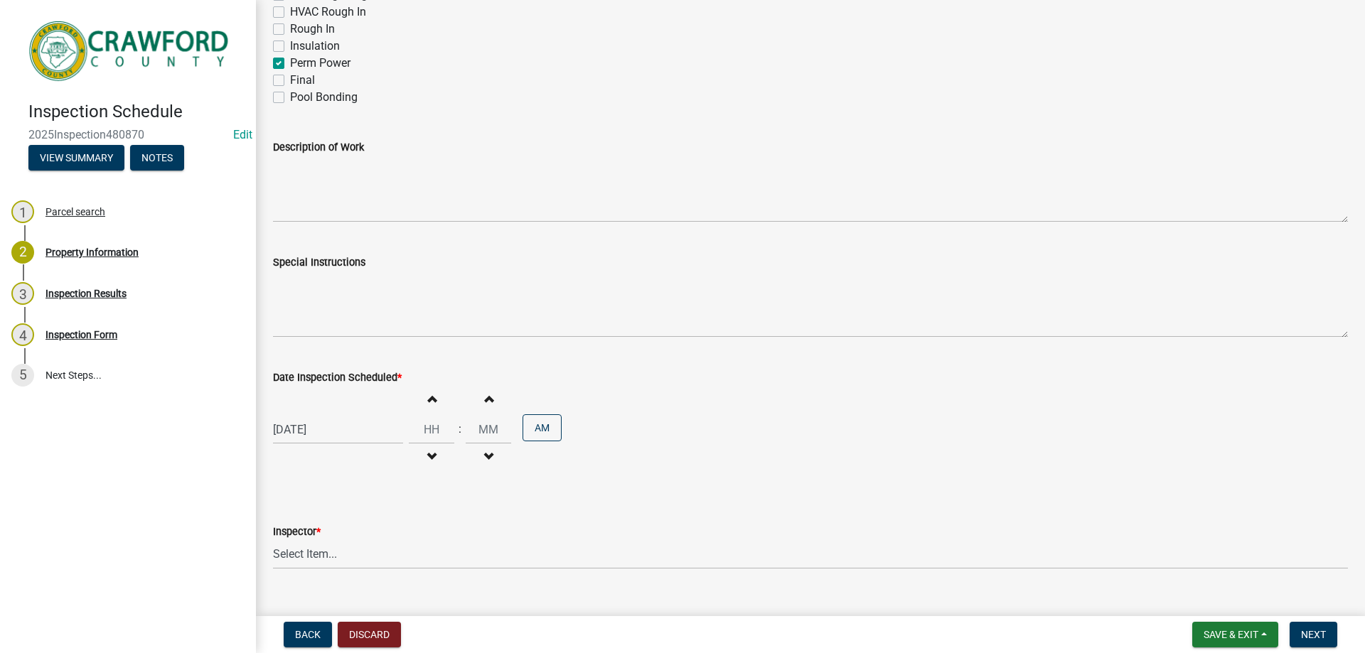
click at [428, 400] on span "button" at bounding box center [431, 397] width 7 height 11
type input "01"
type input "00"
click at [350, 548] on select "Select Item... [PERSON_NAME] [PERSON_NAME] [PERSON_NAME] [PERSON_NAME]" at bounding box center [810, 554] width 1075 height 29
click at [273, 540] on select "Select Item... [PERSON_NAME] [PERSON_NAME] [PERSON_NAME] [PERSON_NAME]" at bounding box center [810, 554] width 1075 height 29
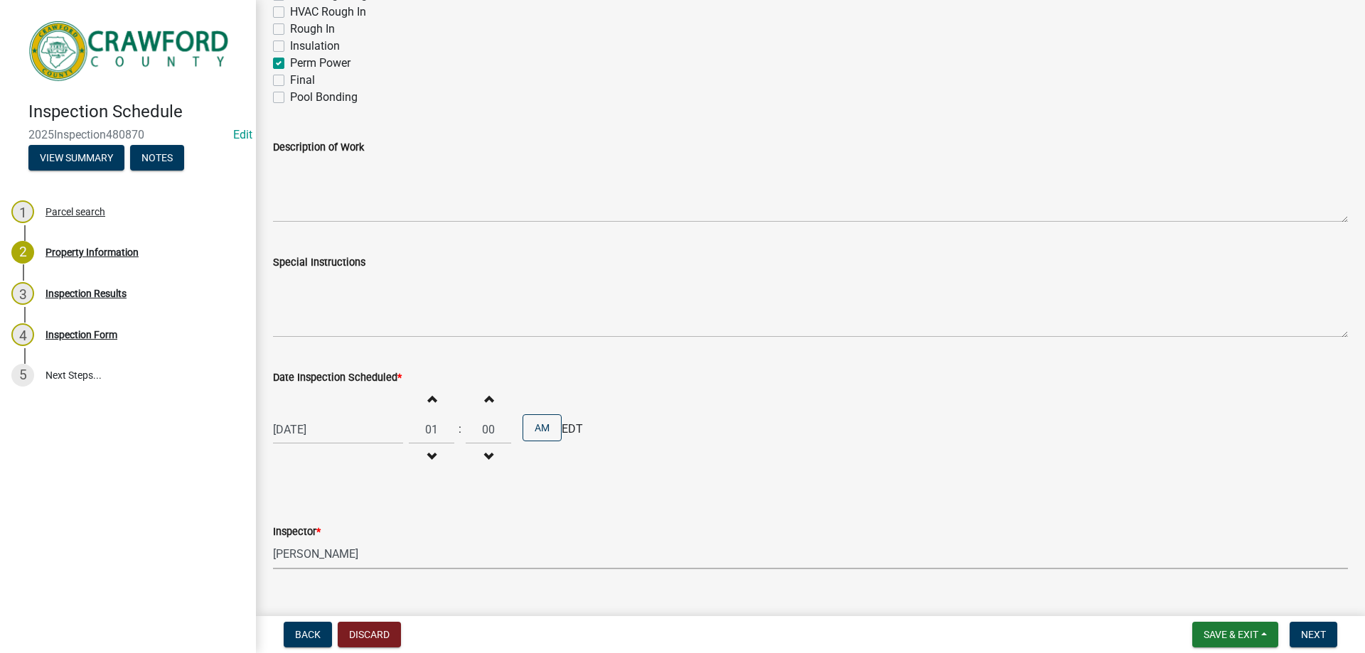
select select "1d0a2158-052f-40b6-82a2-dba1764a9e57"
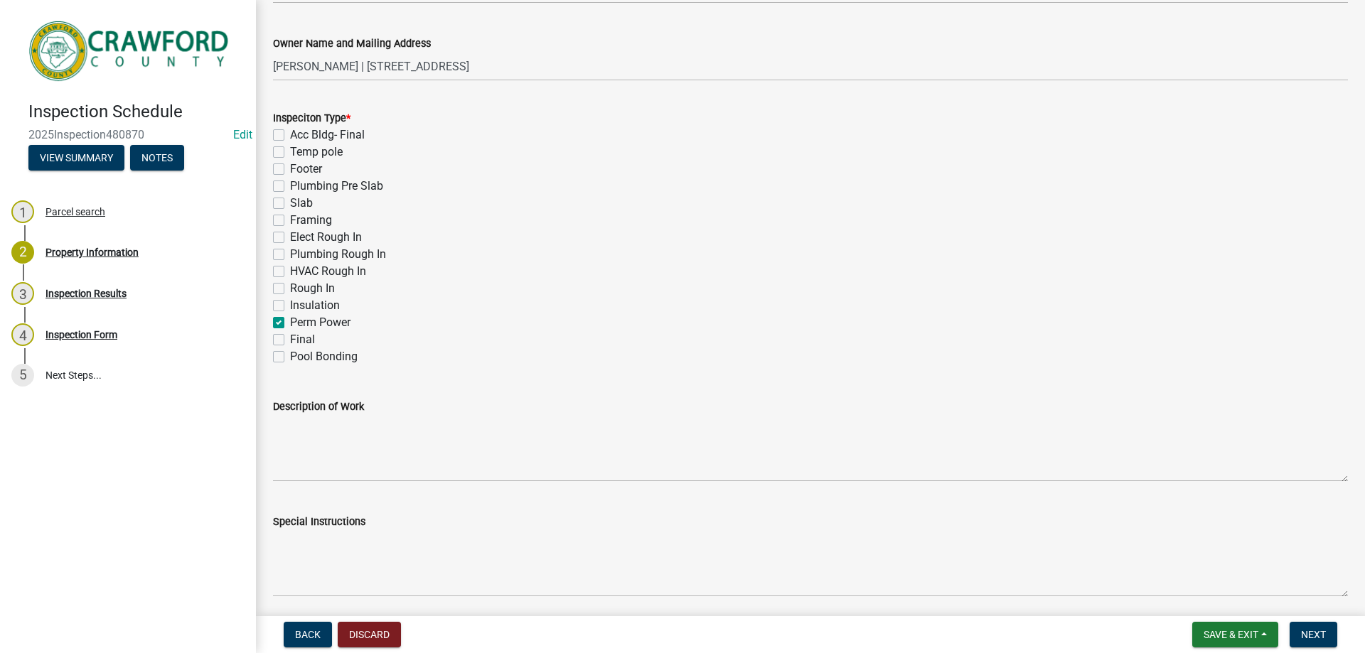
scroll to position [525, 0]
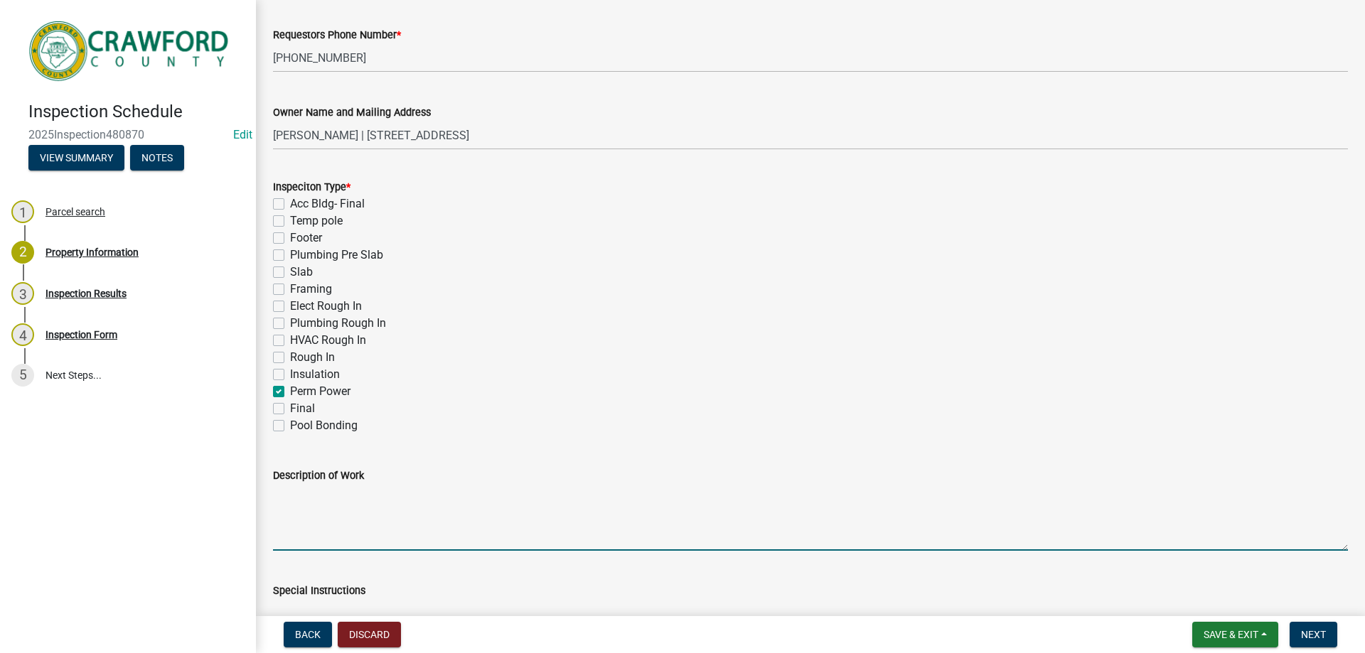
click at [384, 503] on textarea "Description of Work" at bounding box center [810, 517] width 1075 height 67
type textarea "had to fix some wiring needs new electrical clearance"
click at [1300, 631] on button "Next" at bounding box center [1314, 635] width 48 height 26
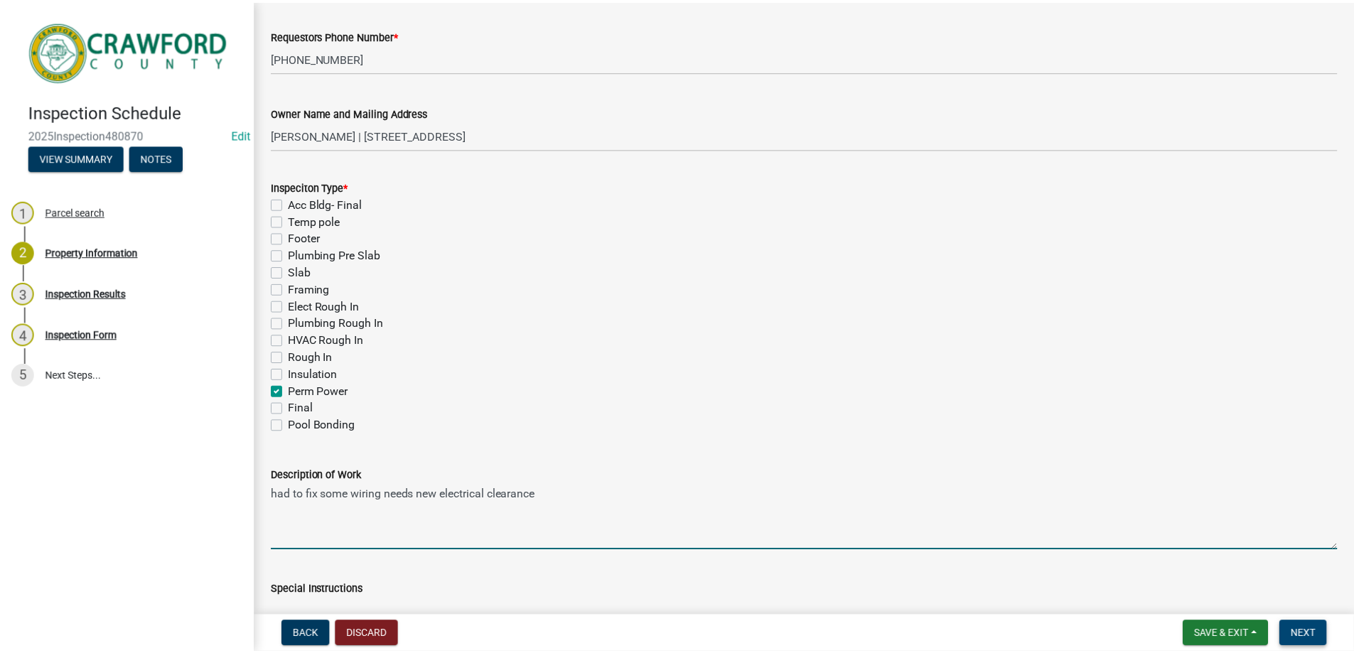
scroll to position [0, 0]
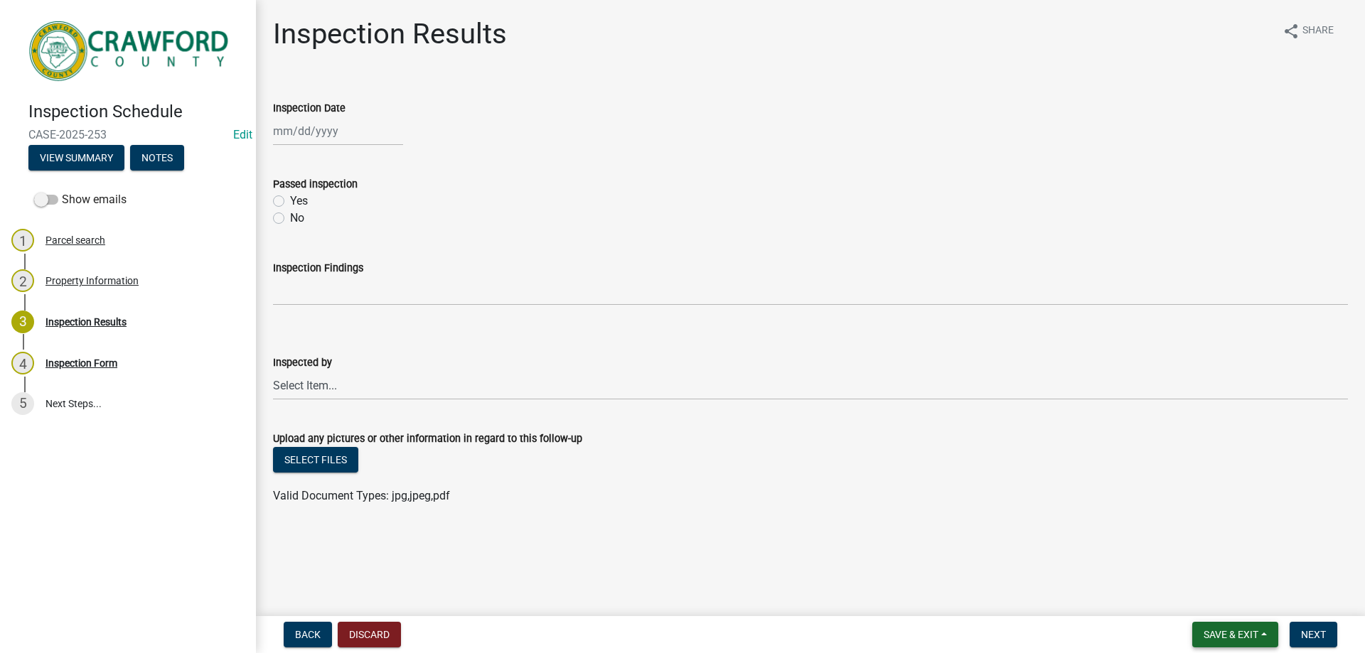
click at [1197, 623] on button "Save & Exit" at bounding box center [1235, 635] width 86 height 26
click at [1194, 608] on button "Save & Exit" at bounding box center [1221, 598] width 114 height 34
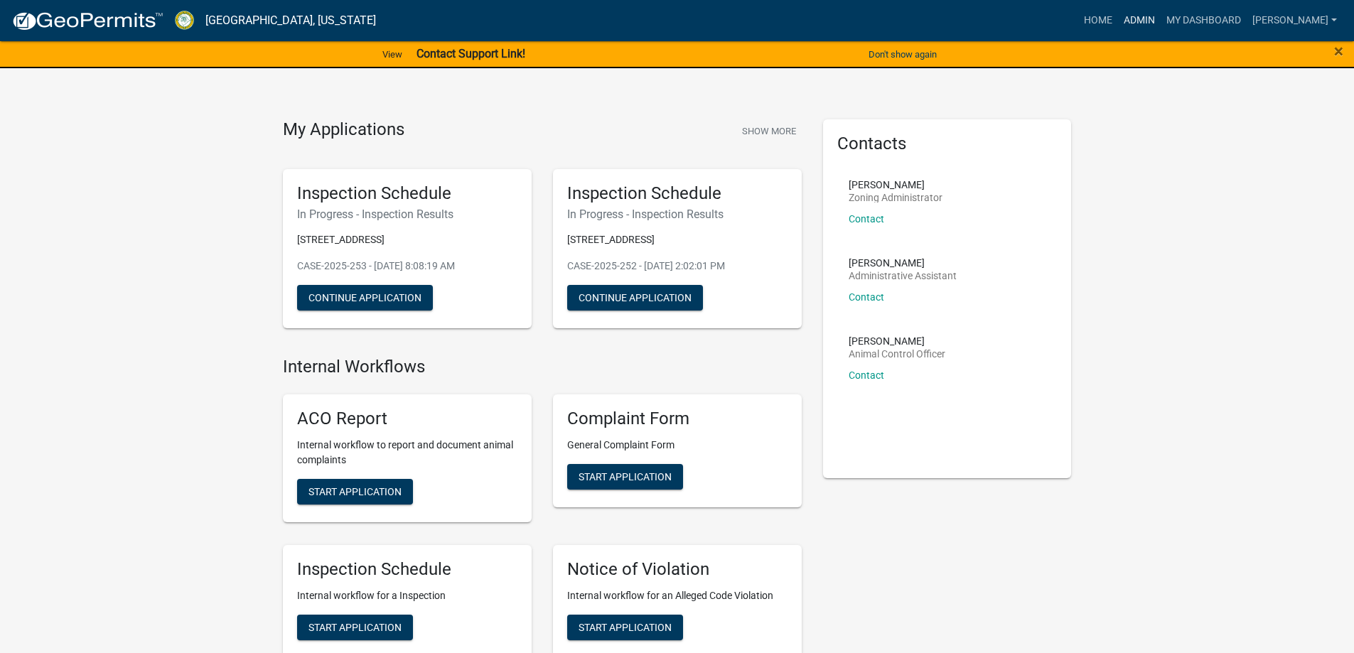
click at [1161, 21] on link "Admin" at bounding box center [1139, 20] width 43 height 27
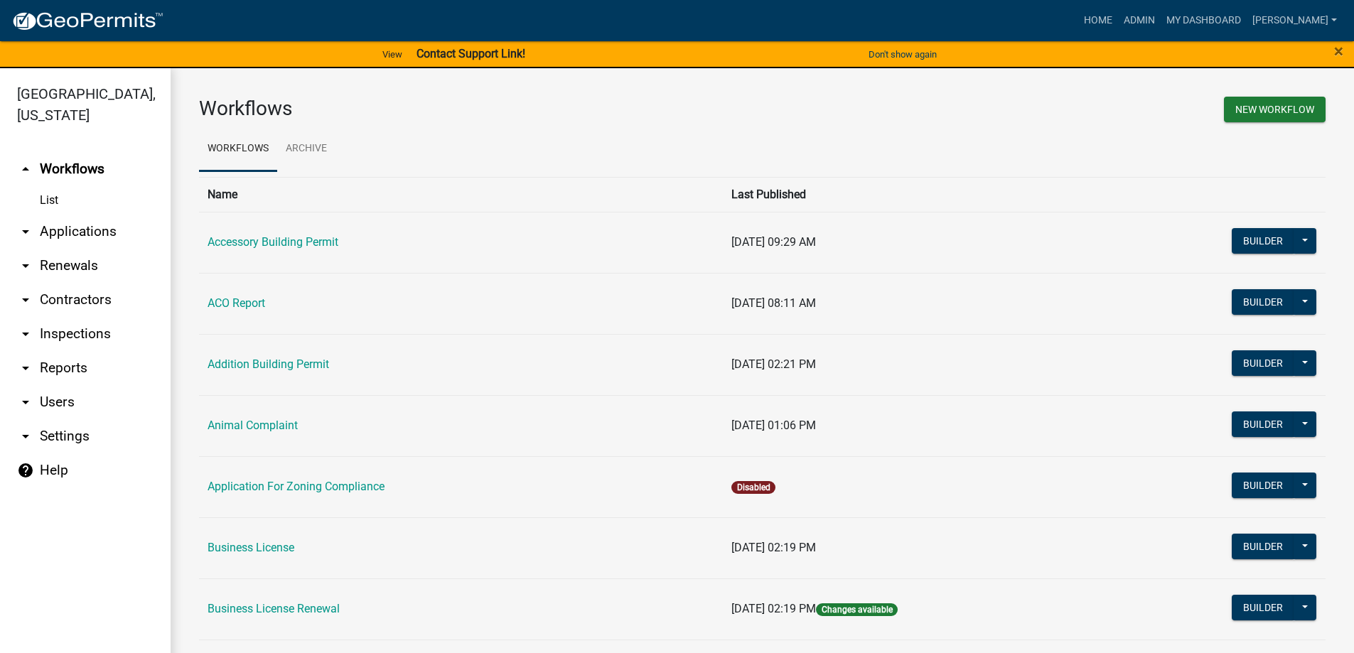
click at [70, 324] on link "arrow_drop_down Inspections" at bounding box center [85, 334] width 171 height 34
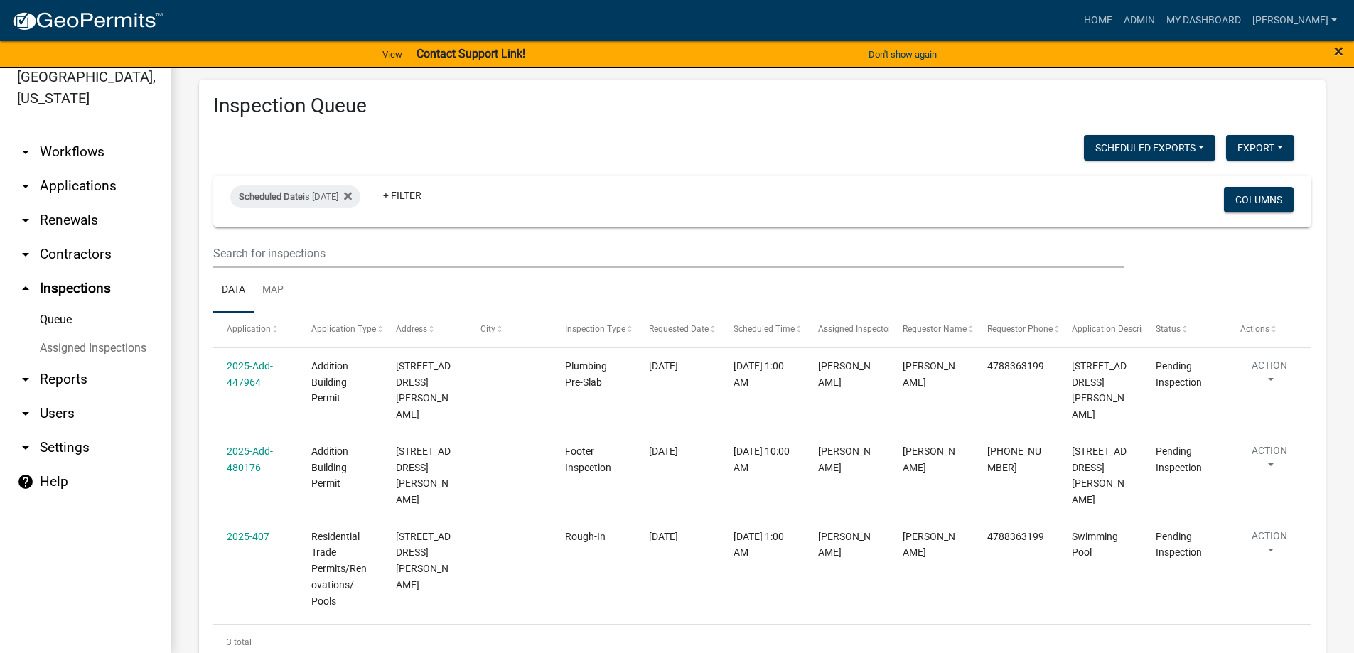
click at [1335, 49] on div "×" at bounding box center [1297, 55] width 113 height 30
click at [1335, 49] on span "×" at bounding box center [1338, 51] width 9 height 20
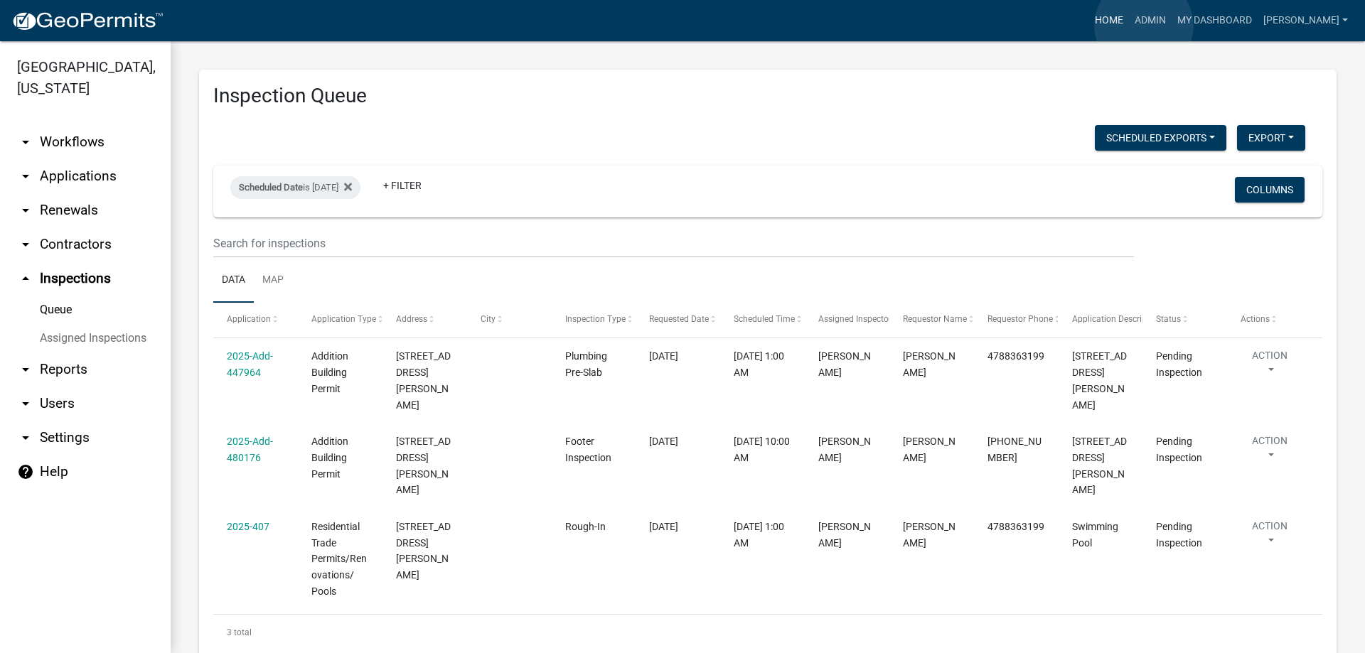
click at [1129, 25] on link "Home" at bounding box center [1109, 20] width 40 height 27
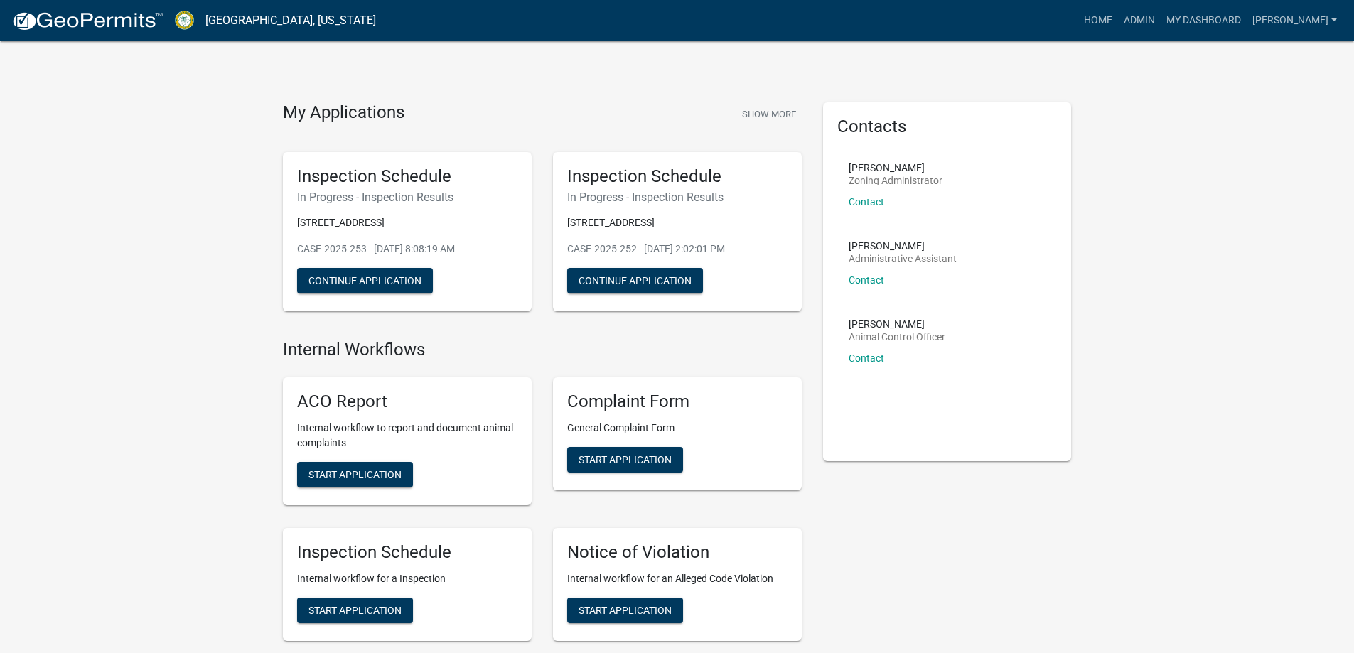
click at [59, 30] on img at bounding box center [87, 21] width 152 height 21
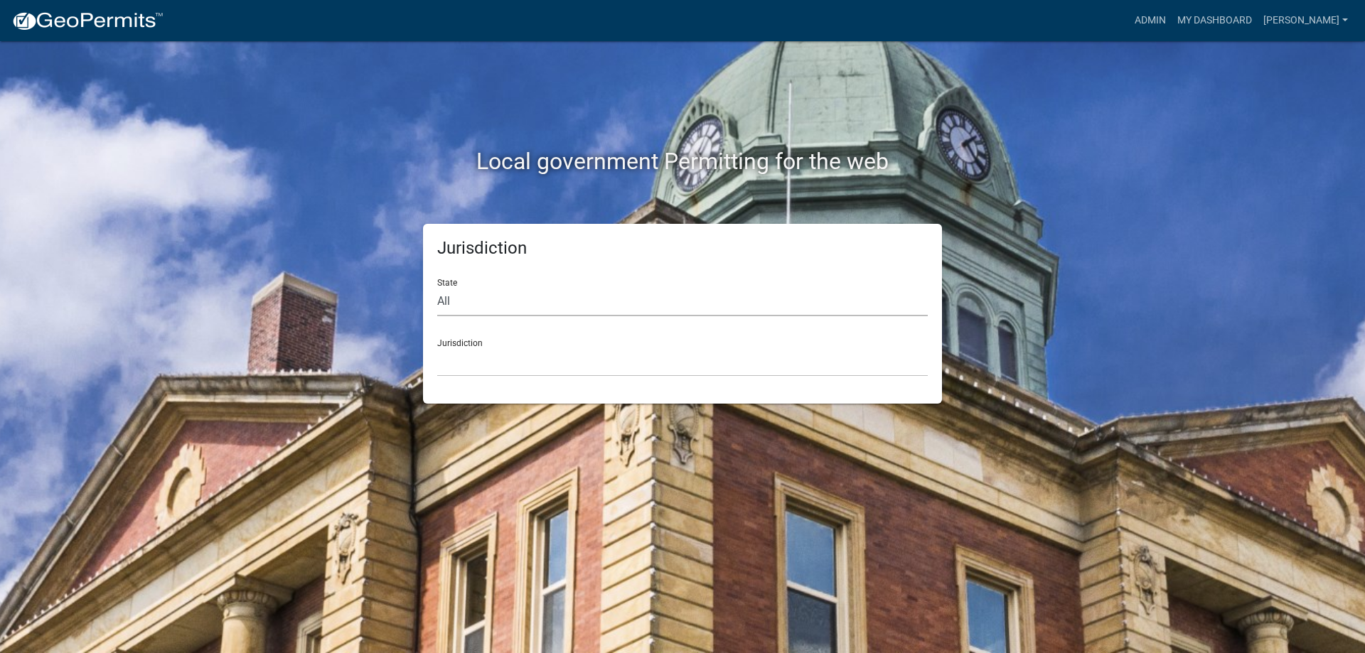
click at [486, 309] on select "All [US_STATE] [US_STATE] [US_STATE] [US_STATE] [US_STATE] [US_STATE] [US_STATE…" at bounding box center [682, 301] width 490 height 29
select select "[US_STATE]"
click at [437, 287] on select "All [US_STATE] [US_STATE] [US_STATE] [US_STATE] [US_STATE] [US_STATE] [US_STATE…" at bounding box center [682, 301] width 490 height 29
click at [488, 352] on select "[GEOGRAPHIC_DATA], [US_STATE][PERSON_NAME][GEOGRAPHIC_DATA], [US_STATE][PERSON_…" at bounding box center [682, 362] width 490 height 29
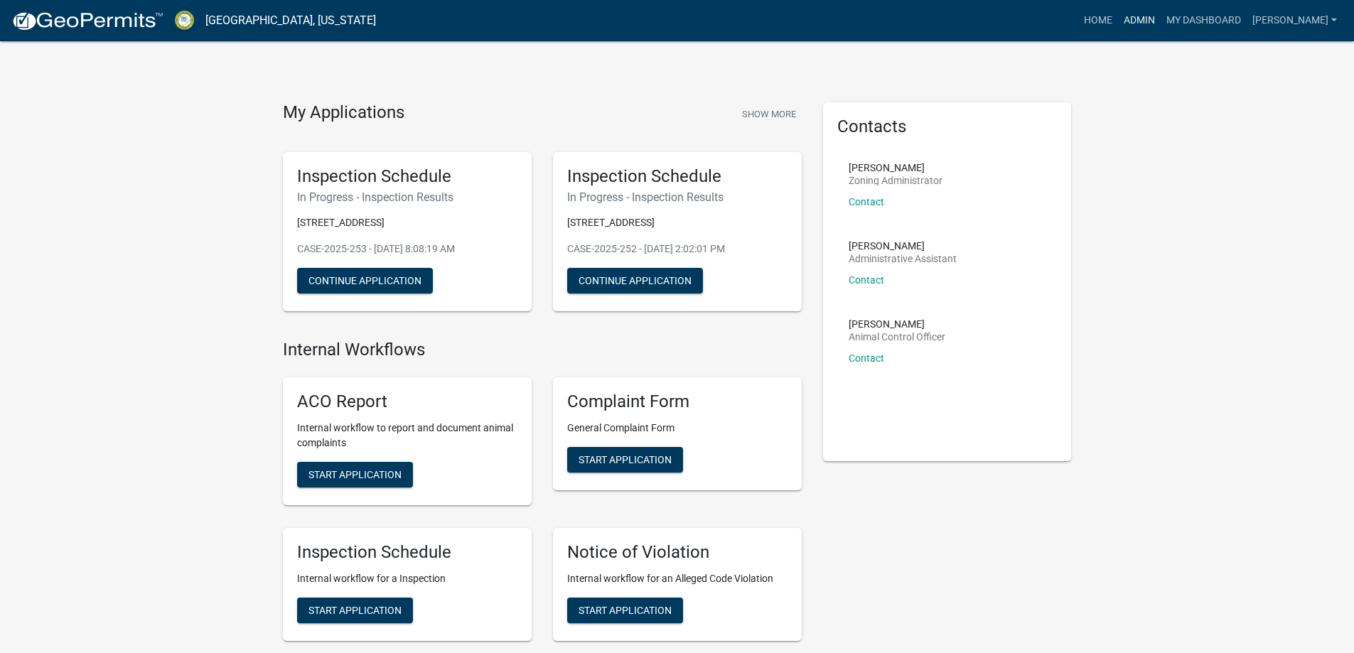
click at [1161, 23] on link "Admin" at bounding box center [1139, 20] width 43 height 27
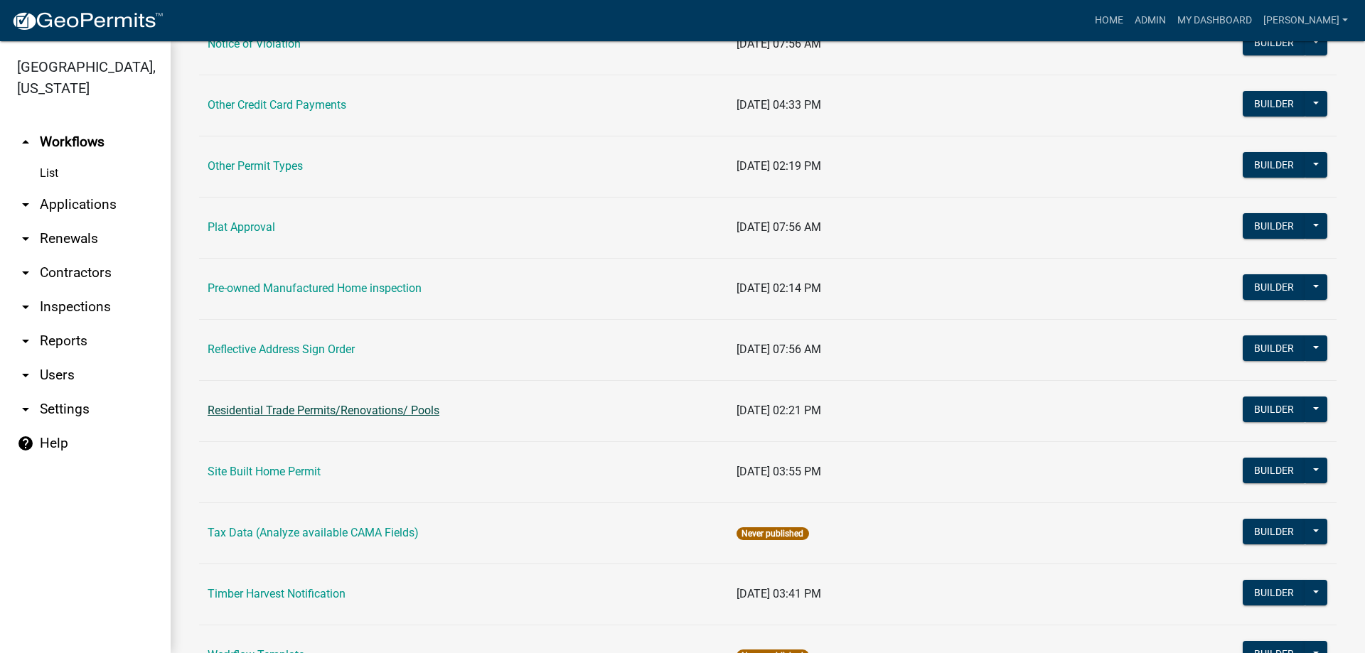
scroll to position [1280, 0]
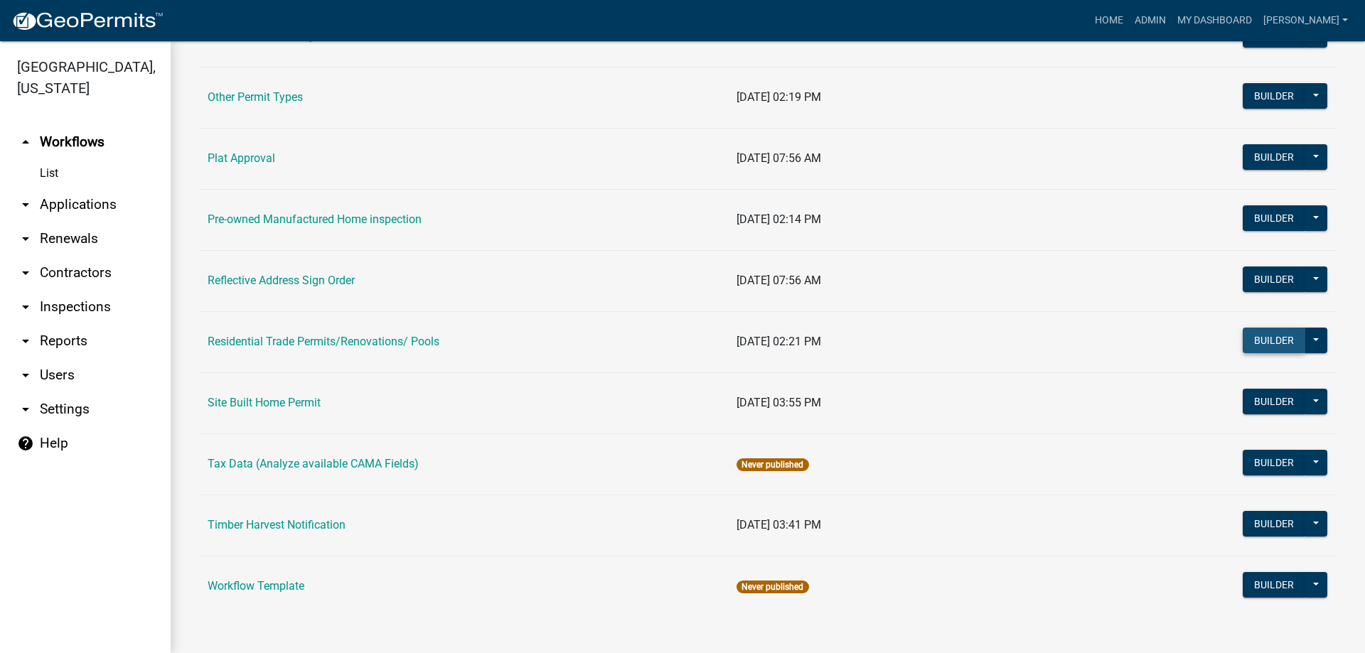
click at [1274, 341] on button "Builder" at bounding box center [1274, 341] width 63 height 26
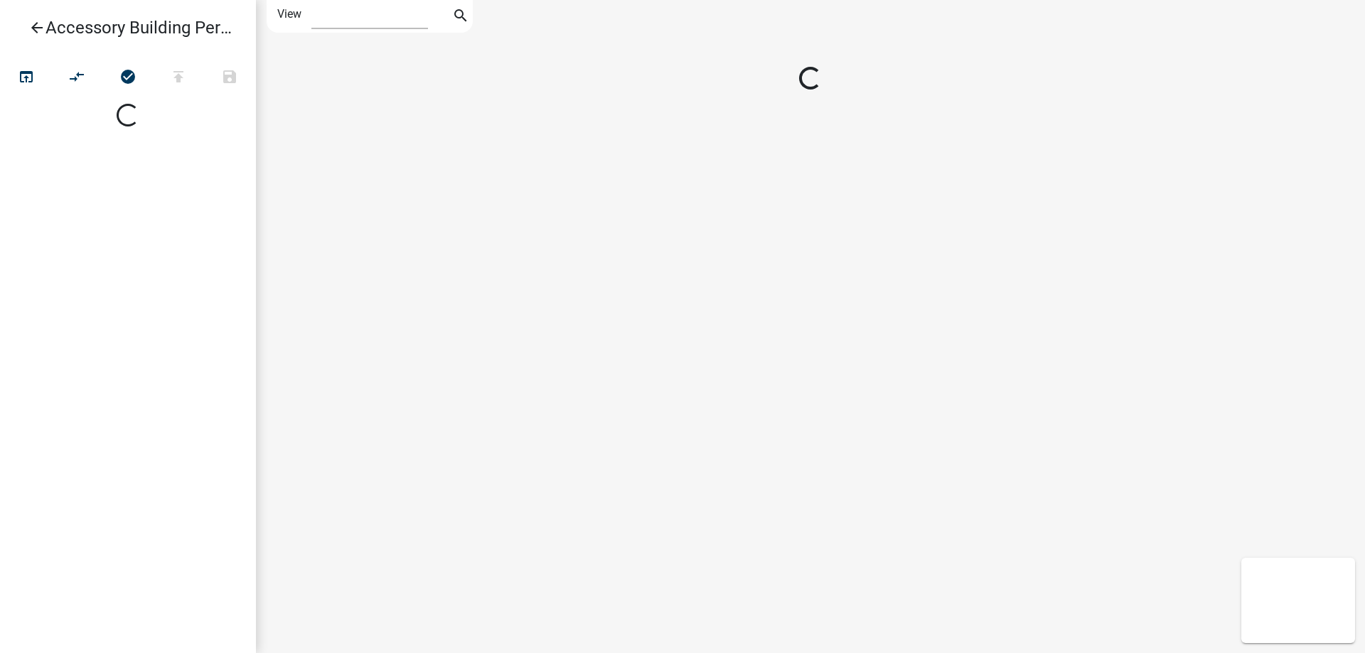
select select "1"
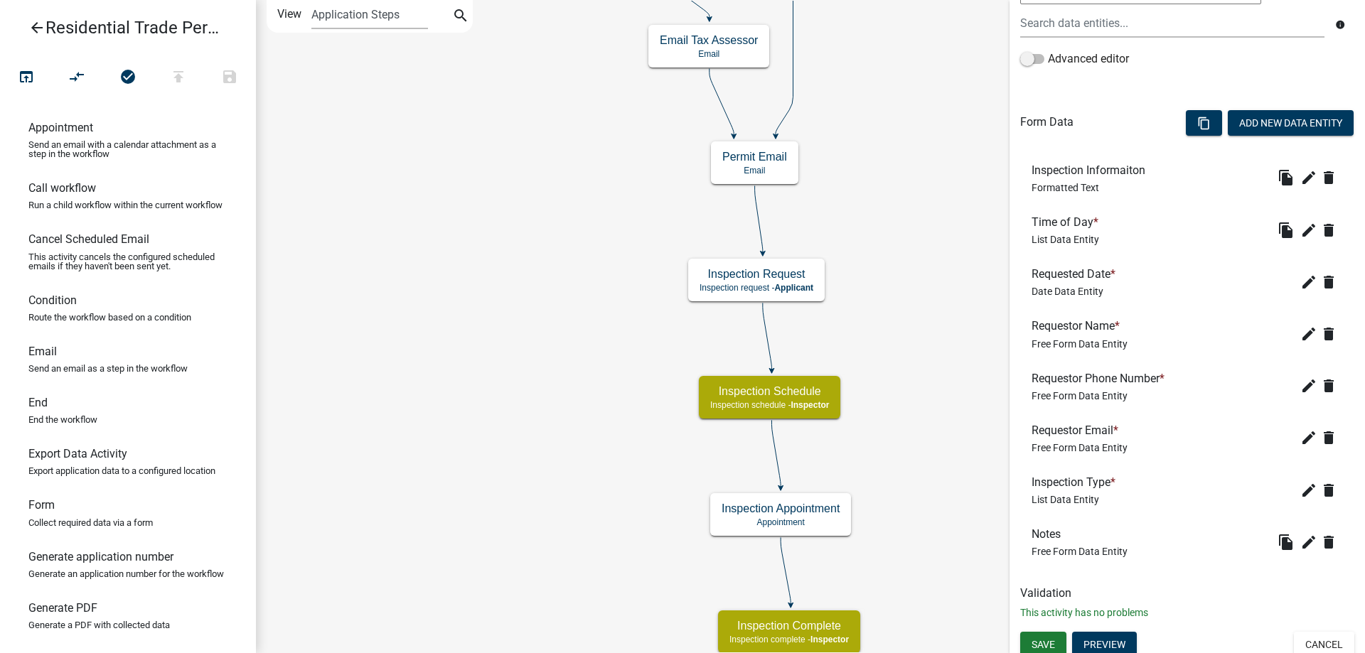
scroll to position [330, 0]
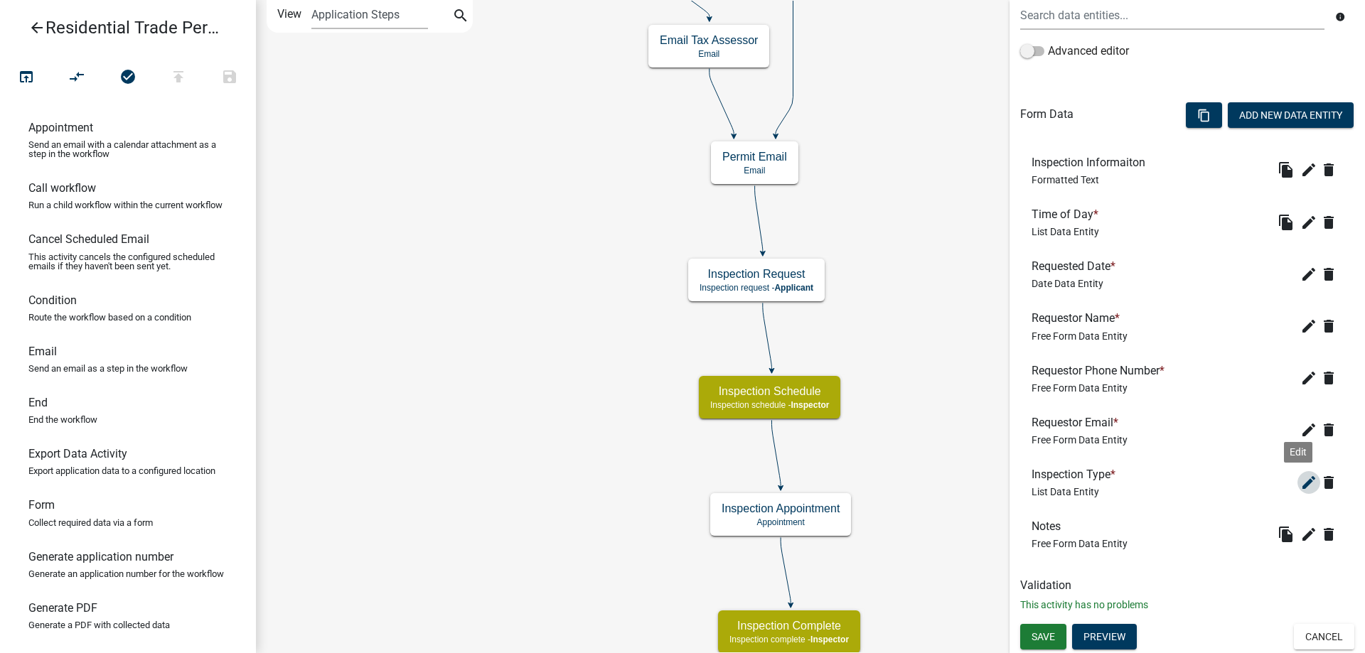
click at [1297, 492] on button "edit" at bounding box center [1308, 482] width 23 height 23
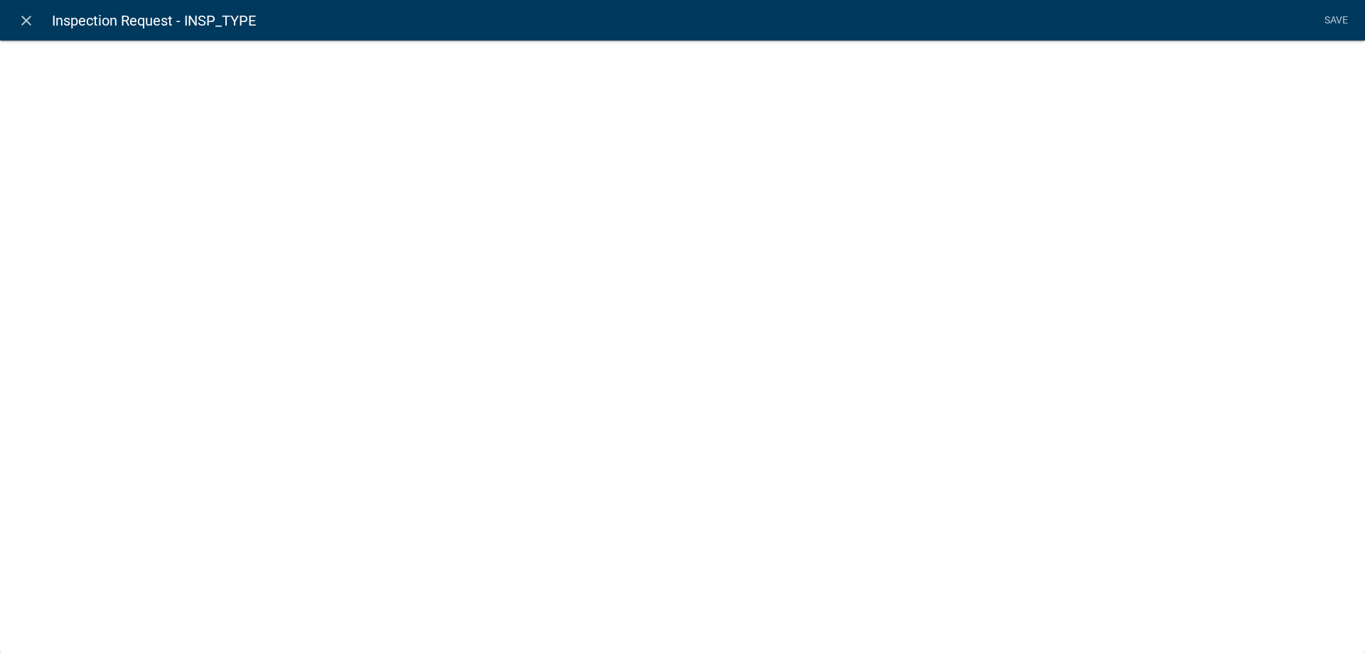
select select "list-data"
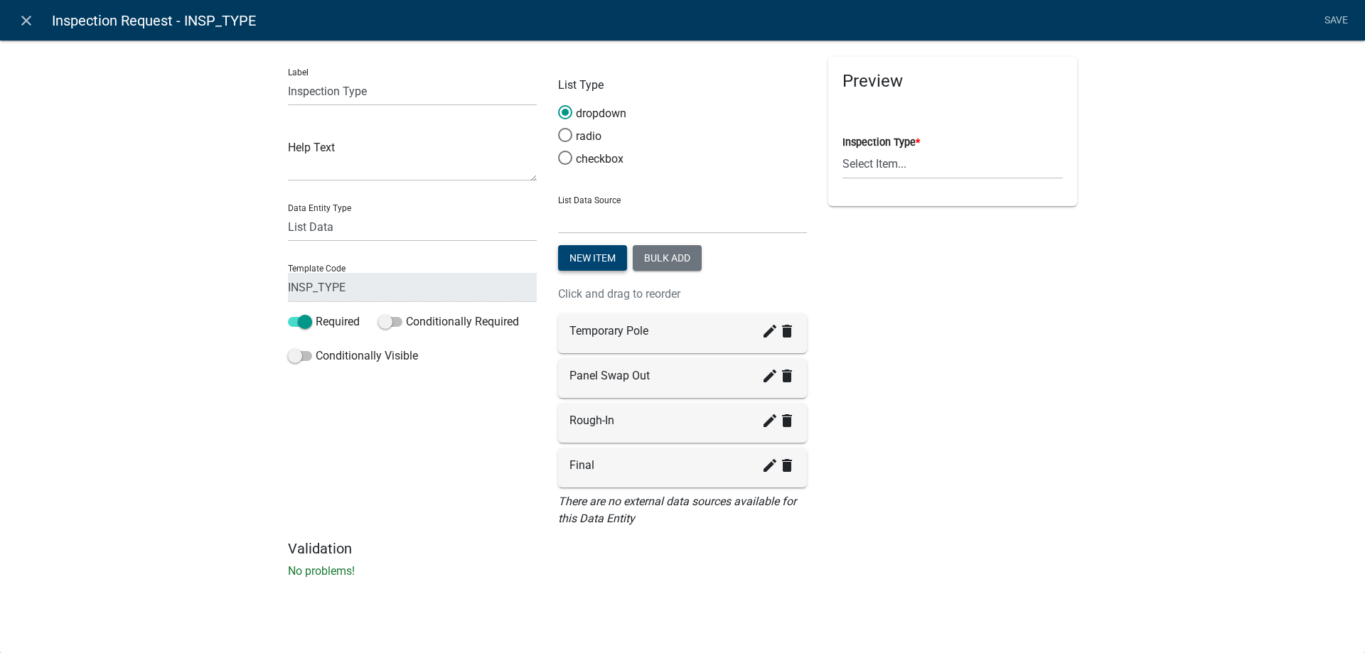
click at [613, 267] on button "New item" at bounding box center [592, 258] width 69 height 26
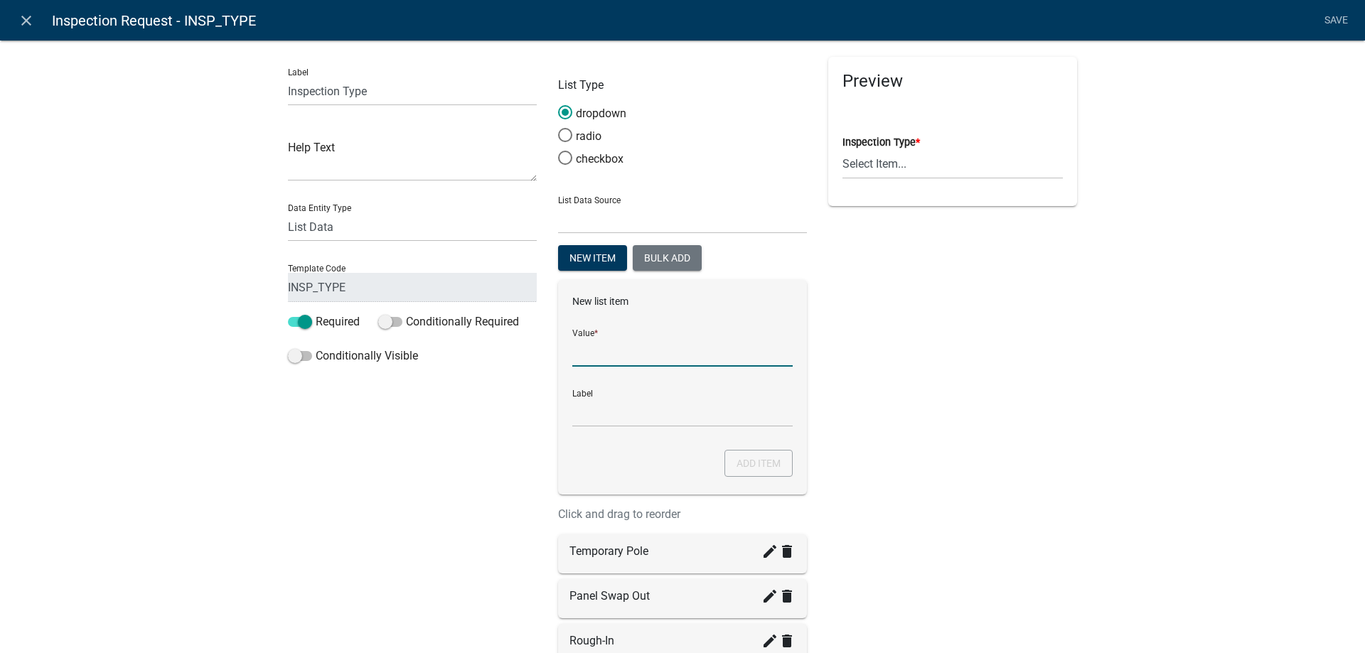
click at [650, 355] on input "List Data Source" at bounding box center [682, 352] width 220 height 29
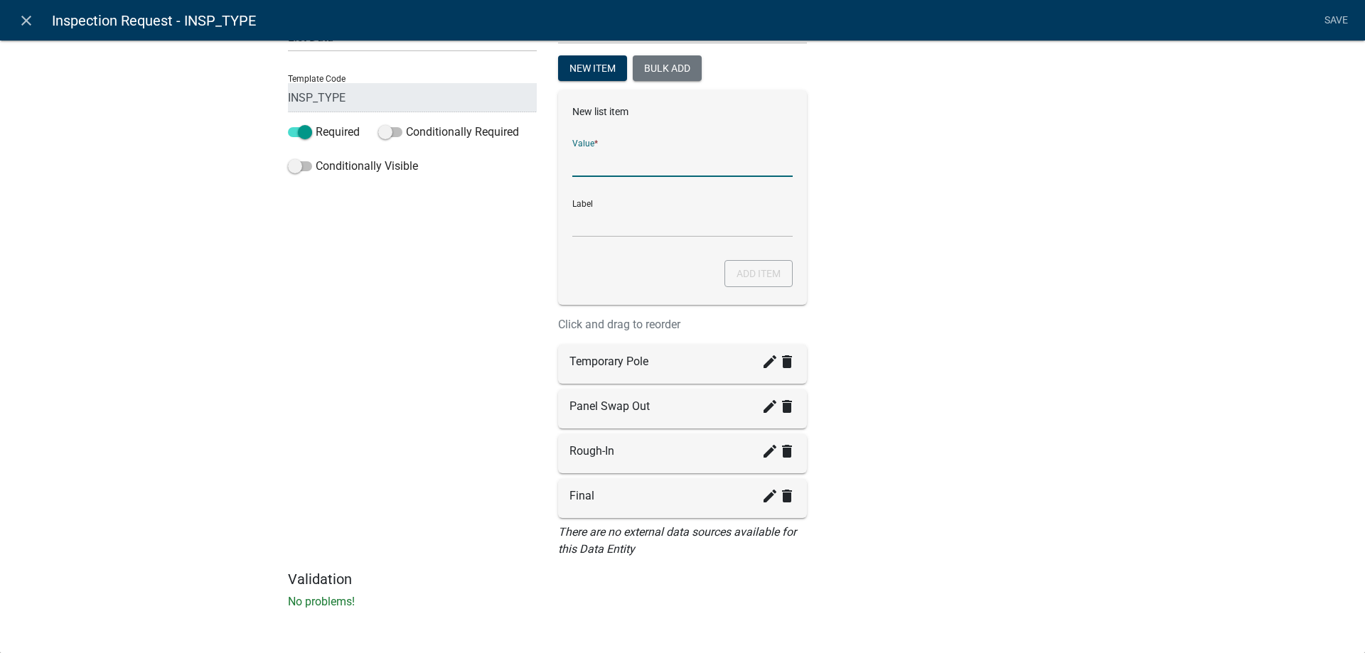
scroll to position [119, 0]
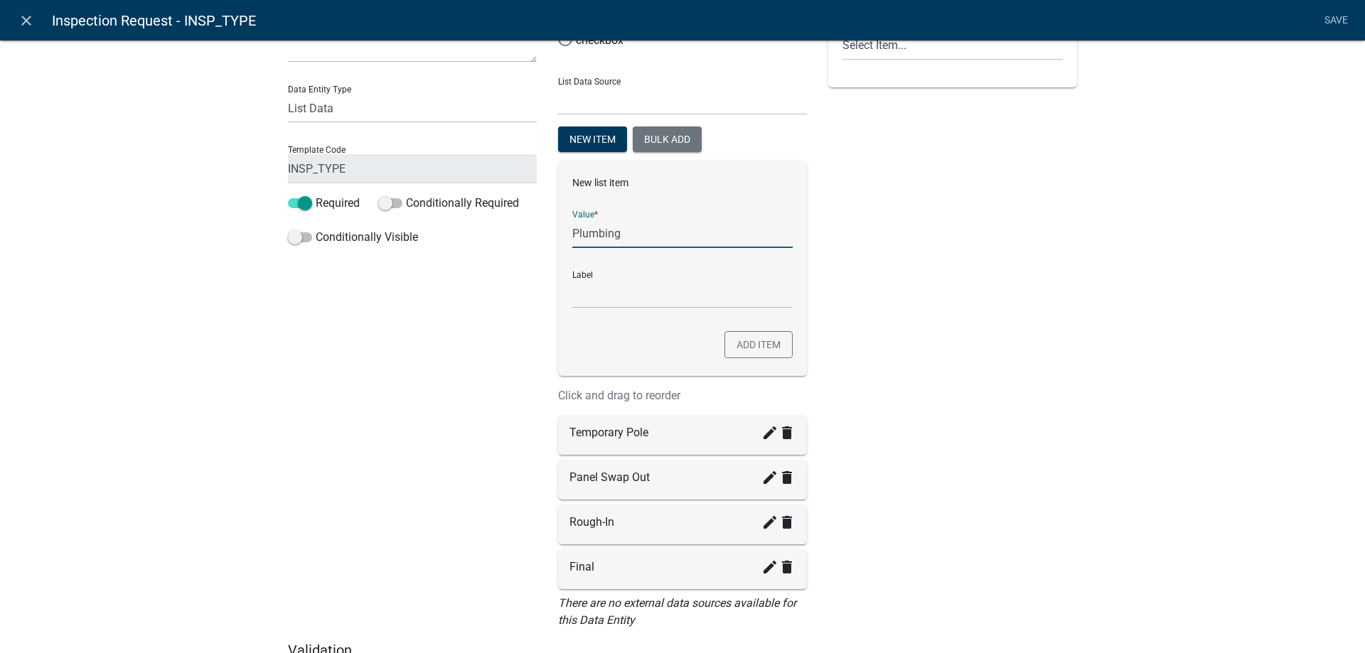
drag, startPoint x: 635, startPoint y: 235, endPoint x: 559, endPoint y: 237, distance: 76.1
click at [559, 237] on div "New list item Value * Plumbing Label Add item" at bounding box center [682, 268] width 249 height 215
type input "Plumbing"
click at [610, 291] on input "Plumbing" at bounding box center [682, 293] width 220 height 29
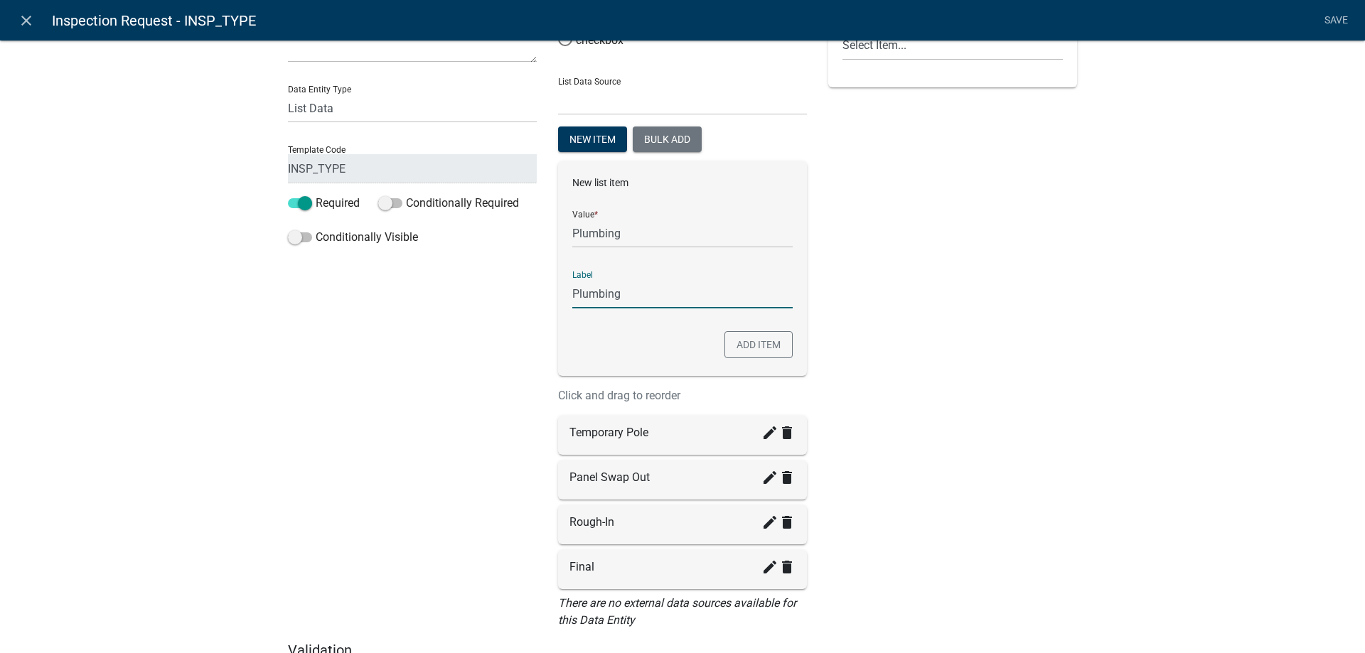
drag, startPoint x: 610, startPoint y: 291, endPoint x: 878, endPoint y: 306, distance: 268.5
click at [878, 306] on div "Preview Inspection Type * Select Item... Temporary Pole Panel Swap Out Rough-In…" at bounding box center [952, 290] width 270 height 704
click at [763, 356] on button "Add item" at bounding box center [758, 344] width 68 height 27
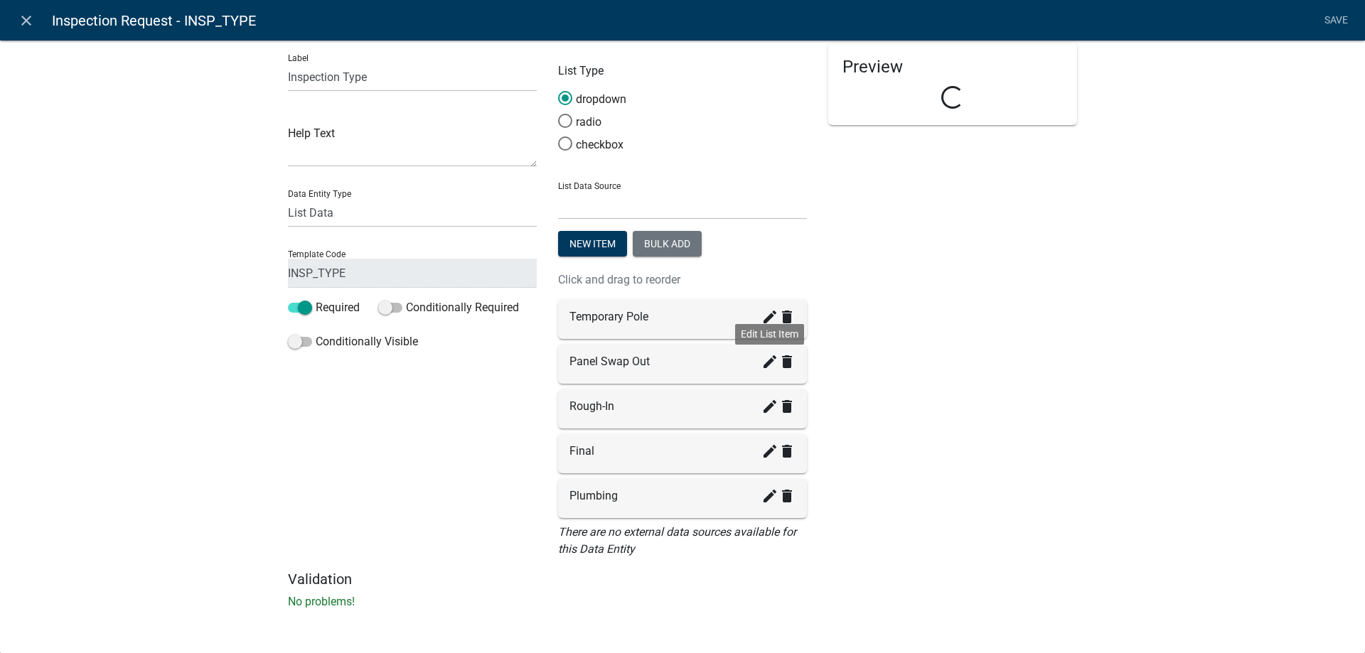
scroll to position [14, 0]
click at [697, 469] on div "Final create delete" at bounding box center [682, 453] width 249 height 39
click at [683, 456] on div "Final create delete" at bounding box center [682, 451] width 226 height 17
click at [599, 238] on button "New item" at bounding box center [592, 244] width 69 height 26
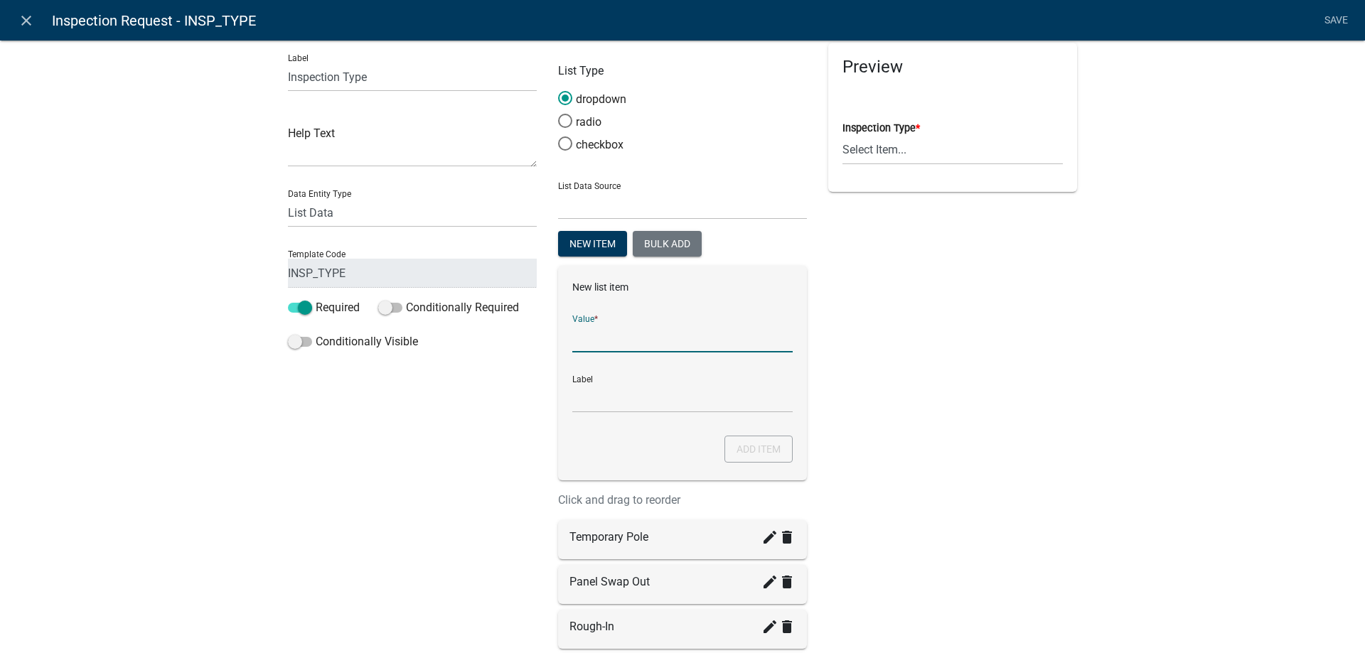
click at [627, 326] on input "List Data Source" at bounding box center [682, 337] width 220 height 29
type input "Electrical"
click at [652, 414] on div "New list item Value * Electrical Label Electrical Add item" at bounding box center [682, 373] width 249 height 215
click at [755, 447] on button "Add item" at bounding box center [758, 449] width 68 height 27
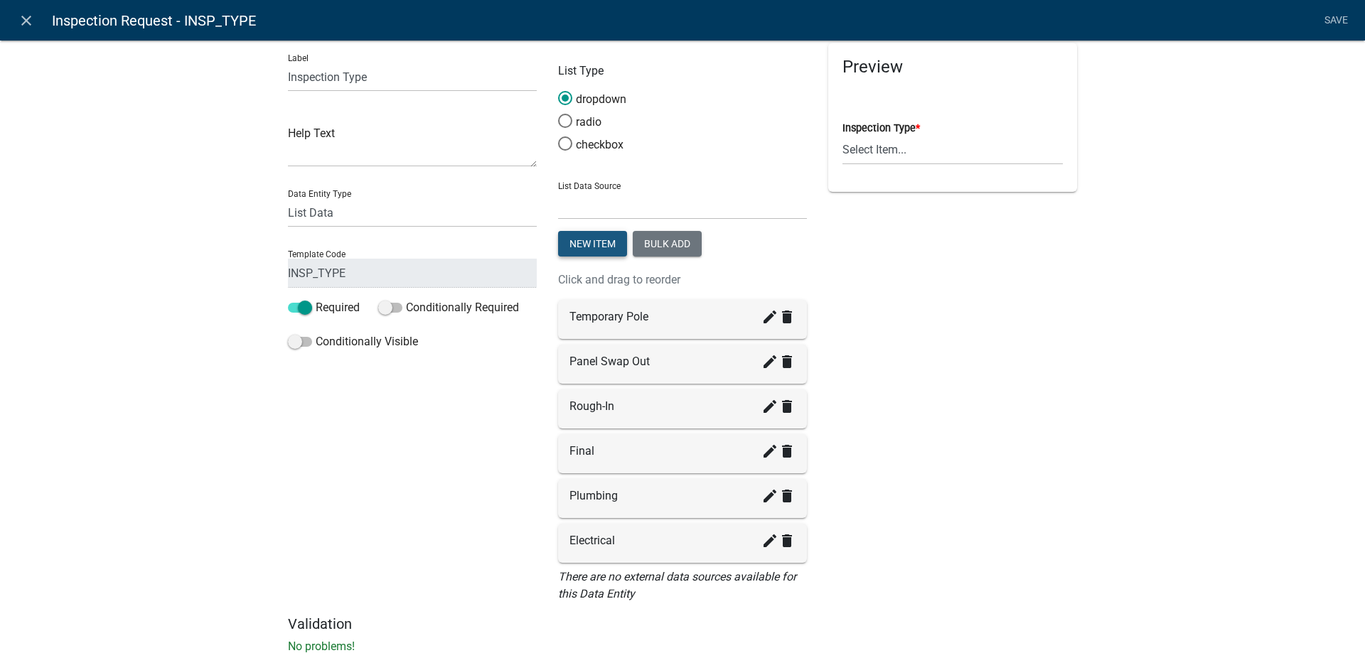
click at [609, 253] on button "New item" at bounding box center [592, 244] width 69 height 26
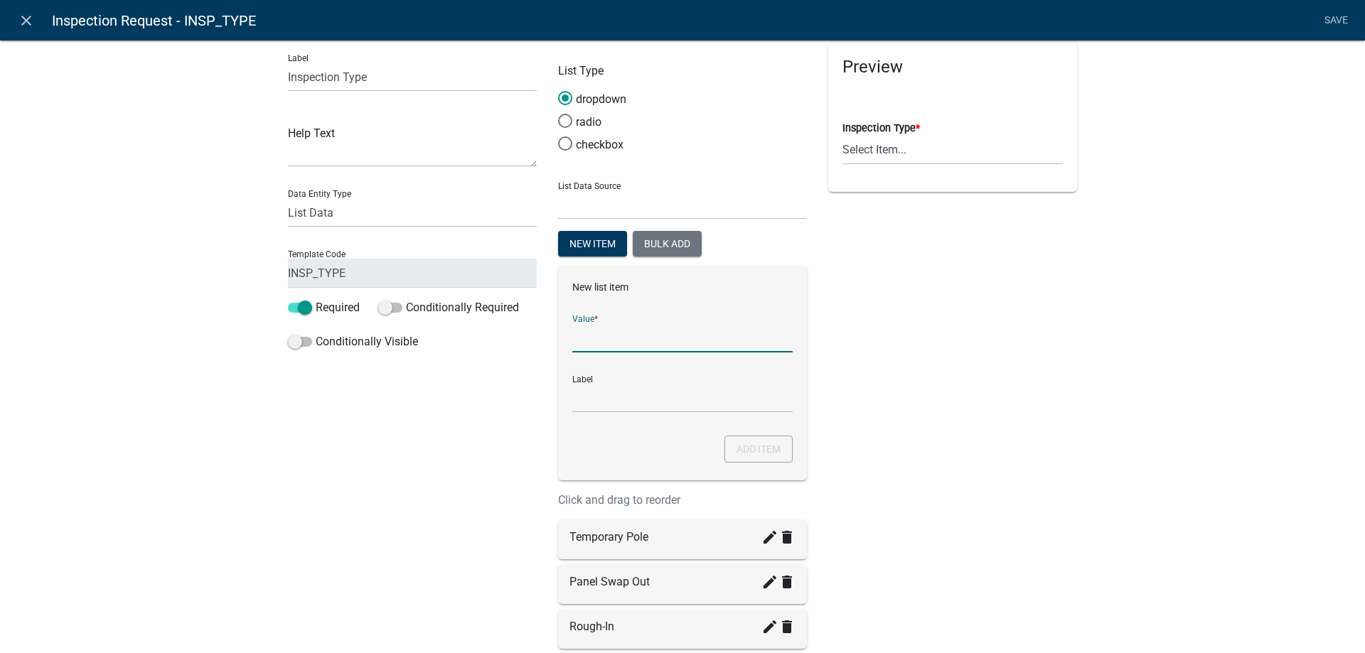
click at [626, 333] on input "List Data Source" at bounding box center [682, 337] width 220 height 29
type input "h"
type input "HVAC"
click at [652, 407] on input "HVAC" at bounding box center [682, 398] width 220 height 29
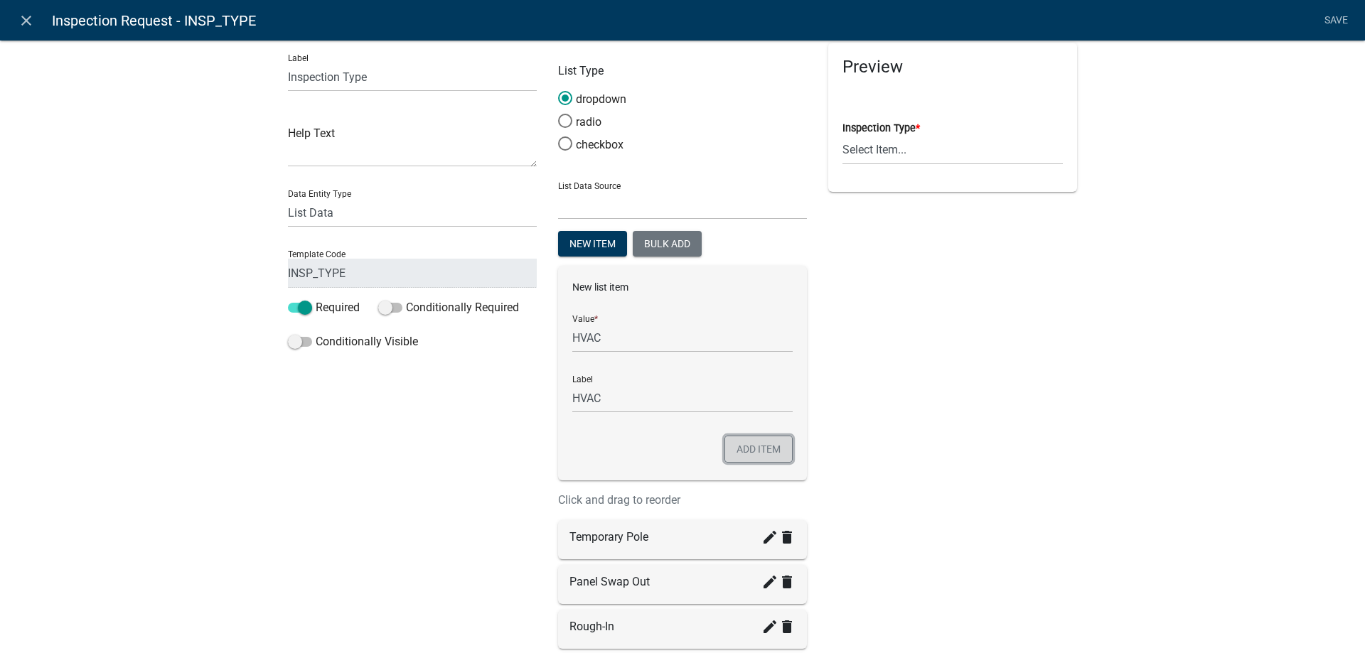
click at [741, 446] on button "Add item" at bounding box center [758, 449] width 68 height 27
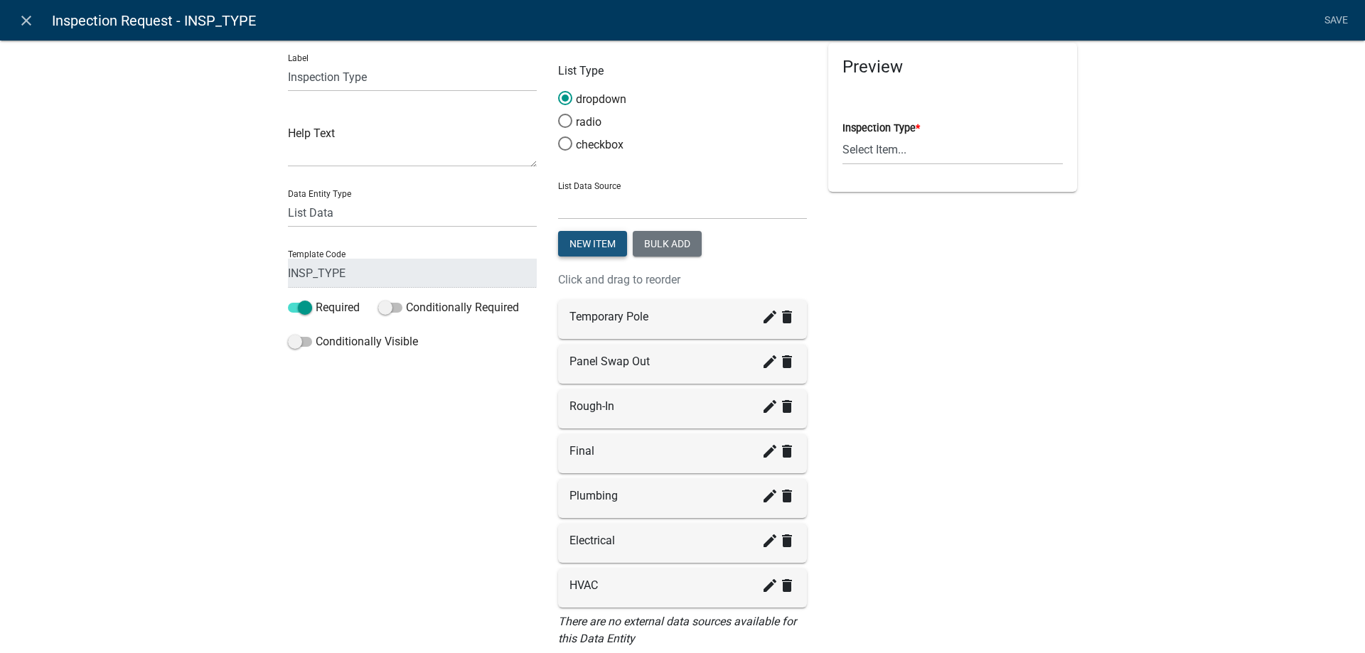
click at [590, 249] on button "New item" at bounding box center [592, 244] width 69 height 26
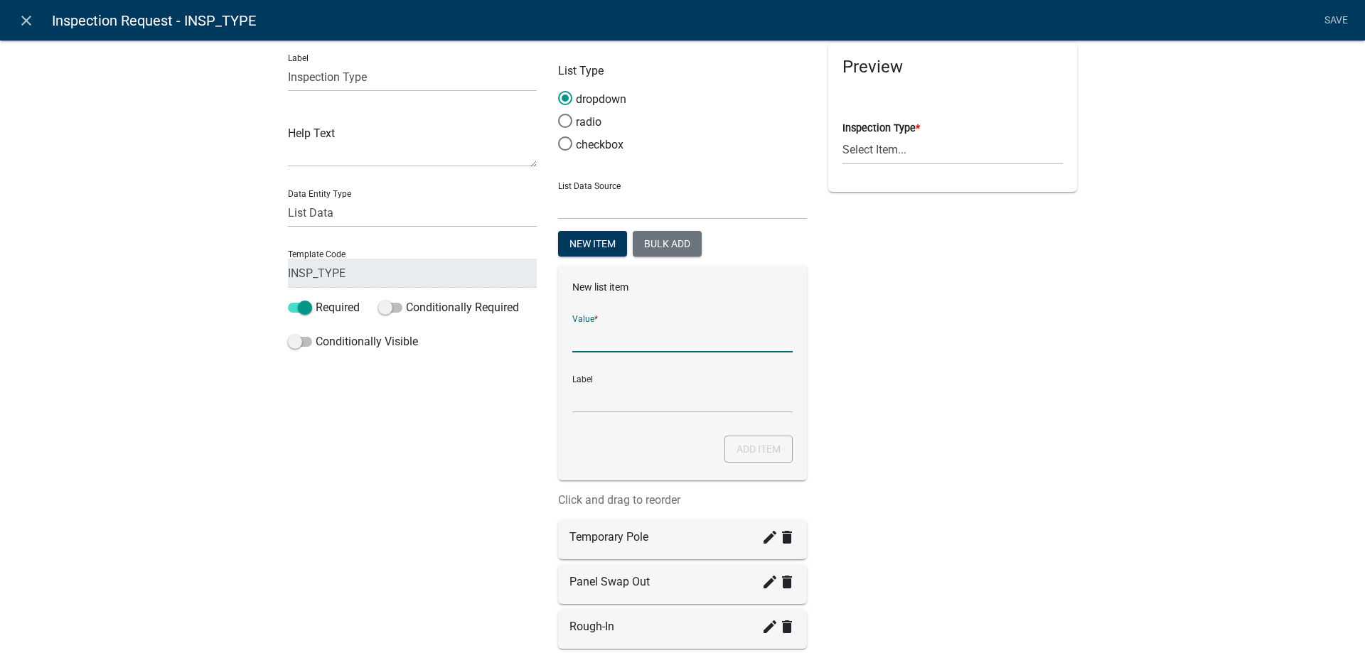
click at [641, 347] on input "List Data Source" at bounding box center [682, 337] width 220 height 29
type input "OTHER"
click at [617, 399] on input "OTHER" at bounding box center [682, 398] width 220 height 29
click at [741, 442] on button "Add item" at bounding box center [758, 449] width 68 height 27
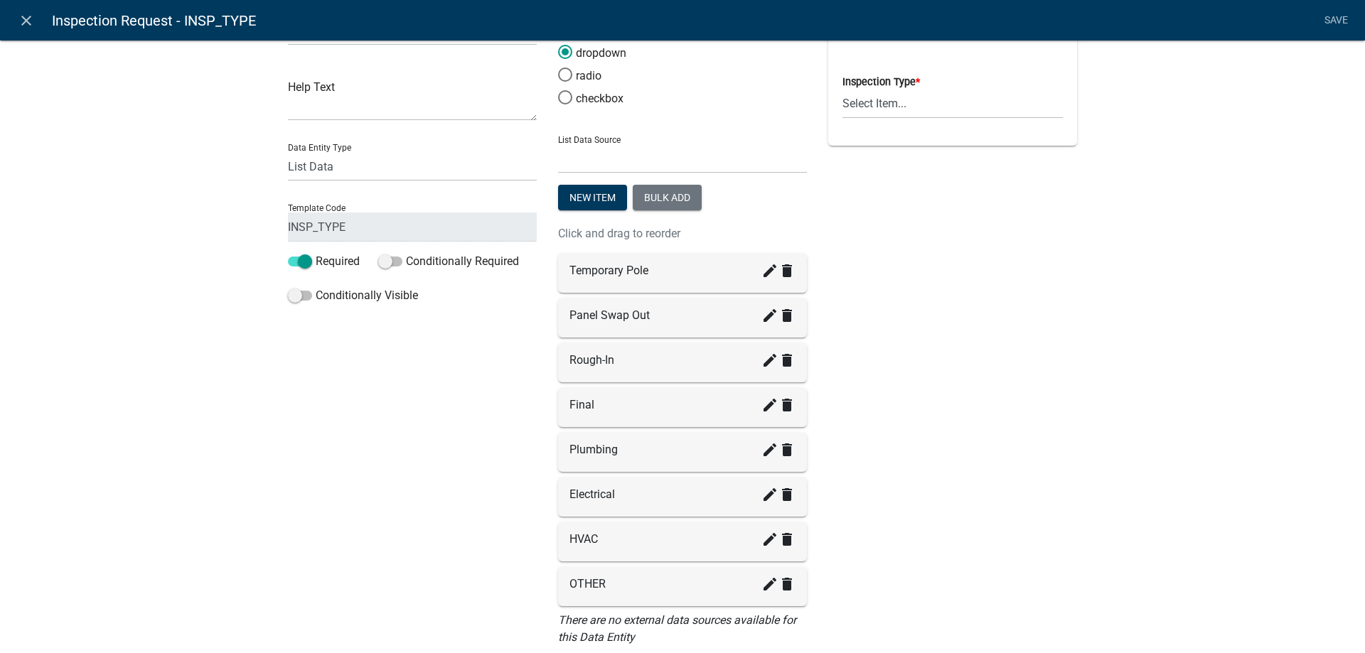
scroll to position [149, 0]
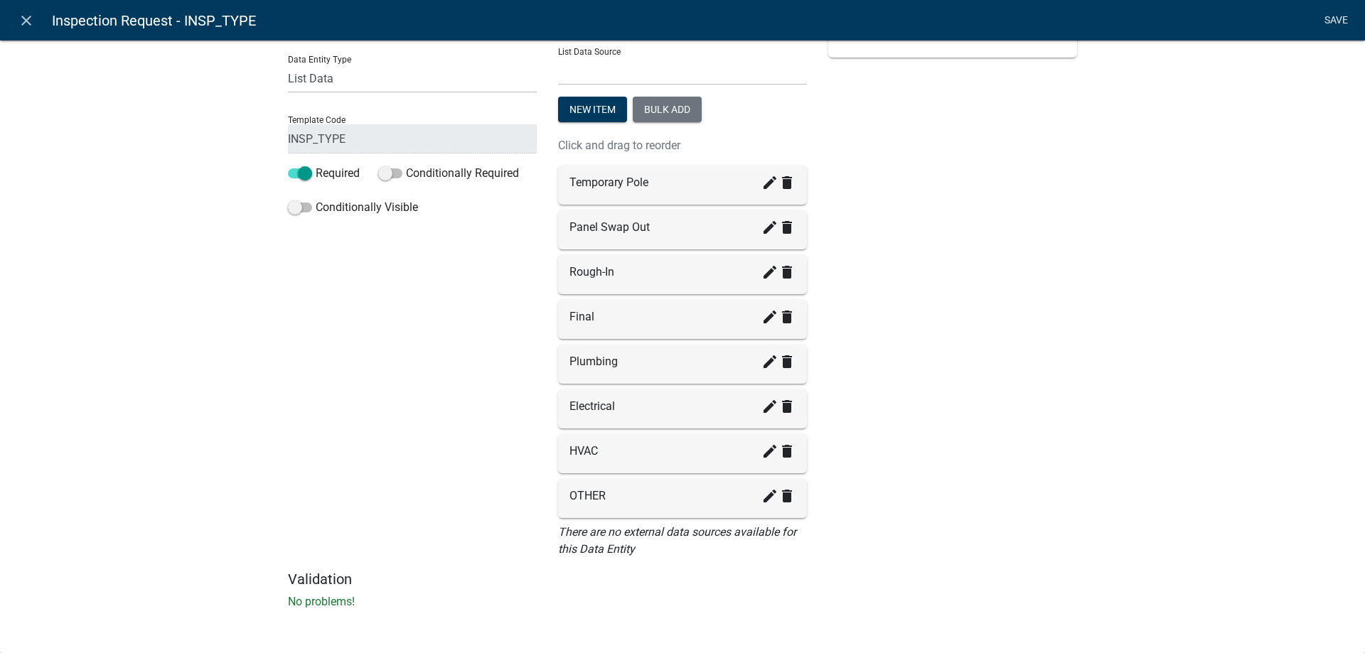
click at [1326, 14] on link "Save" at bounding box center [1336, 20] width 36 height 27
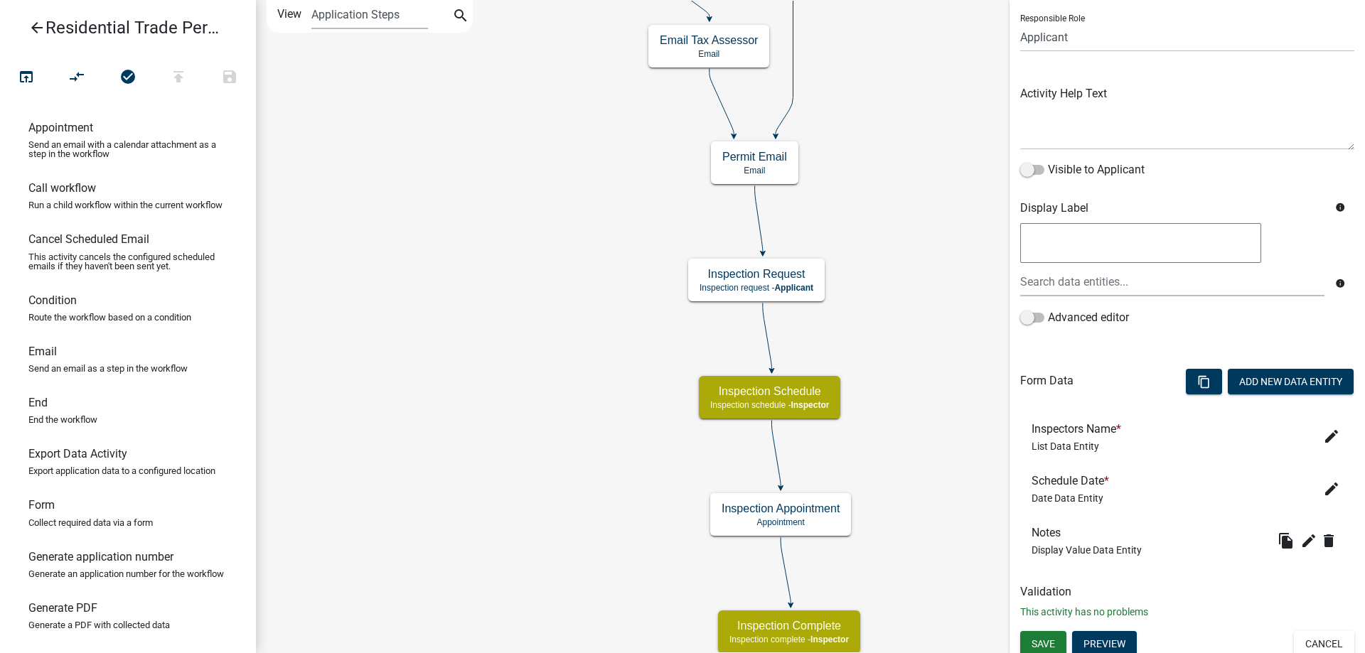
scroll to position [104, 0]
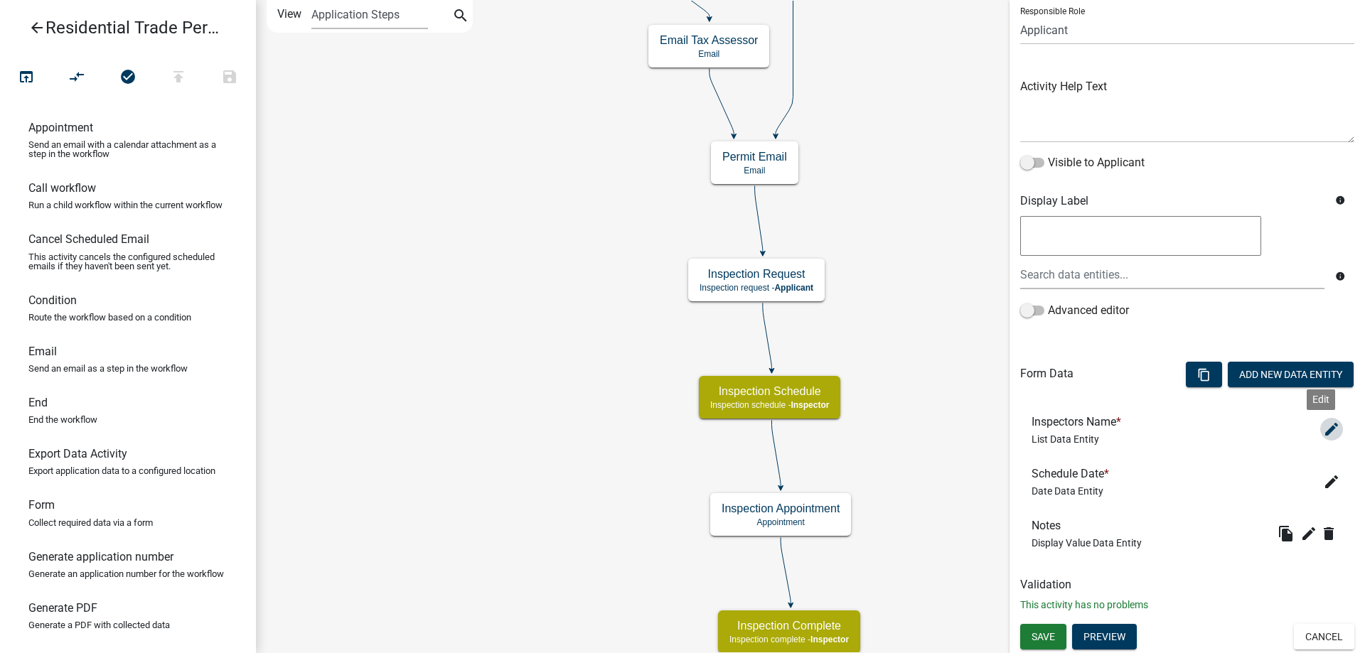
click at [1323, 424] on icon "edit" at bounding box center [1331, 429] width 17 height 17
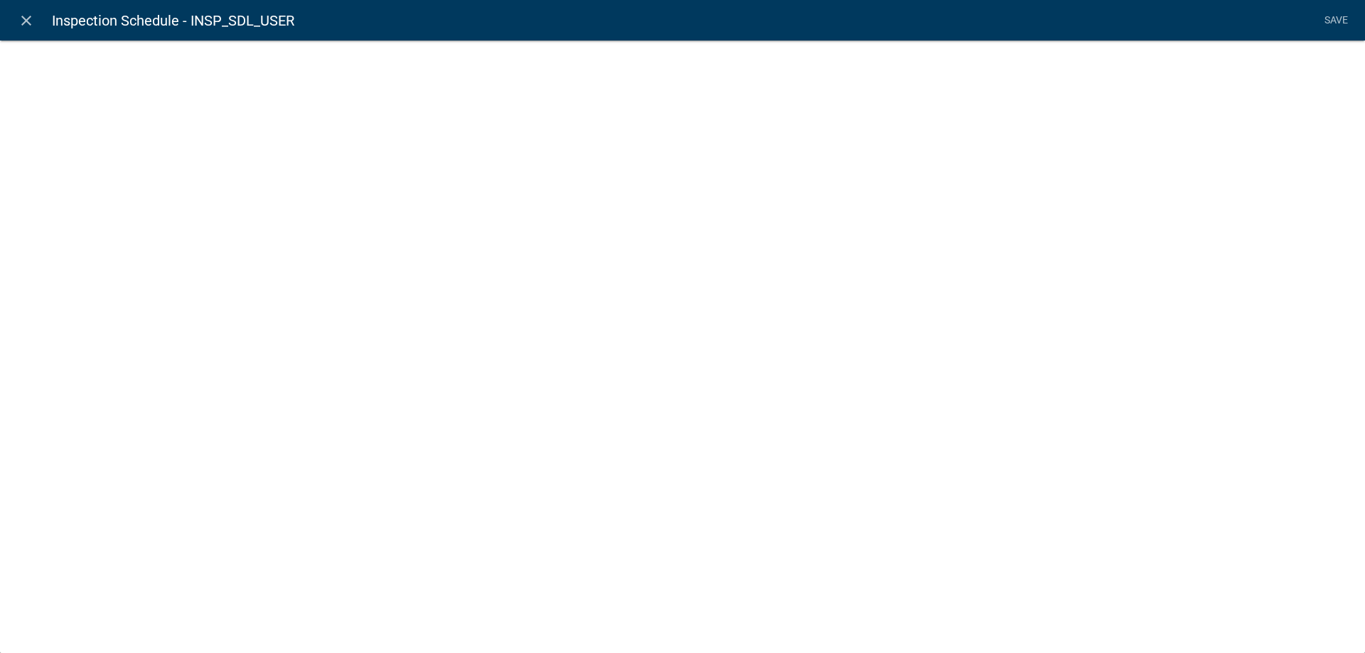
select select "list-data"
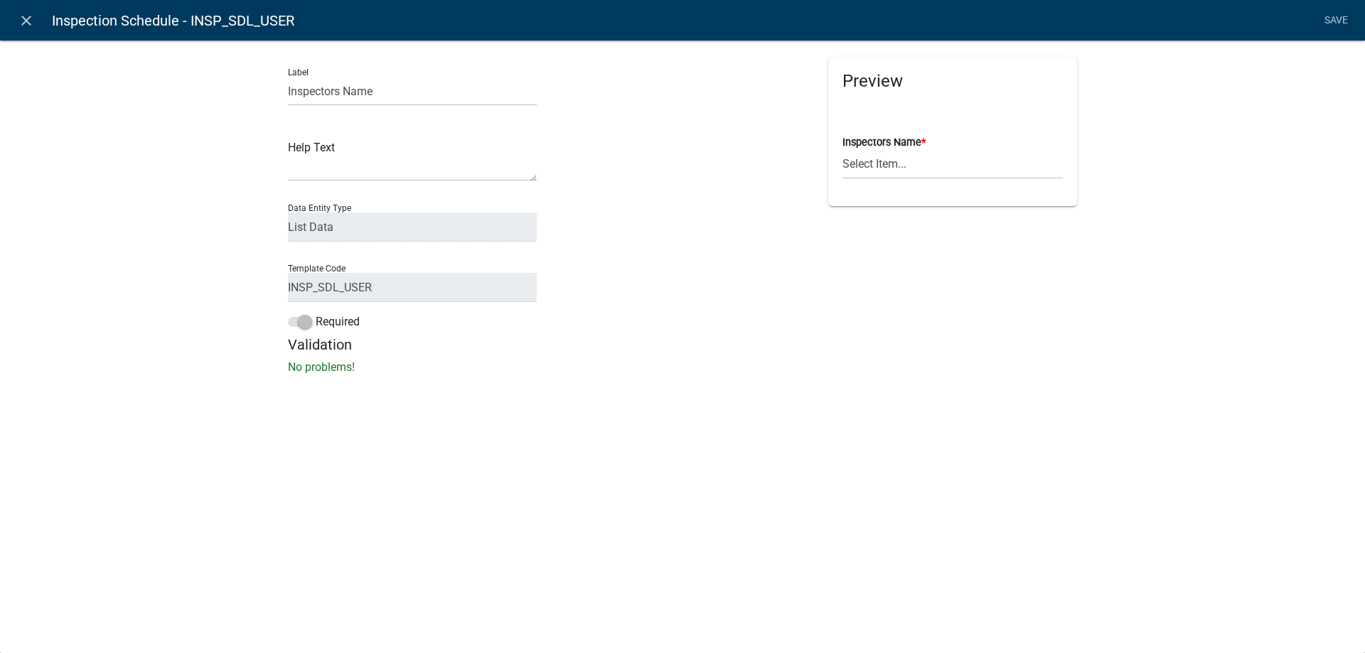
click at [360, 206] on div "Data Entity Type Free Form Text Document Display Entity Value Fee Numeric Data …" at bounding box center [412, 217] width 249 height 49
click at [908, 166] on select "Select Item... [PERSON_NAME].[PERSON_NAME] ([PERSON_NAME] ) TT_Administrator ([…" at bounding box center [952, 164] width 220 height 29
click at [874, 171] on select "Select Item... [PERSON_NAME].[PERSON_NAME] ([PERSON_NAME] ) TT_Administrator ([…" at bounding box center [952, 164] width 220 height 29
click at [1321, 21] on li "Save" at bounding box center [1336, 20] width 36 height 27
click at [1344, 16] on li "Save" at bounding box center [1336, 20] width 36 height 27
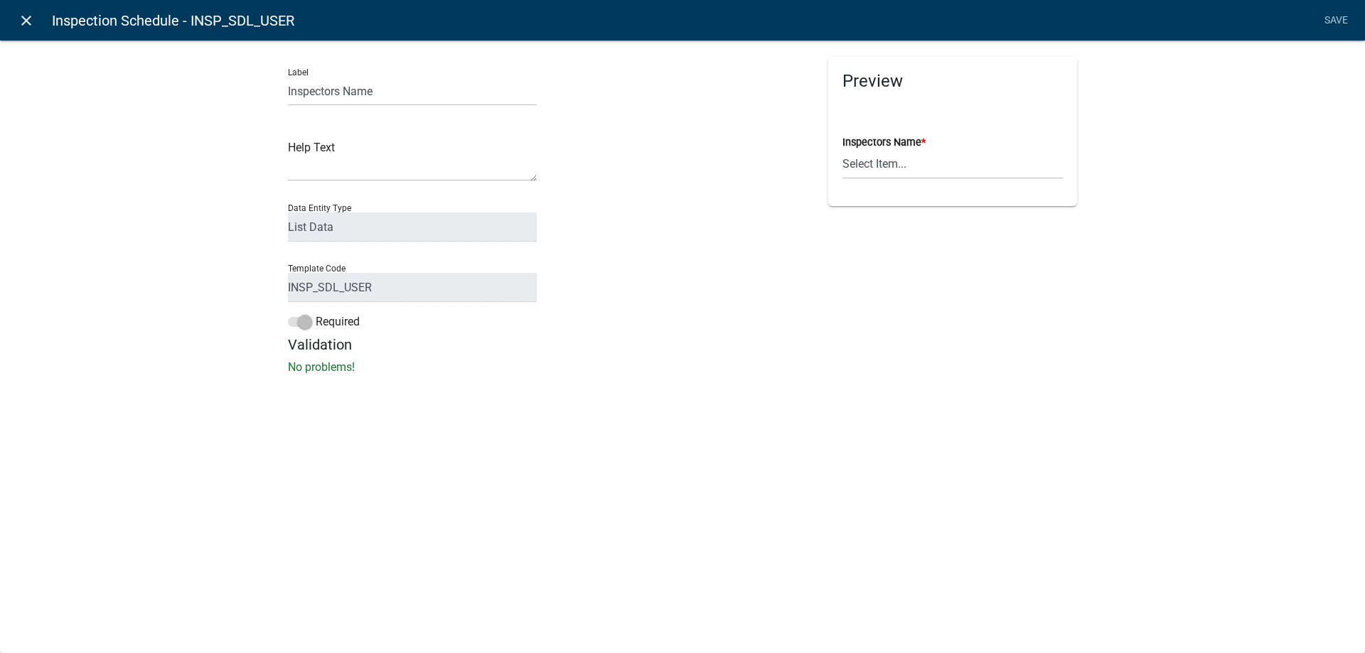
click at [19, 16] on icon "close" at bounding box center [26, 20] width 17 height 17
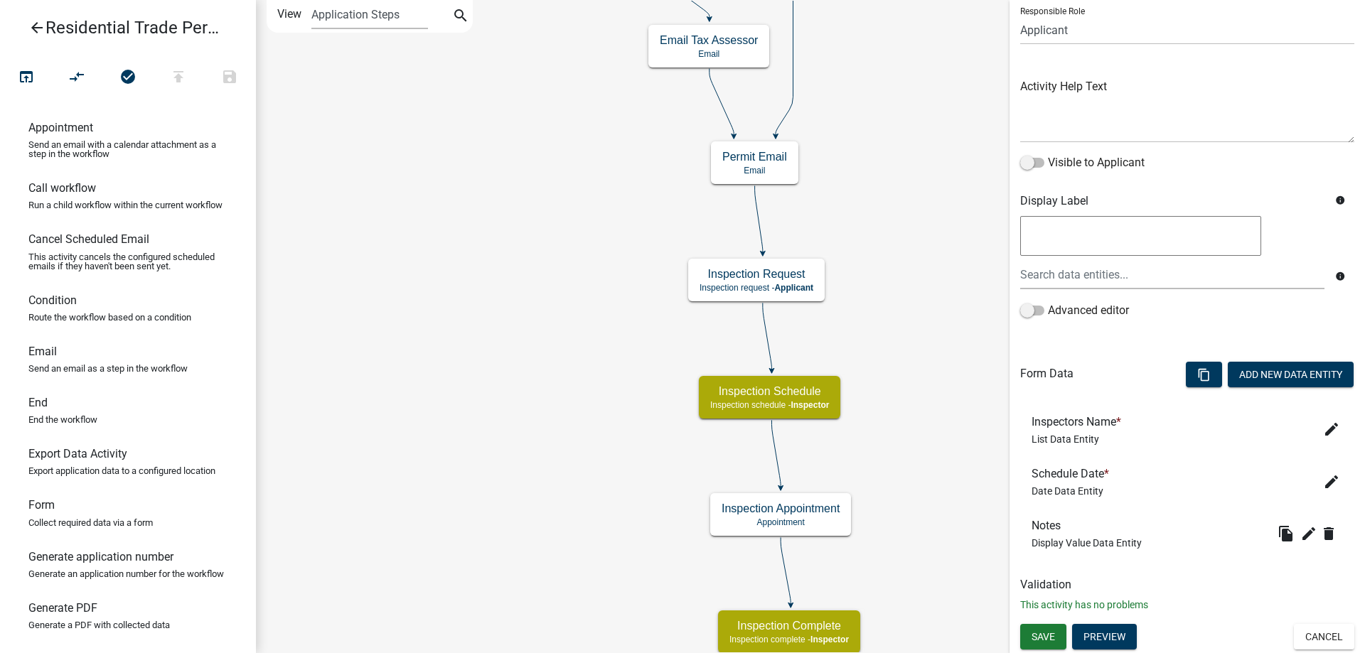
click at [31, 15] on link "arrow_back Residential Trade Permits/Renovations/ Pools" at bounding box center [122, 27] width 222 height 33
click at [1041, 645] on button "Save" at bounding box center [1043, 637] width 46 height 26
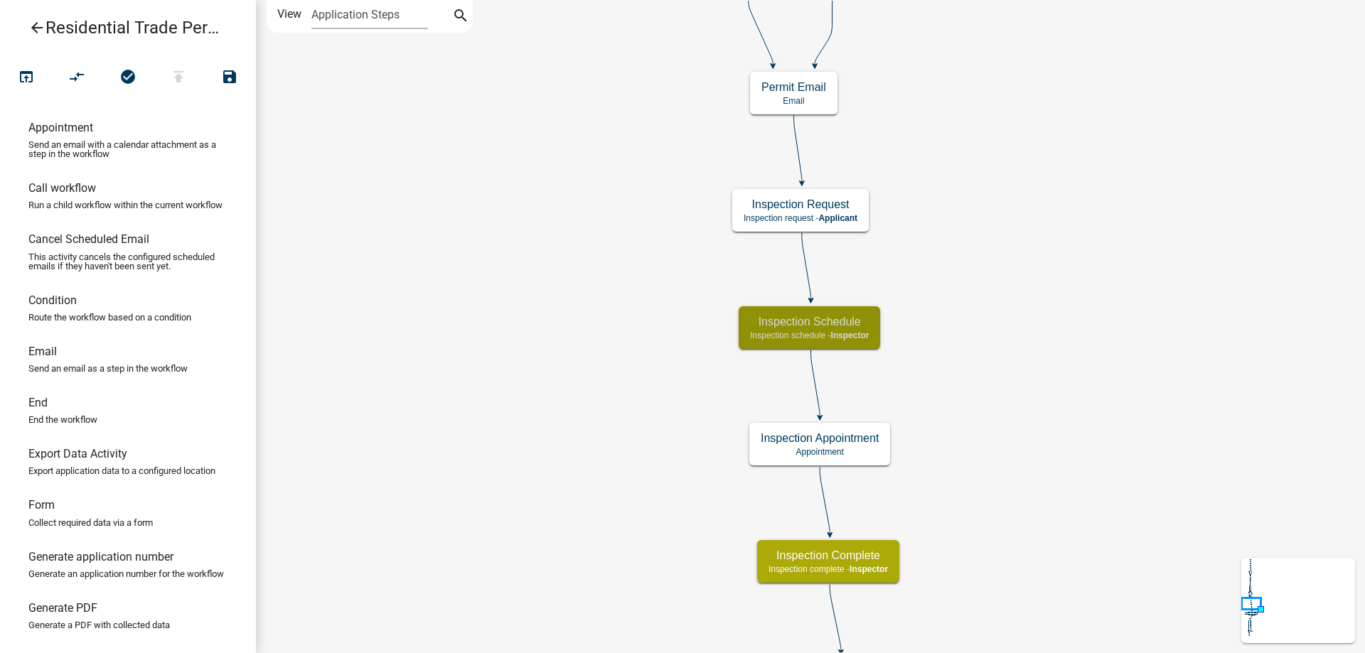
scroll to position [0, 0]
click at [40, 26] on icon "arrow_back" at bounding box center [36, 29] width 17 height 20
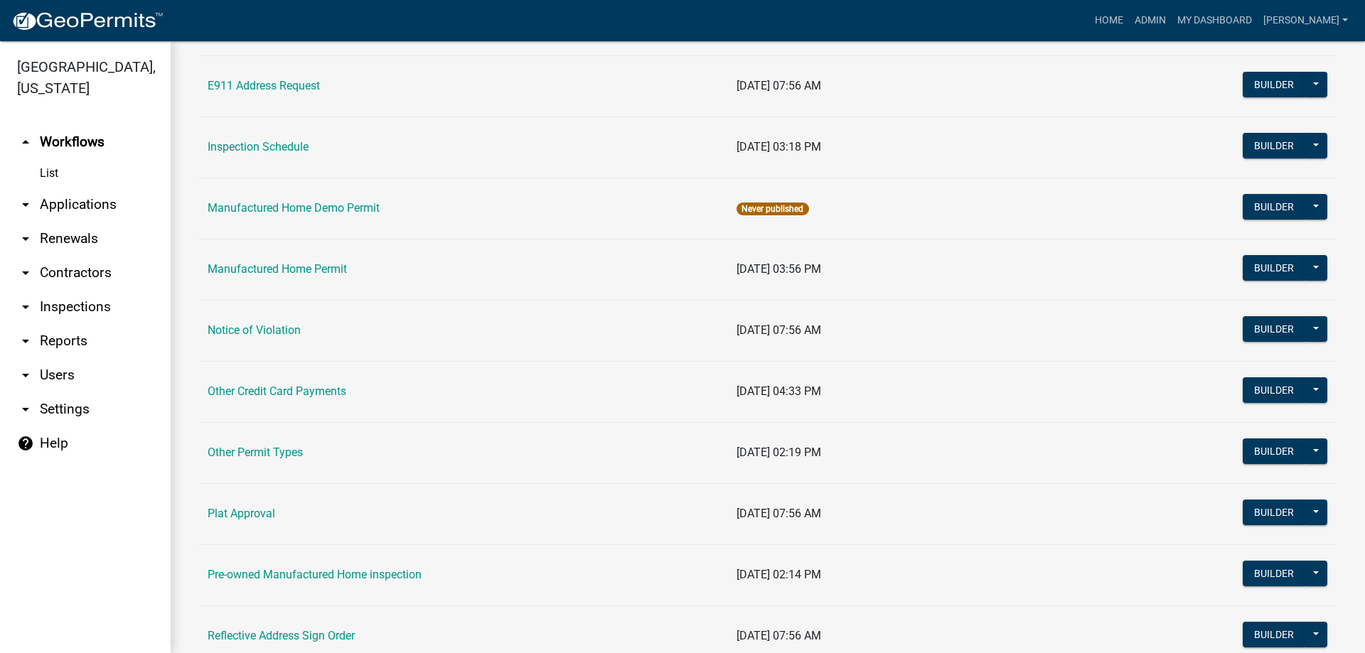
scroll to position [1208, 0]
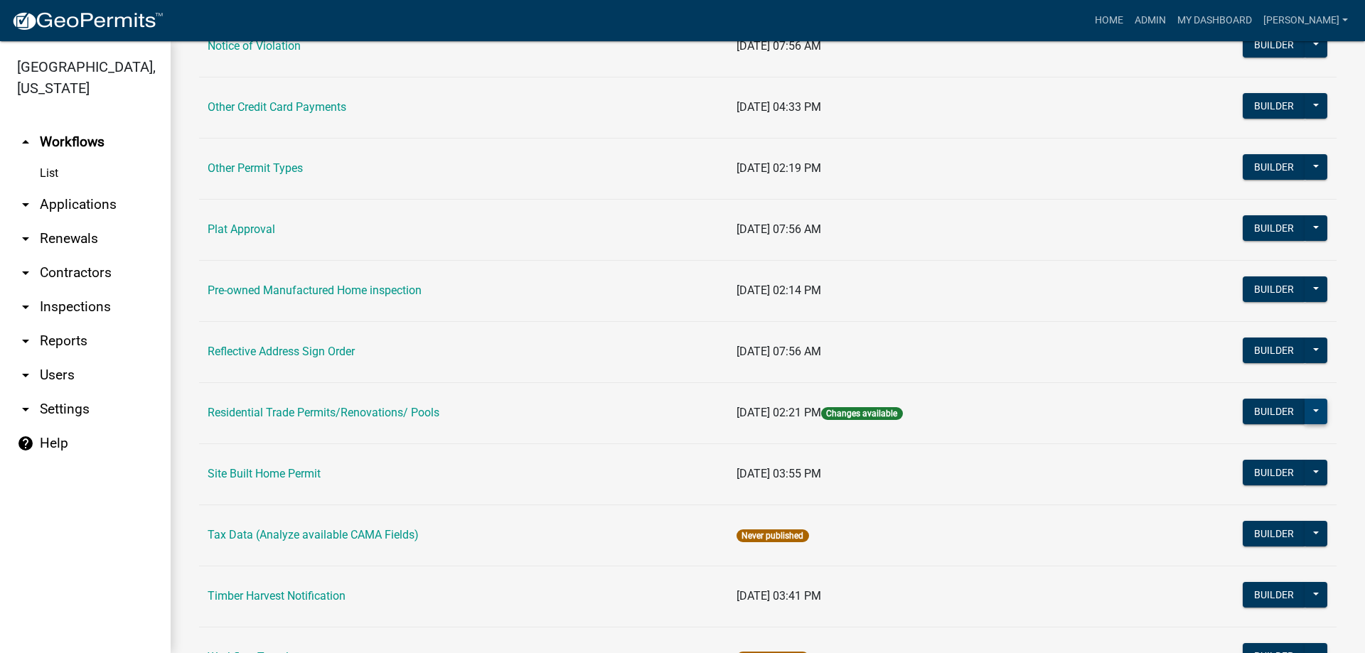
click at [1310, 414] on button at bounding box center [1315, 412] width 23 height 26
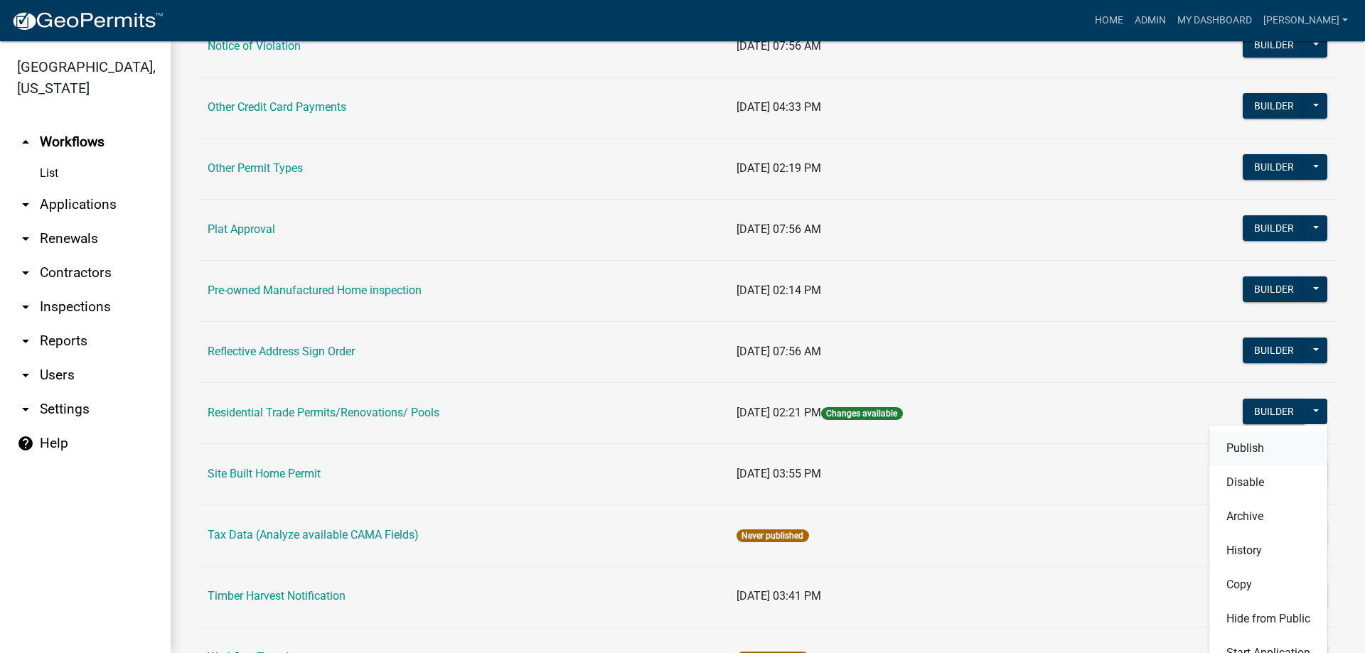
click at [1256, 455] on button "Publish" at bounding box center [1268, 448] width 118 height 34
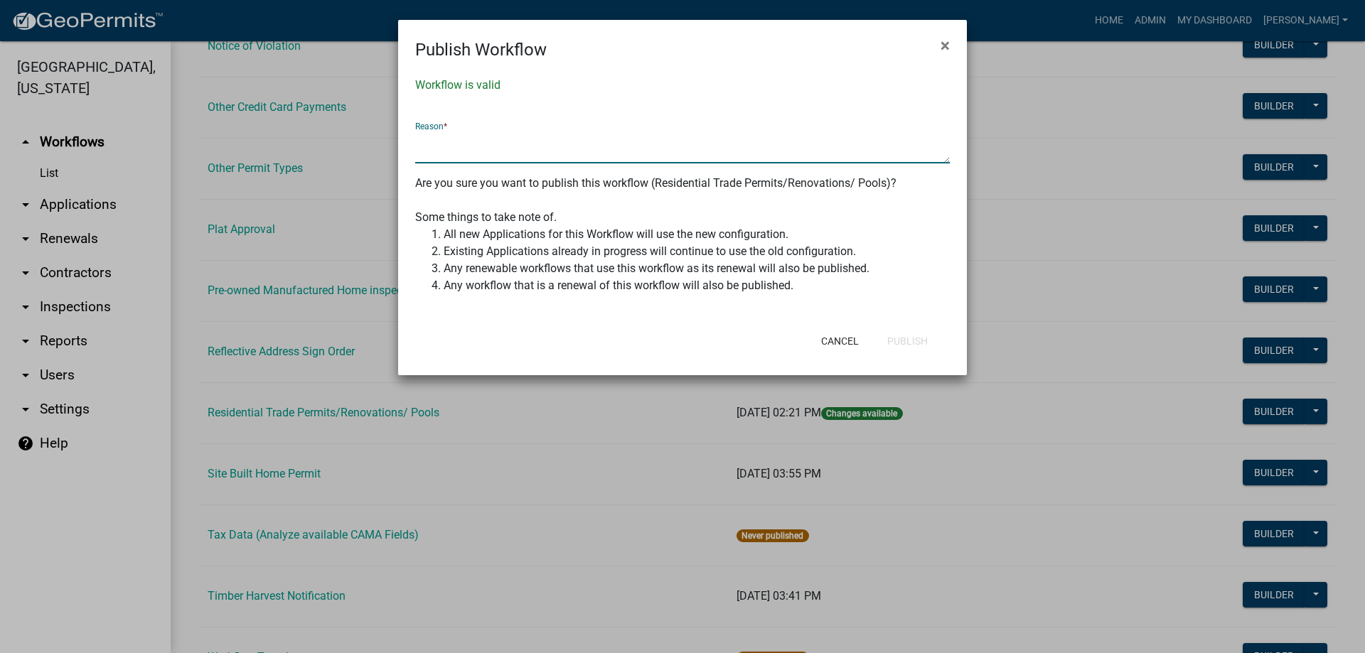
click at [549, 160] on textarea at bounding box center [682, 147] width 535 height 33
type textarea "UPDATE"
click at [925, 348] on button "Publish" at bounding box center [907, 341] width 63 height 26
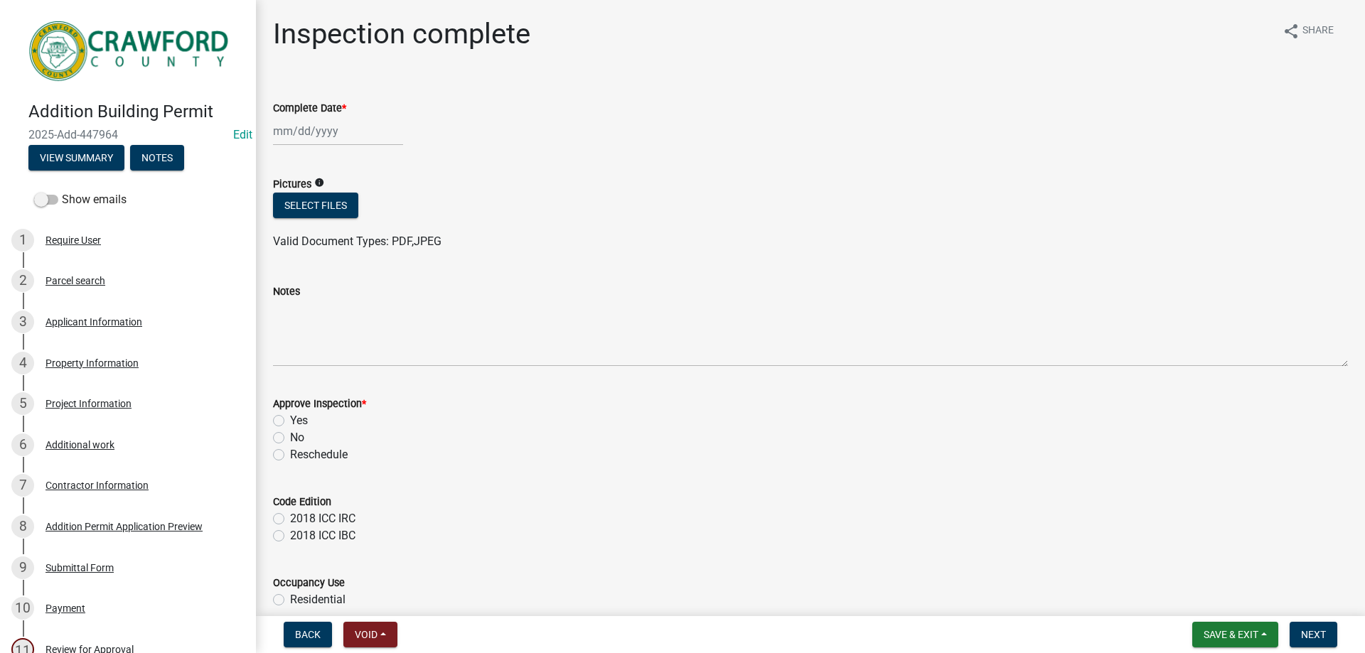
scroll to position [213, 0]
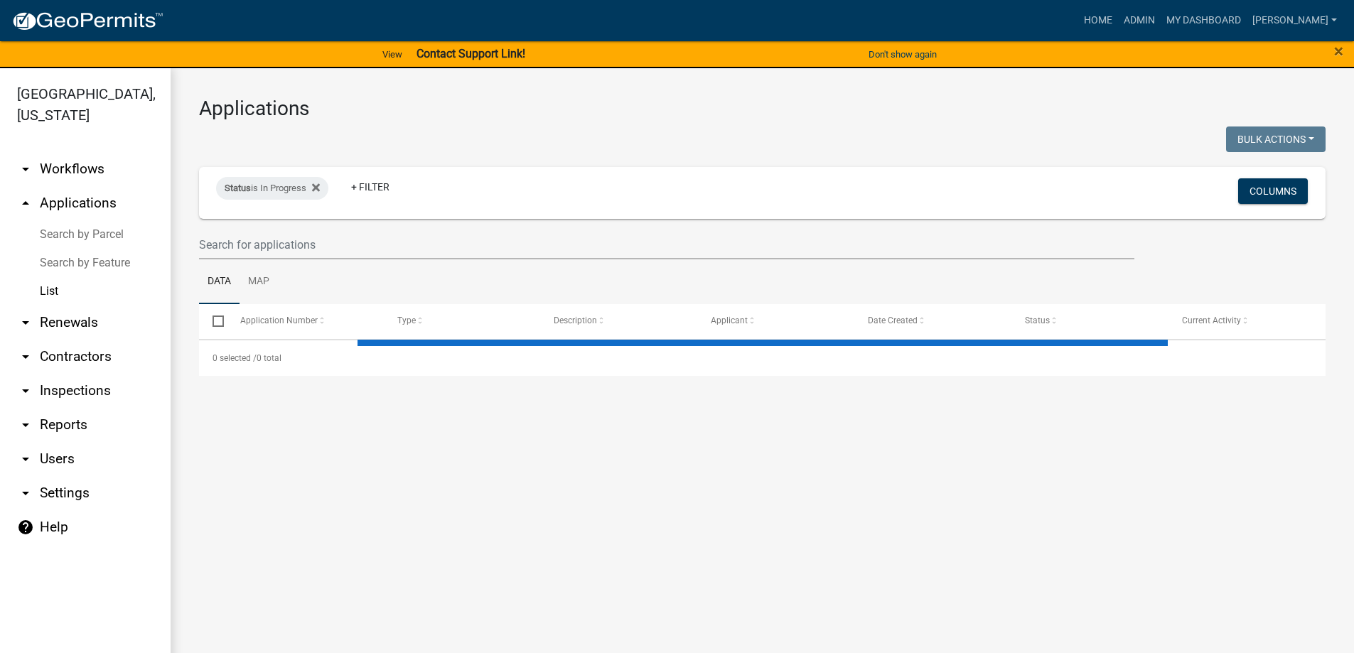
select select "3: 100"
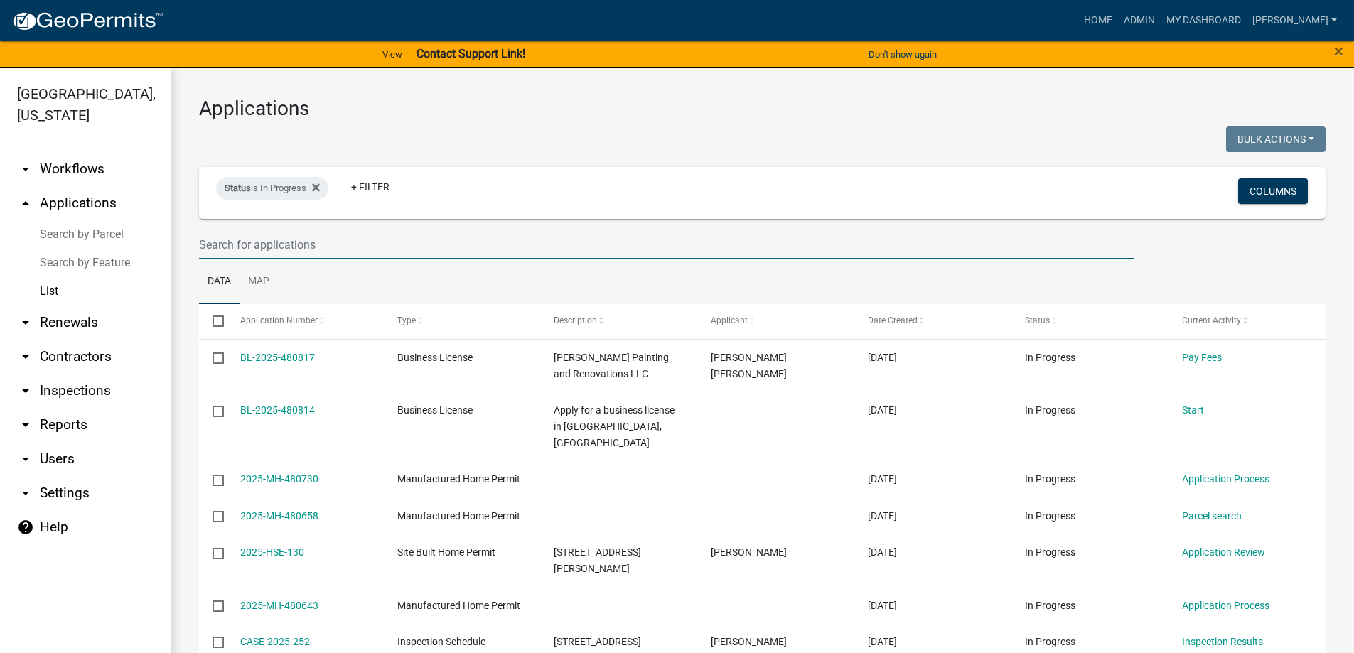
click at [311, 239] on input "text" at bounding box center [666, 244] width 935 height 29
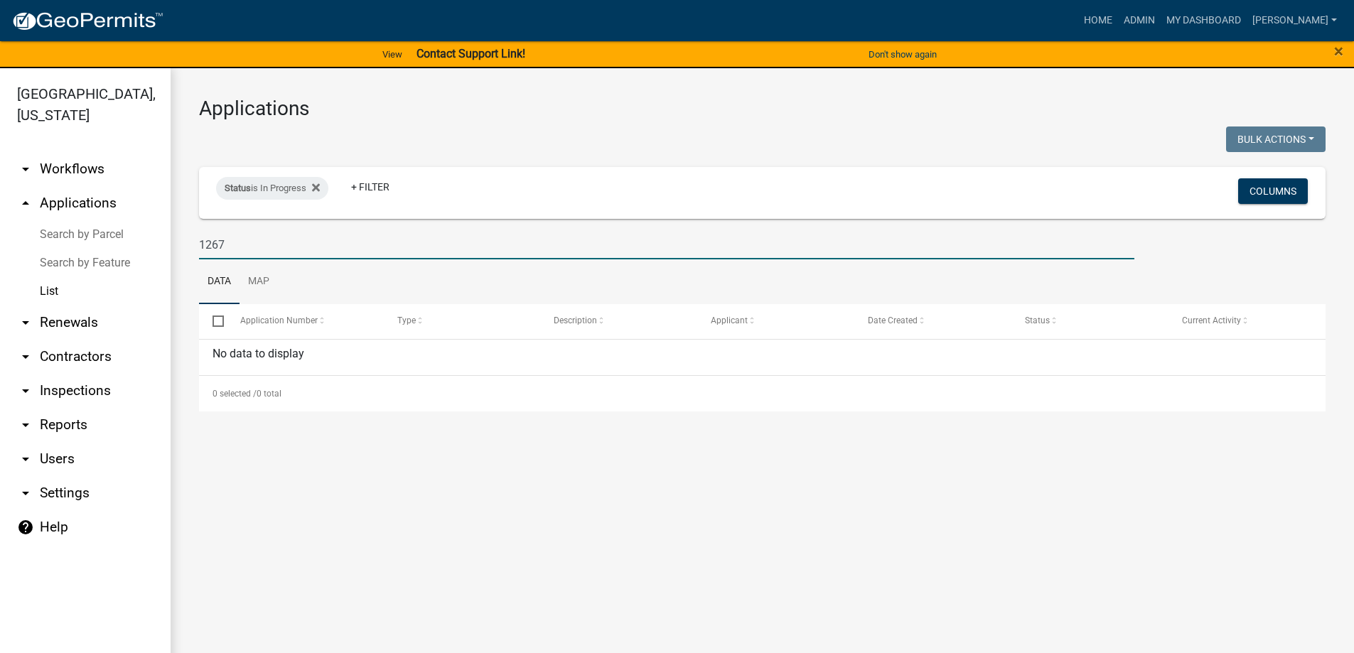
drag, startPoint x: 265, startPoint y: 250, endPoint x: 204, endPoint y: 245, distance: 61.4
click at [205, 245] on input "1267" at bounding box center [666, 244] width 935 height 29
type input "1"
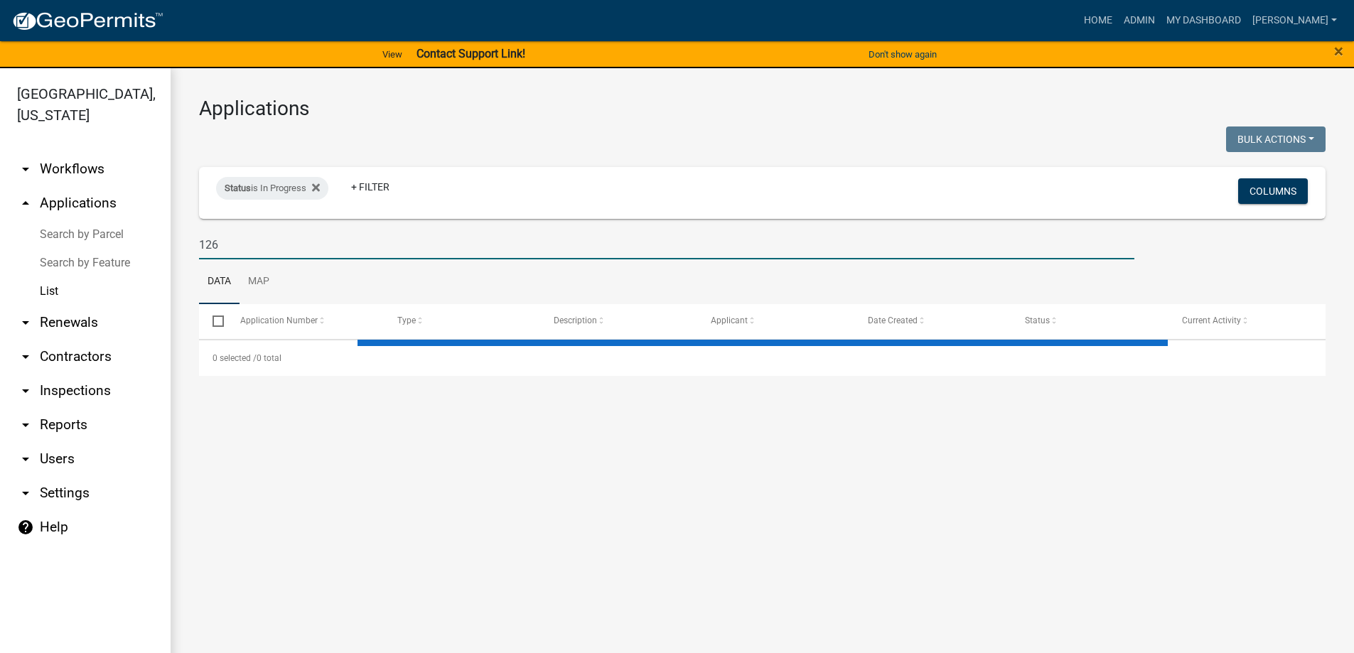
type input "1267"
select select "3: 100"
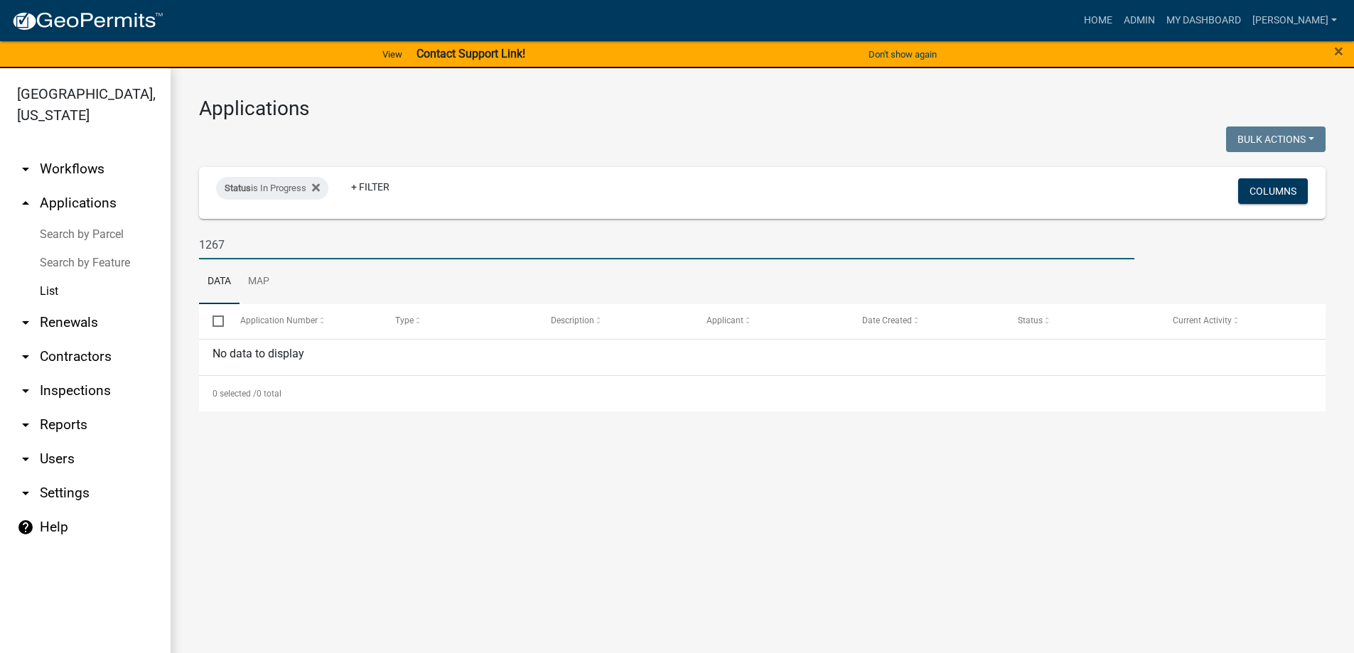
drag, startPoint x: 240, startPoint y: 249, endPoint x: 216, endPoint y: 249, distance: 23.5
click at [216, 249] on input "1267" at bounding box center [666, 244] width 935 height 29
click at [220, 243] on input "1267" at bounding box center [666, 244] width 935 height 29
click at [232, 240] on input "1267" at bounding box center [666, 244] width 935 height 29
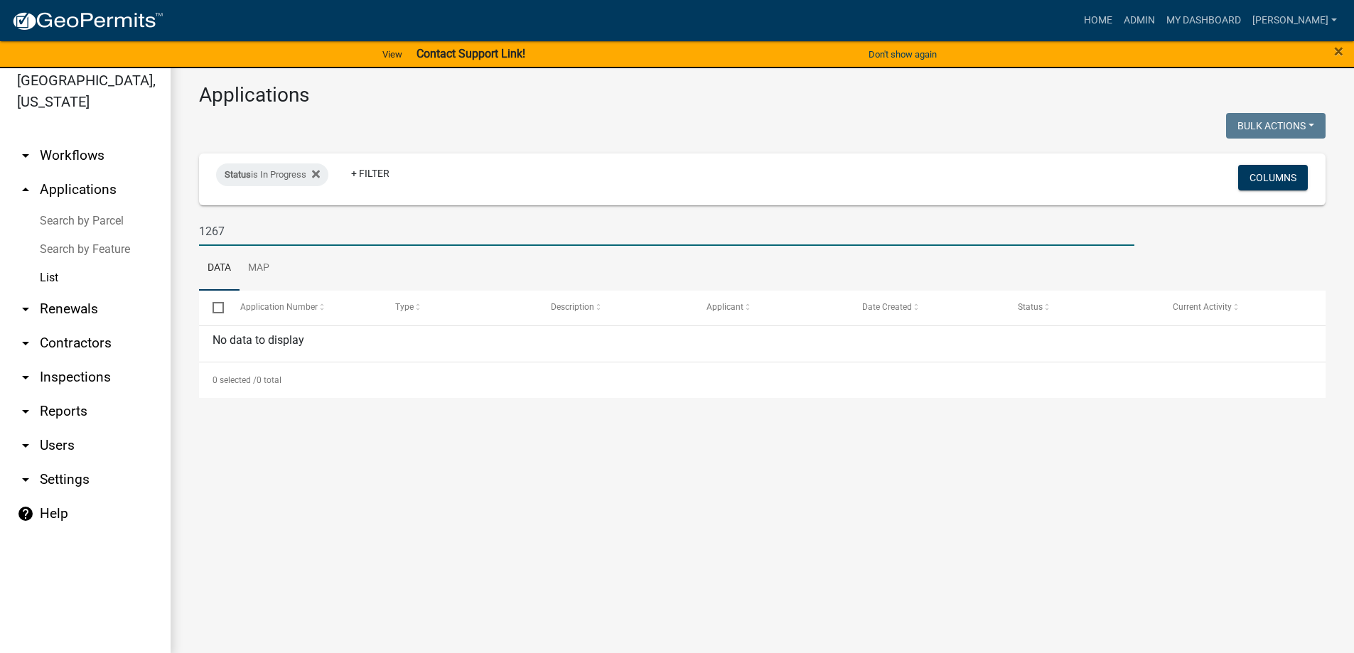
scroll to position [17, 0]
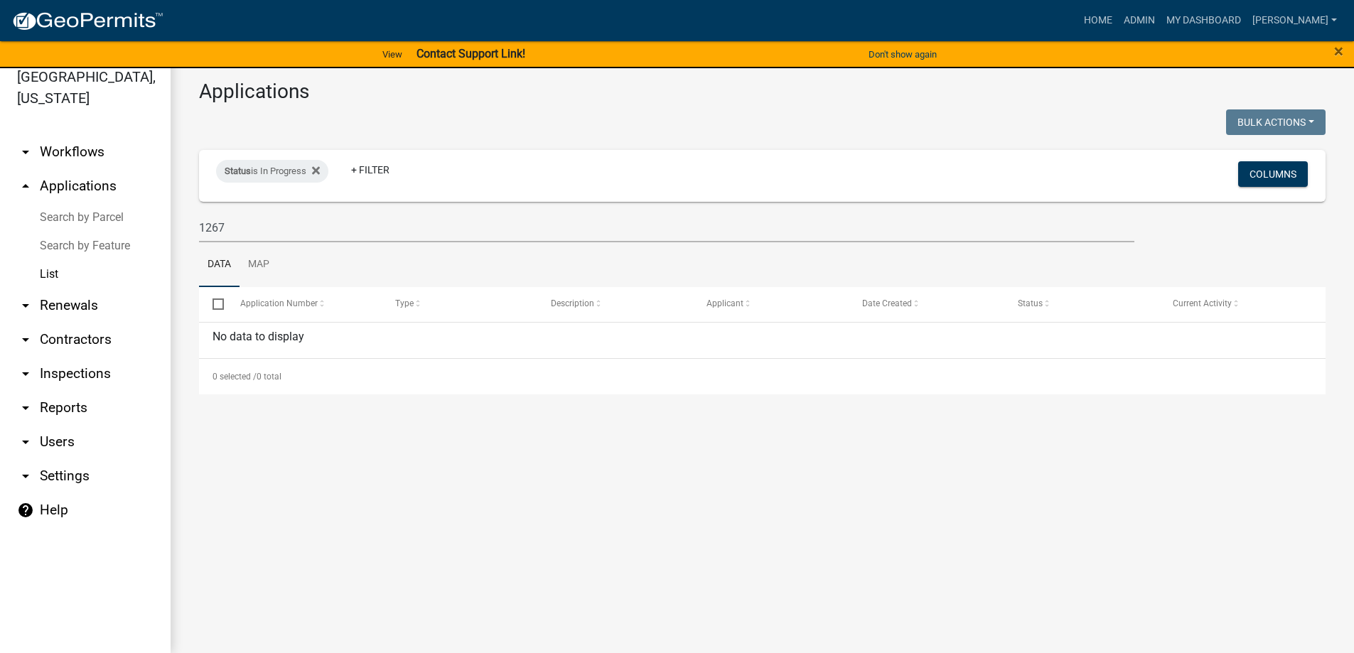
click at [99, 264] on link "List" at bounding box center [85, 274] width 171 height 28
drag, startPoint x: 237, startPoint y: 222, endPoint x: 176, endPoint y: 228, distance: 61.5
click at [176, 228] on div "Applications Bulk Actions Void Expire Lock Withdraw Status is In Progress + Fil…" at bounding box center [763, 237] width 1184 height 372
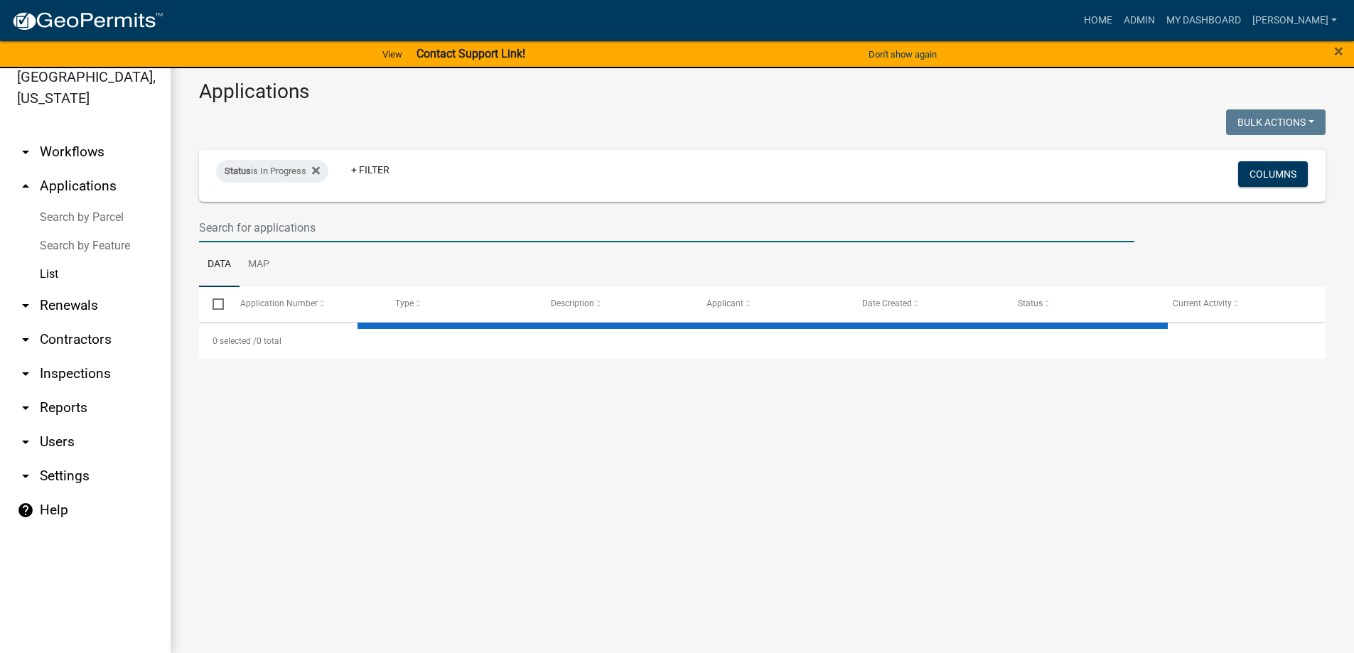
select select "3: 100"
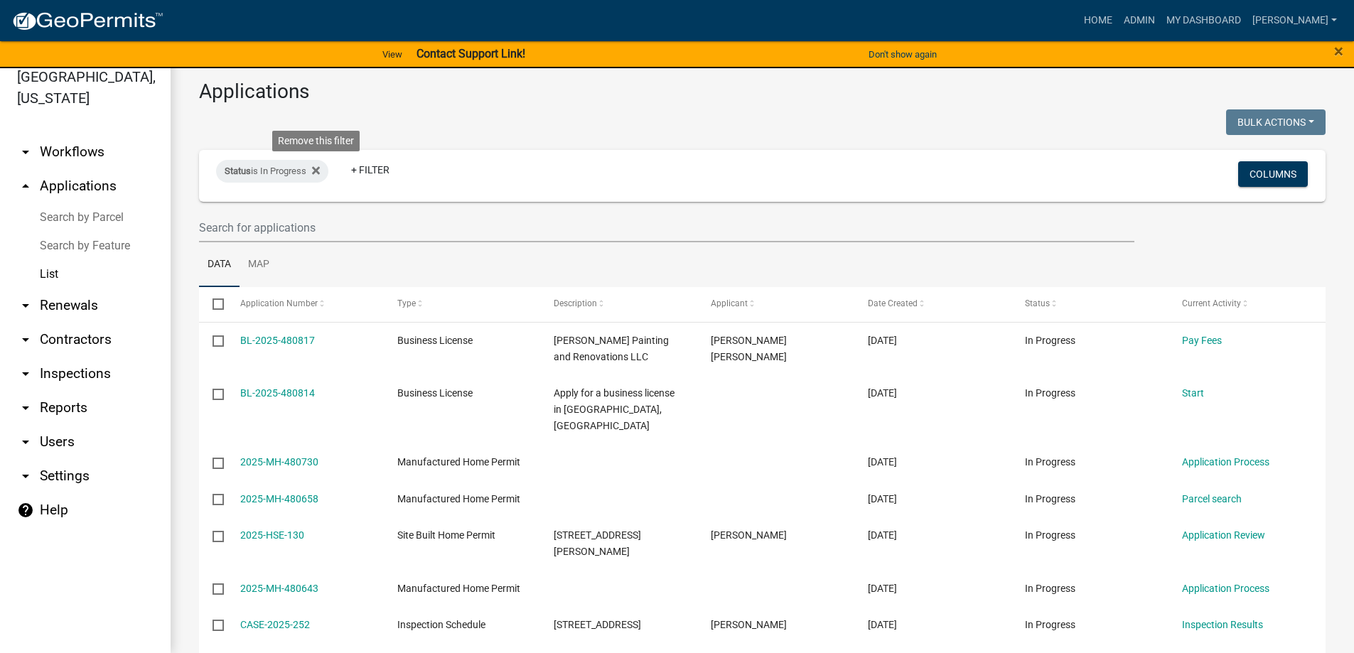
click at [318, 178] on fa-icon at bounding box center [313, 171] width 14 height 23
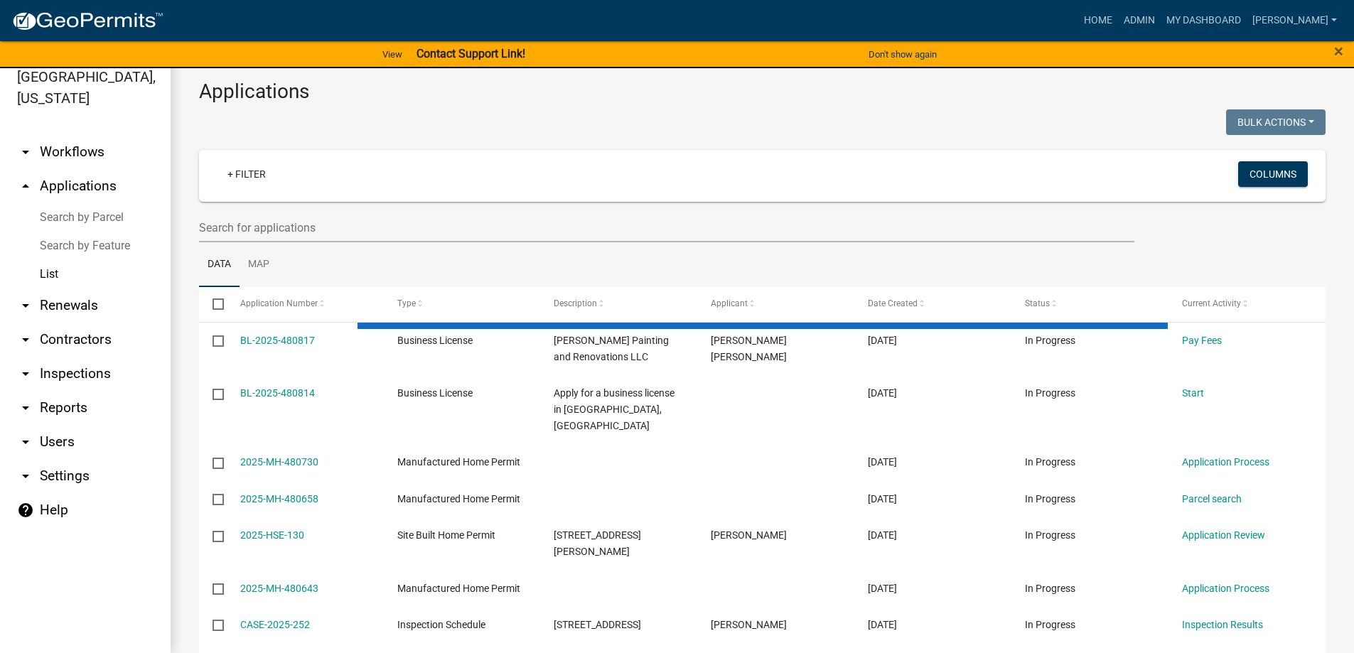
click at [292, 208] on wm-filter-builder "+ Filter Columns" at bounding box center [762, 196] width 1127 height 92
click at [292, 227] on input "text" at bounding box center [666, 227] width 935 height 29
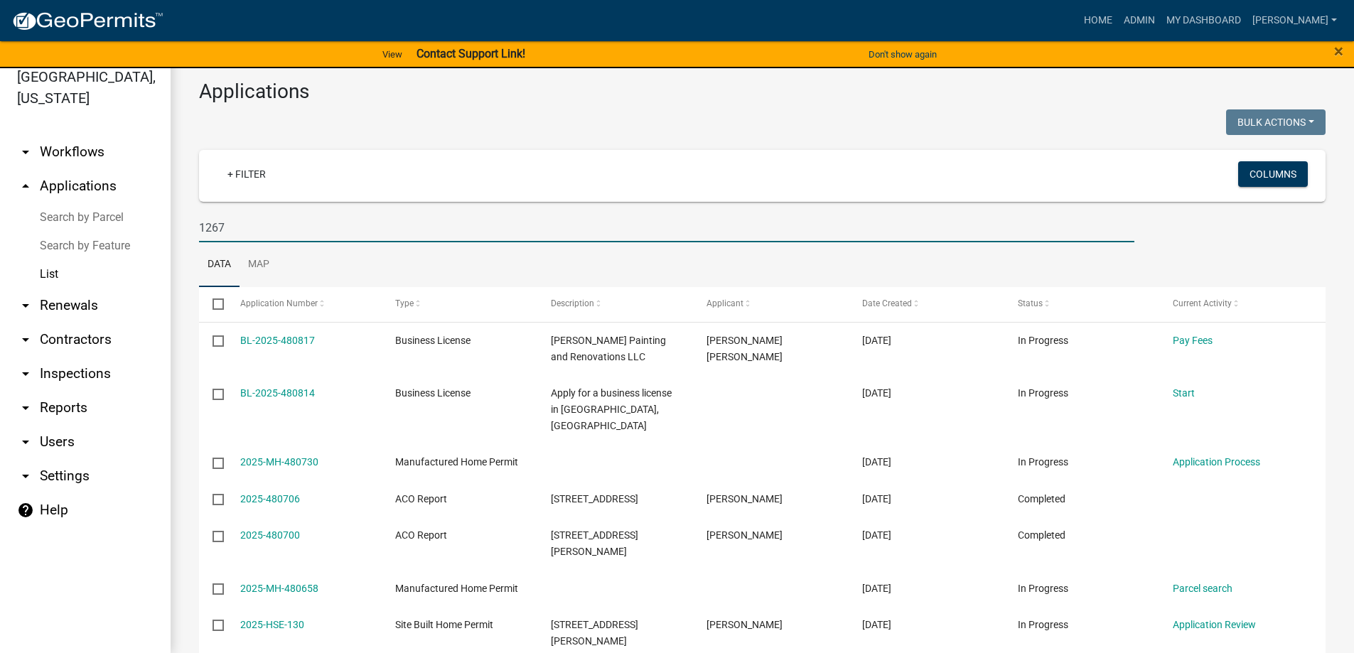
type input "1267"
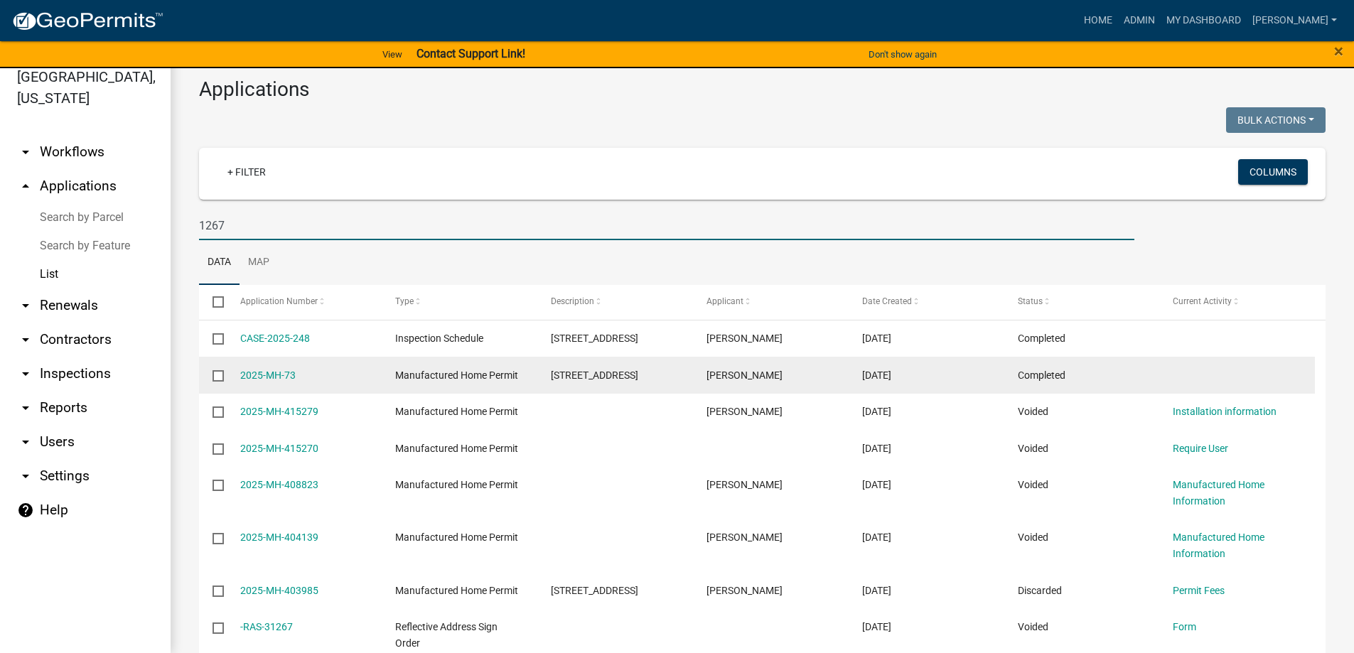
scroll to position [0, 0]
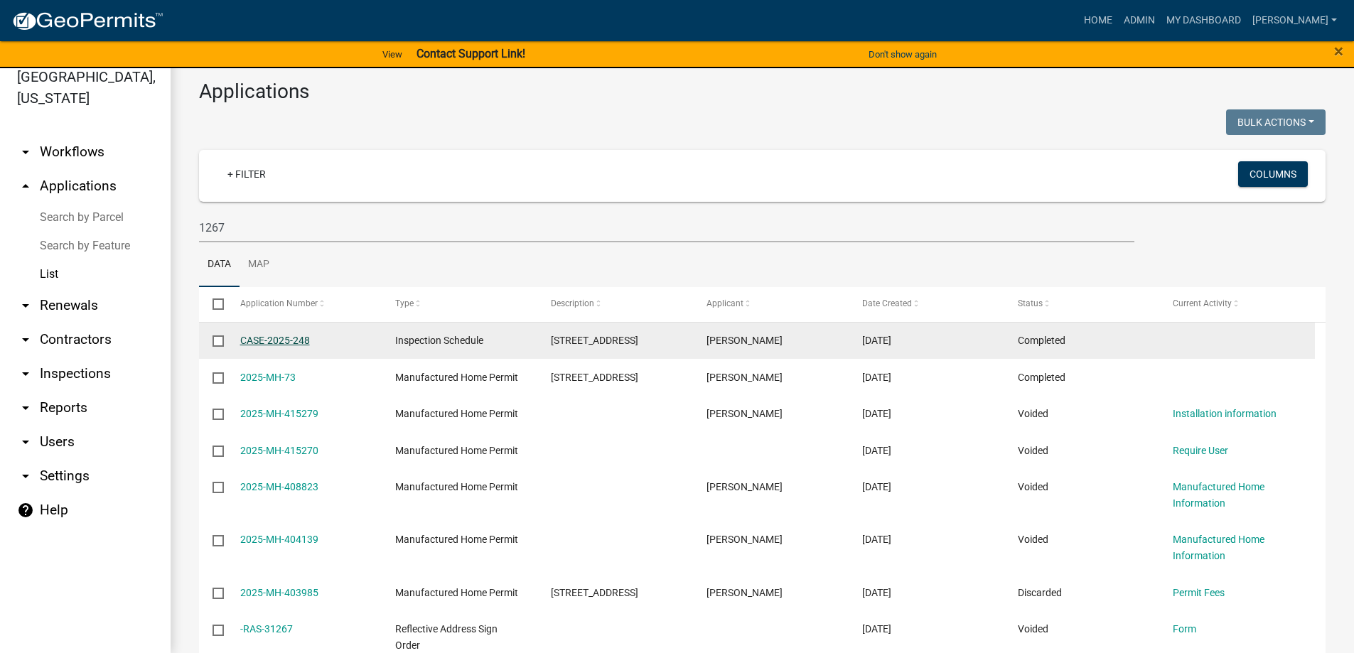
click at [285, 341] on link "CASE-2025-248" at bounding box center [275, 340] width 70 height 11
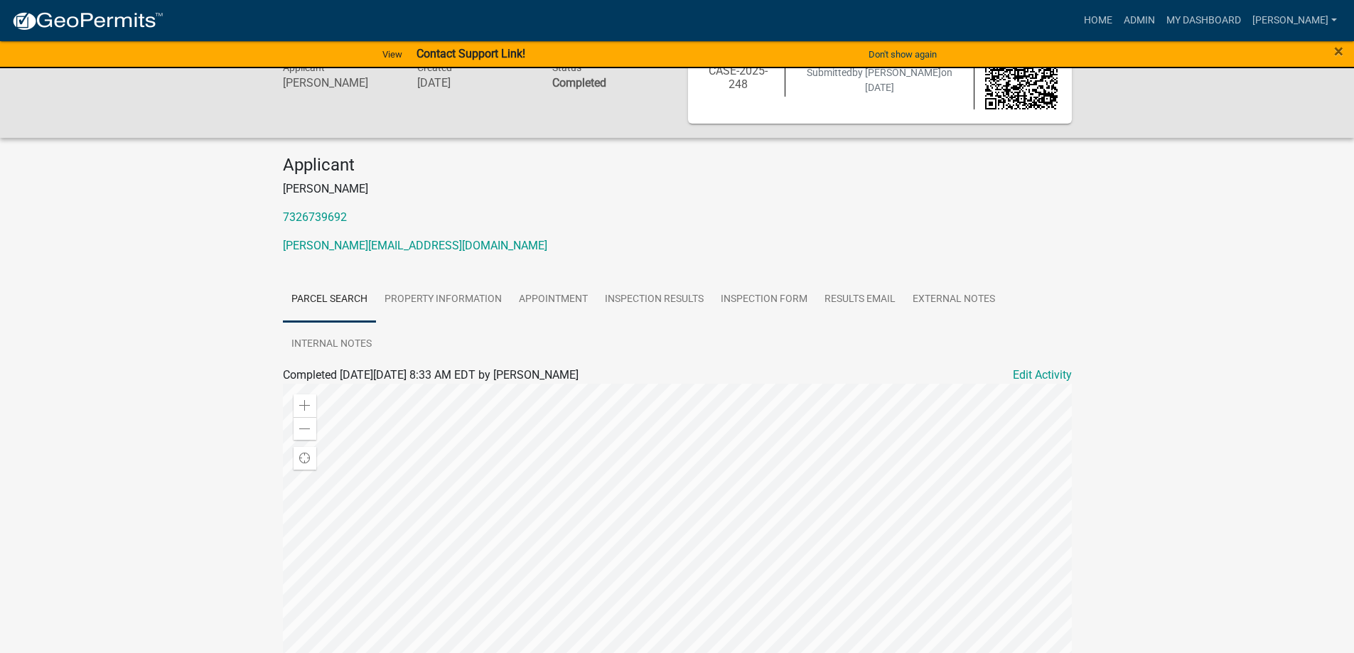
scroll to position [144, 0]
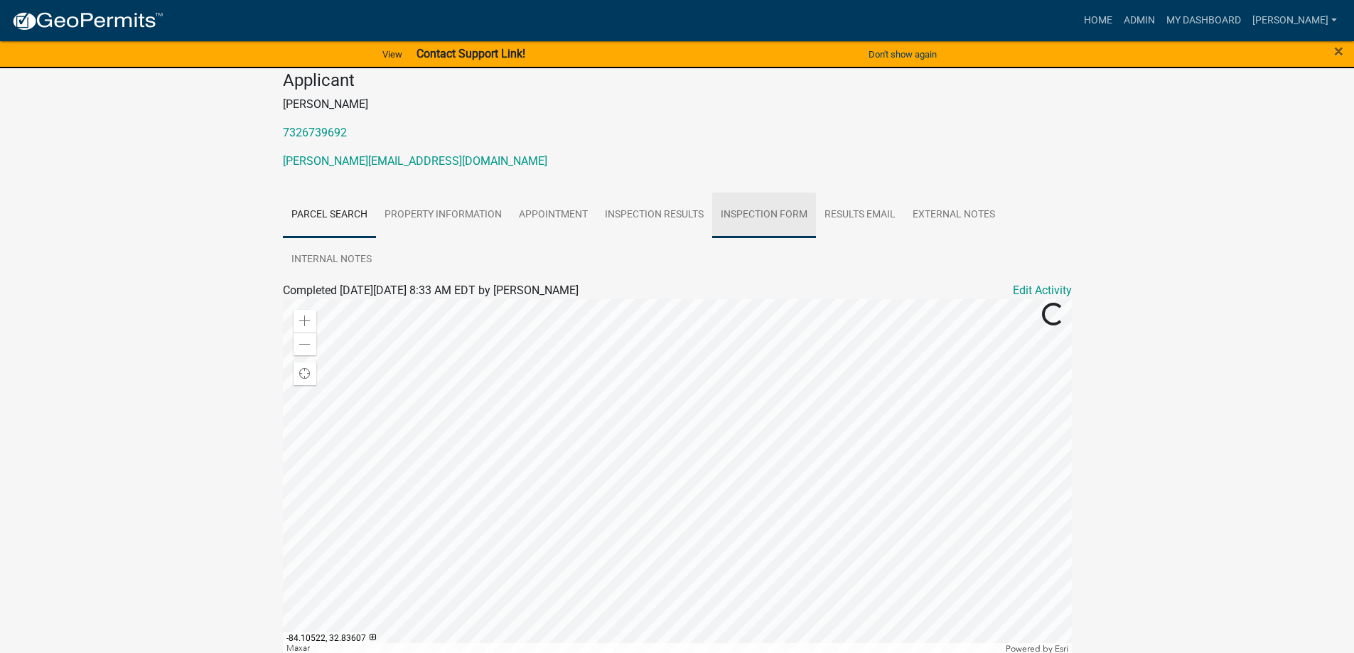
click at [739, 210] on link "Inspection Form" at bounding box center [764, 215] width 104 height 45
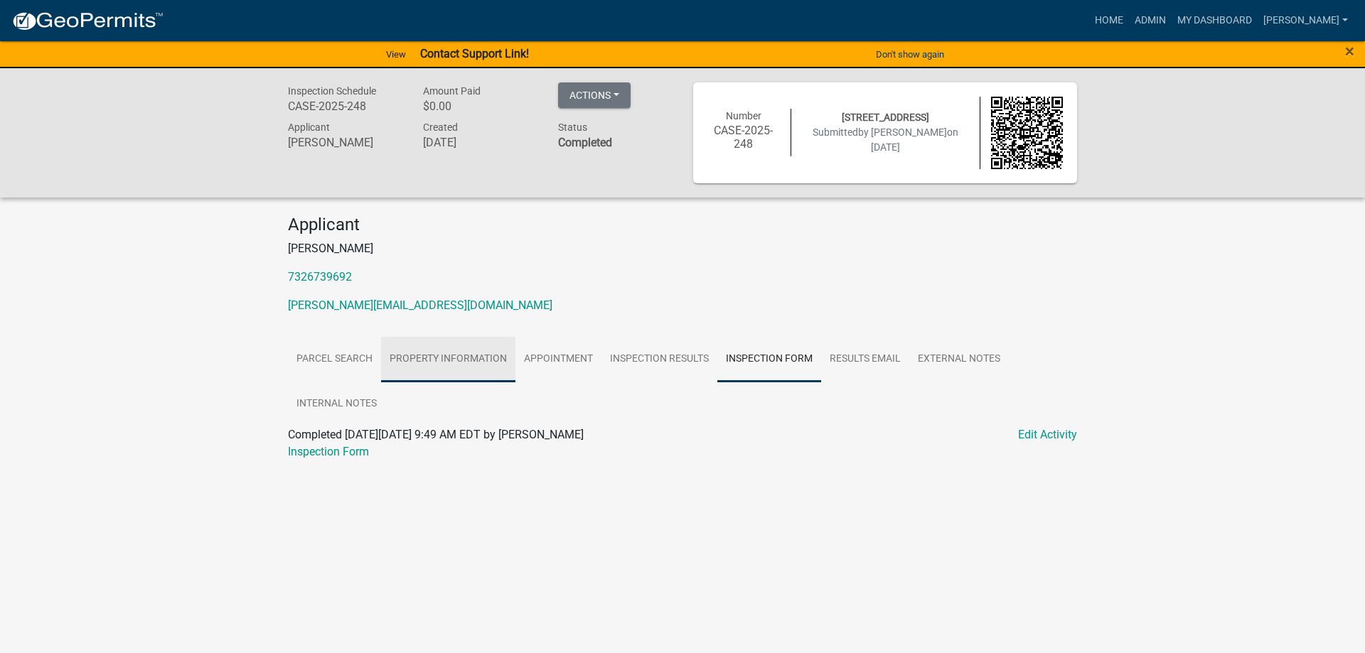
click at [454, 349] on link "Property Information" at bounding box center [448, 359] width 134 height 45
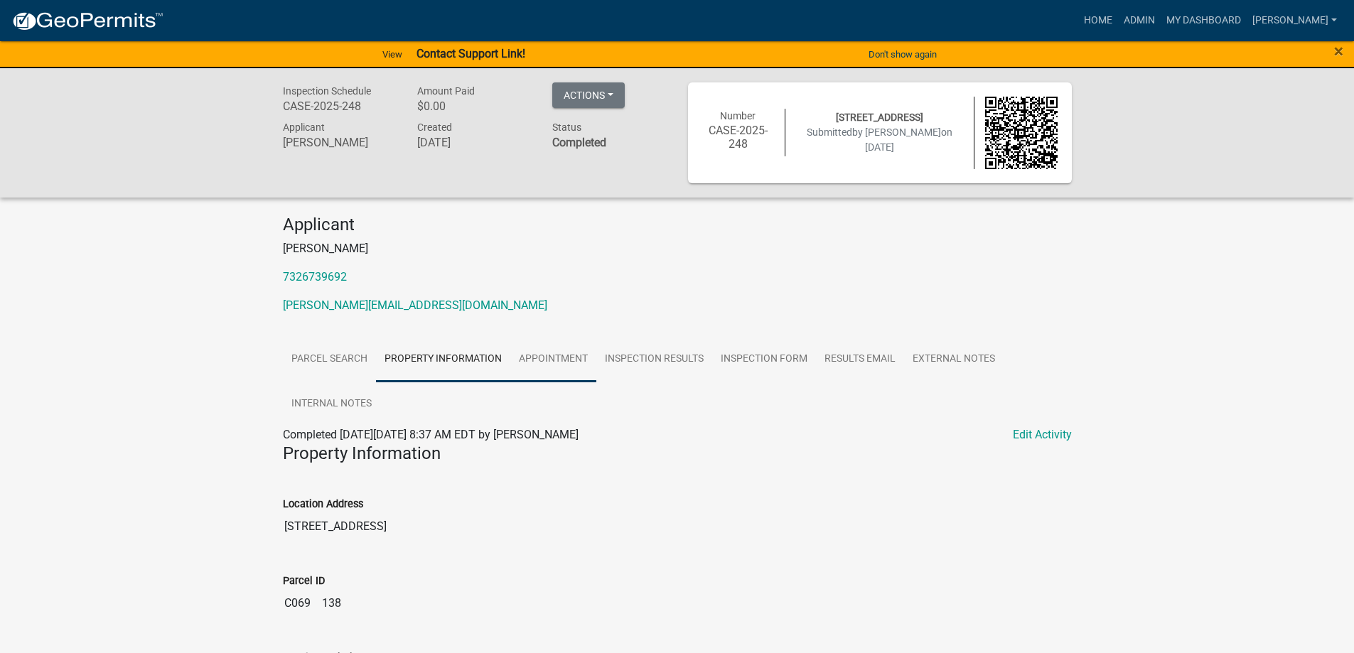
click at [545, 350] on link "Appointment" at bounding box center [553, 359] width 86 height 45
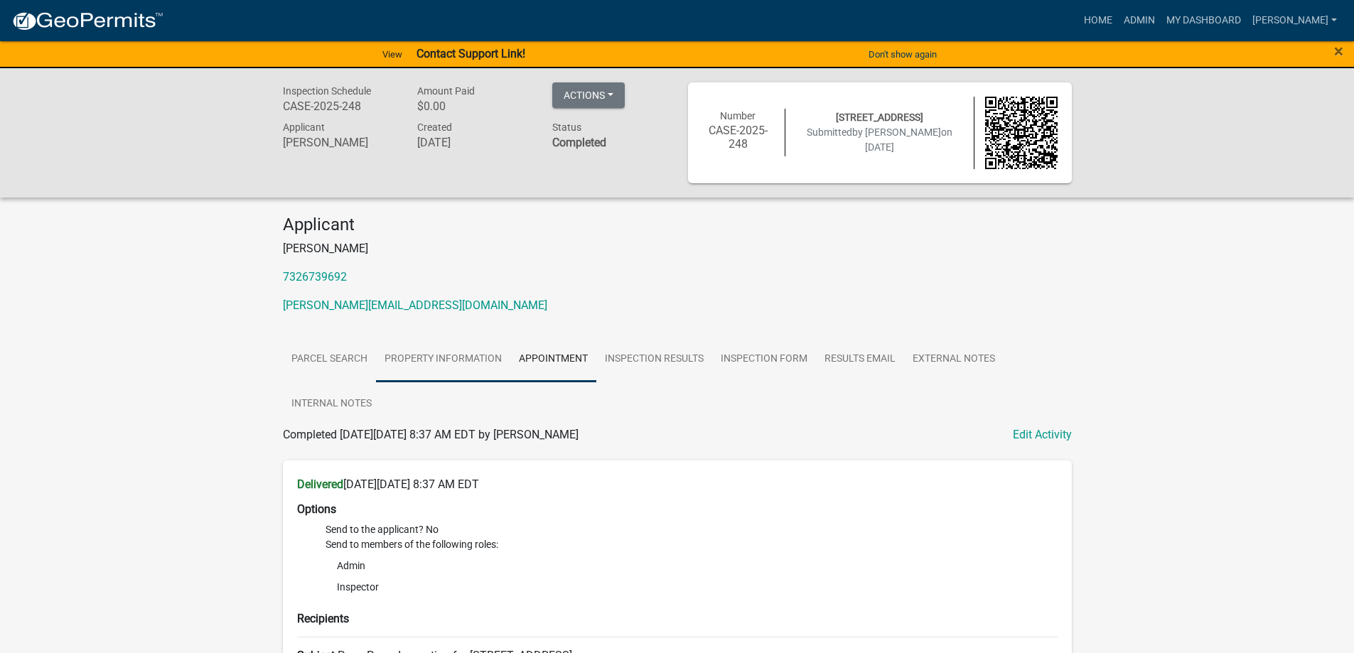
click at [444, 359] on link "Property Information" at bounding box center [443, 359] width 134 height 45
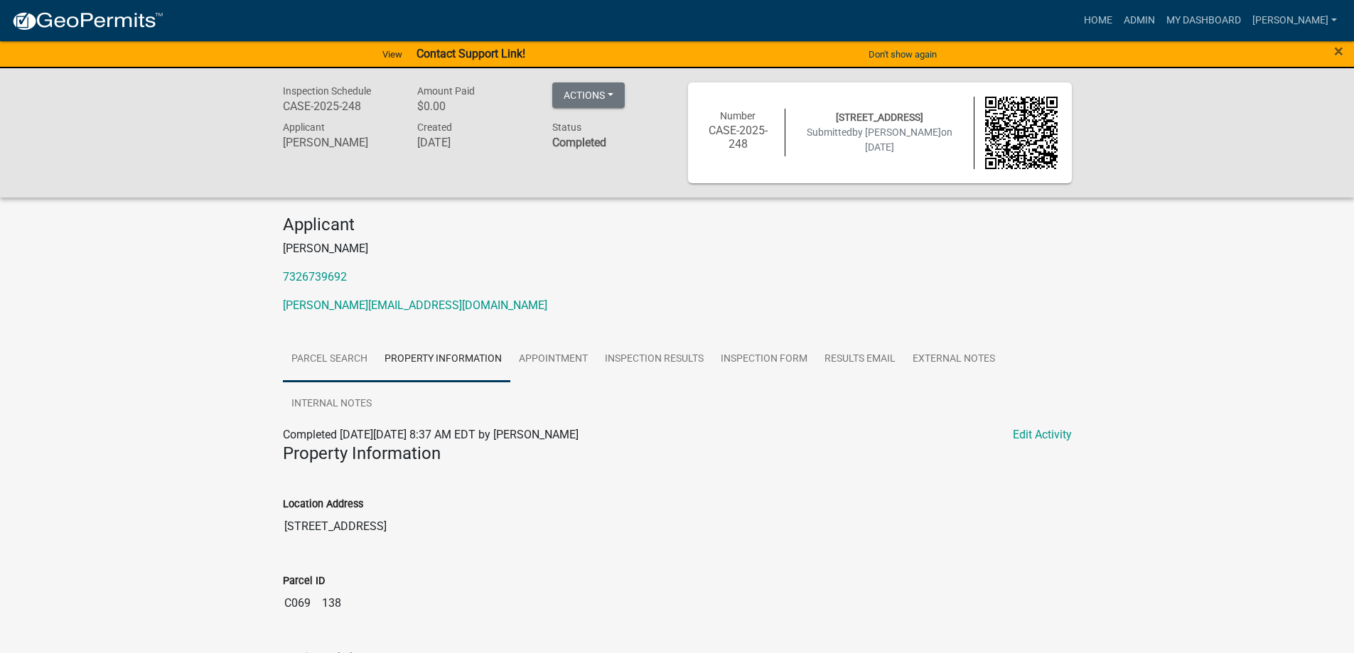
click at [342, 374] on link "Parcel search" at bounding box center [329, 359] width 93 height 45
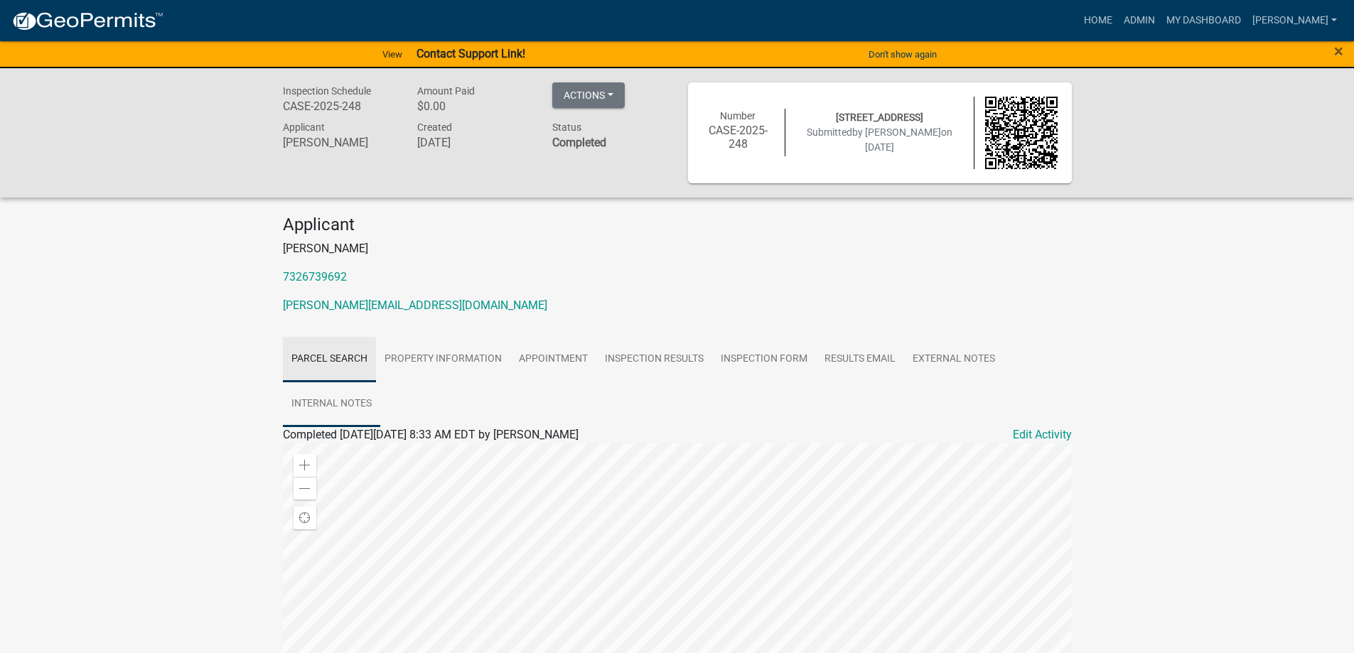
click at [344, 393] on link "Internal Notes" at bounding box center [331, 404] width 97 height 45
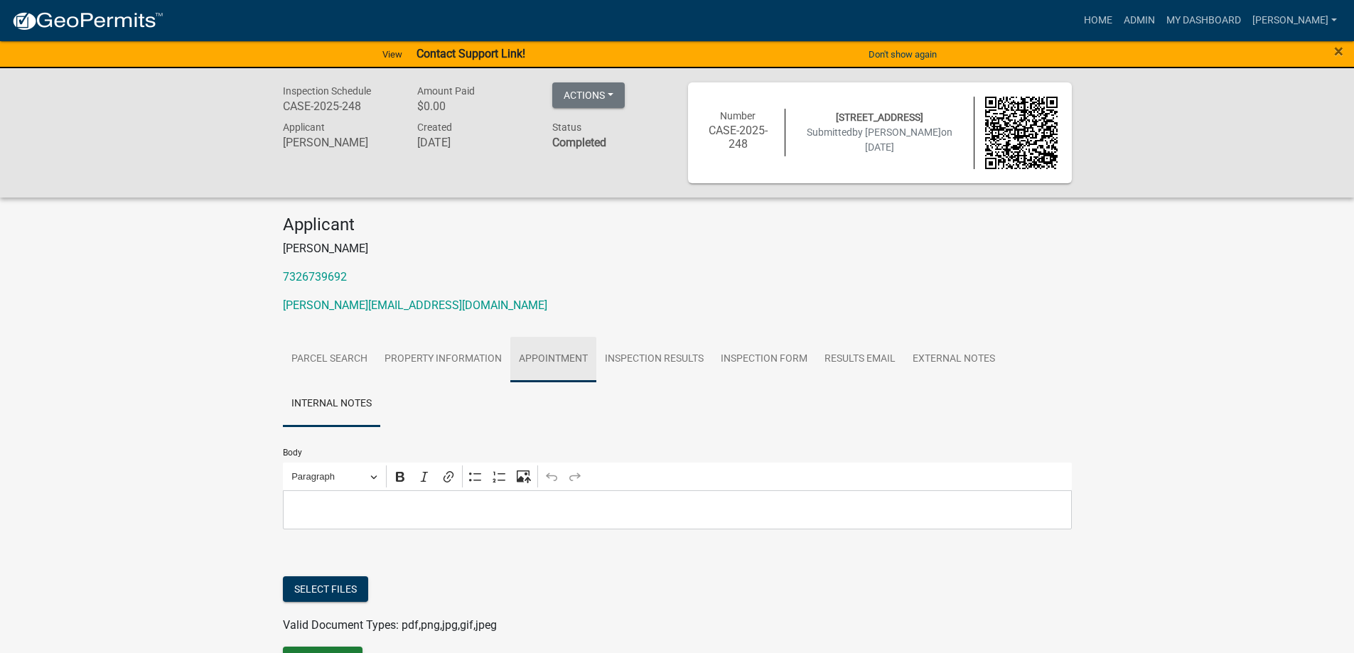
click at [567, 346] on link "Appointment" at bounding box center [553, 359] width 86 height 45
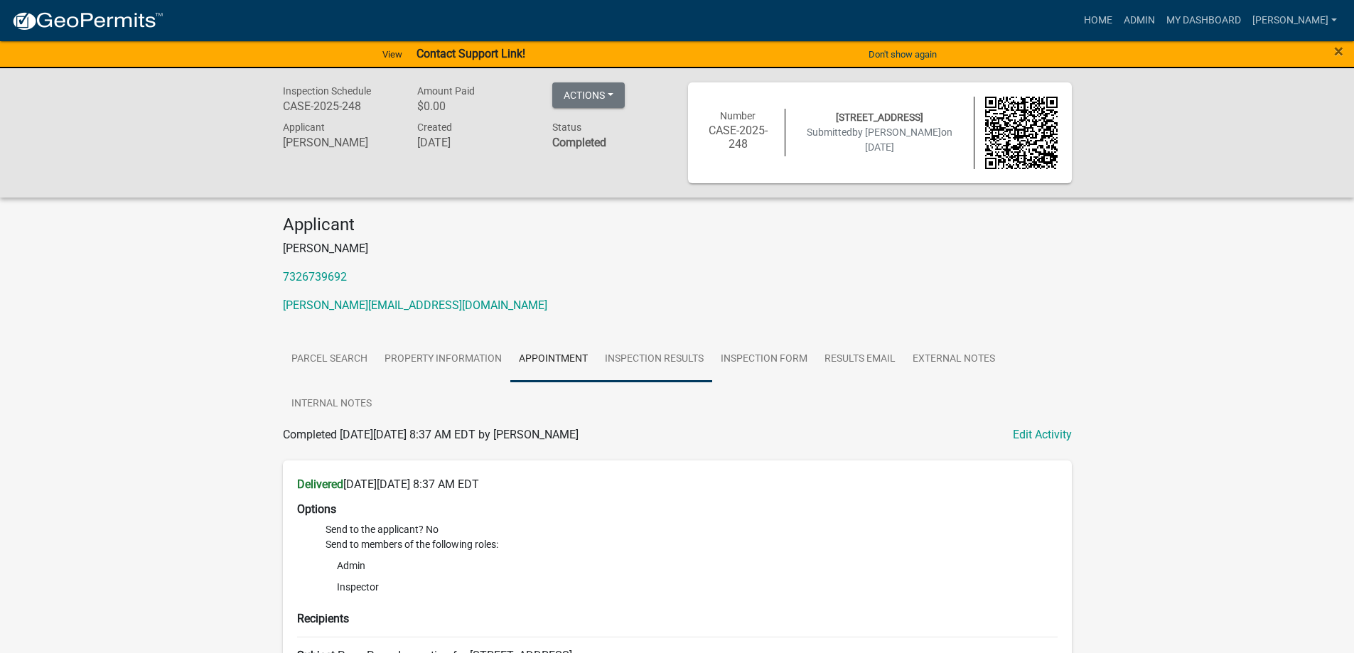
click at [640, 343] on link "Inspection Results" at bounding box center [654, 359] width 116 height 45
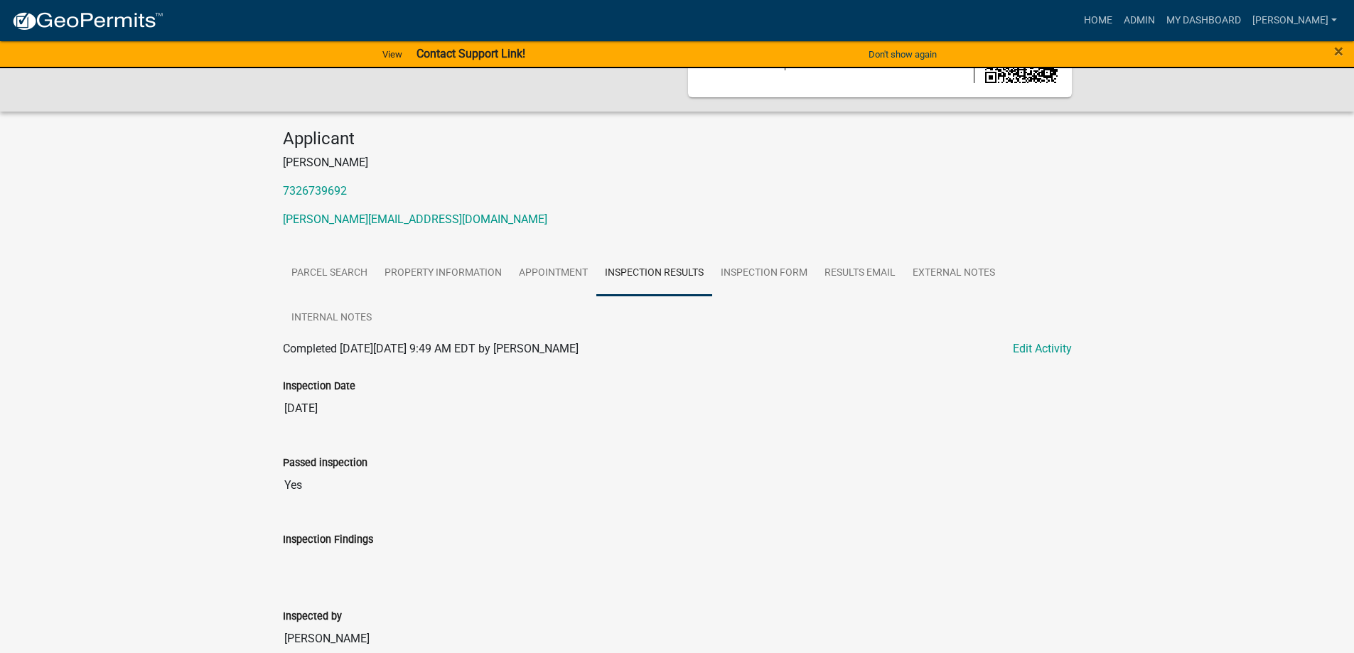
scroll to position [197, 0]
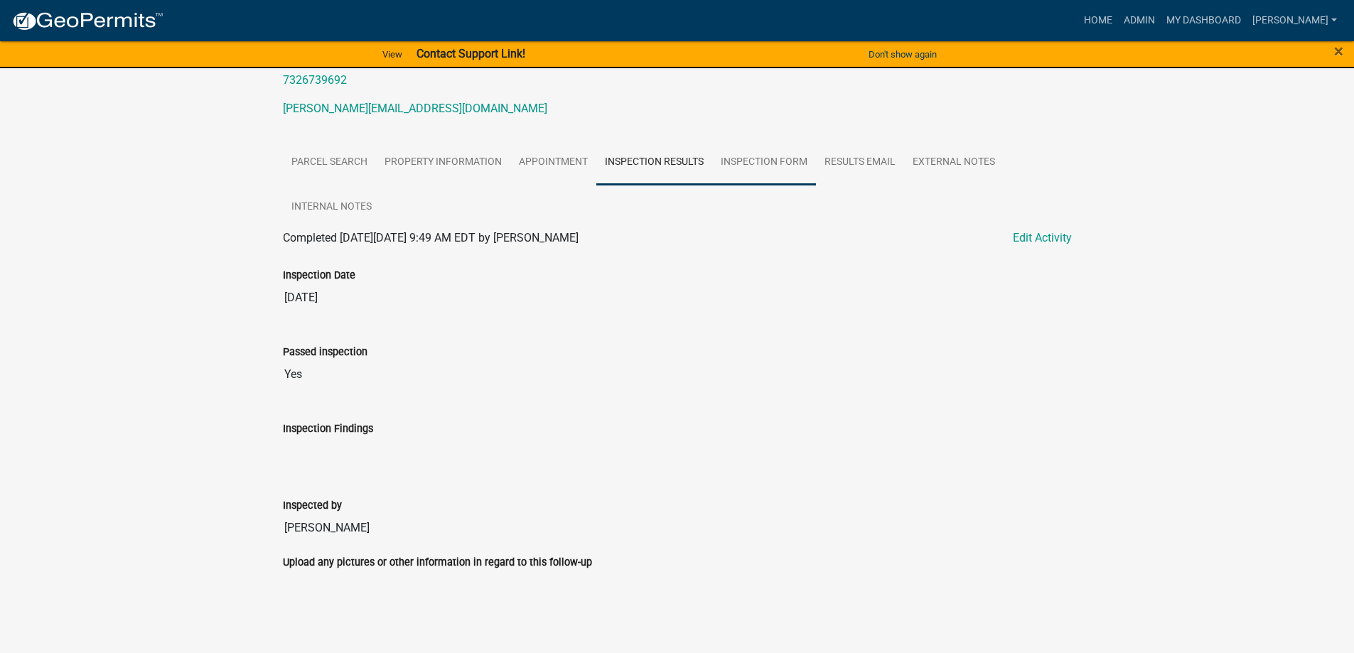
click at [741, 164] on link "Inspection Form" at bounding box center [764, 162] width 104 height 45
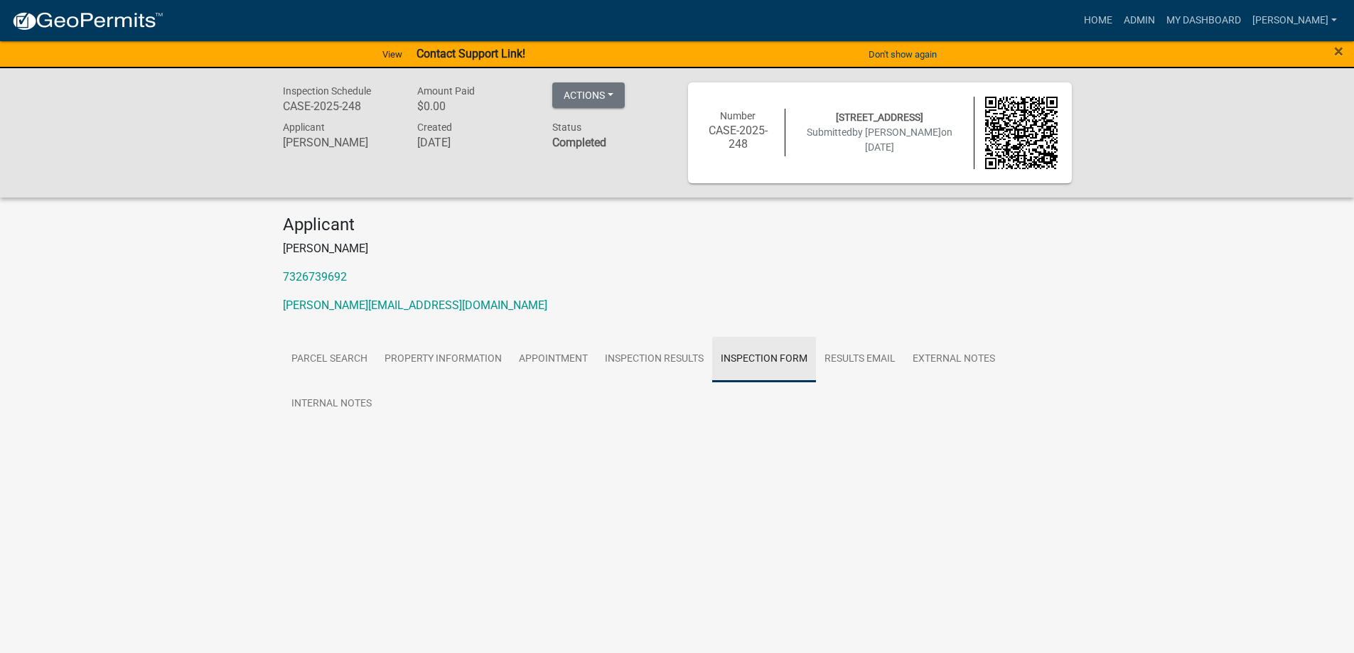
scroll to position [0, 0]
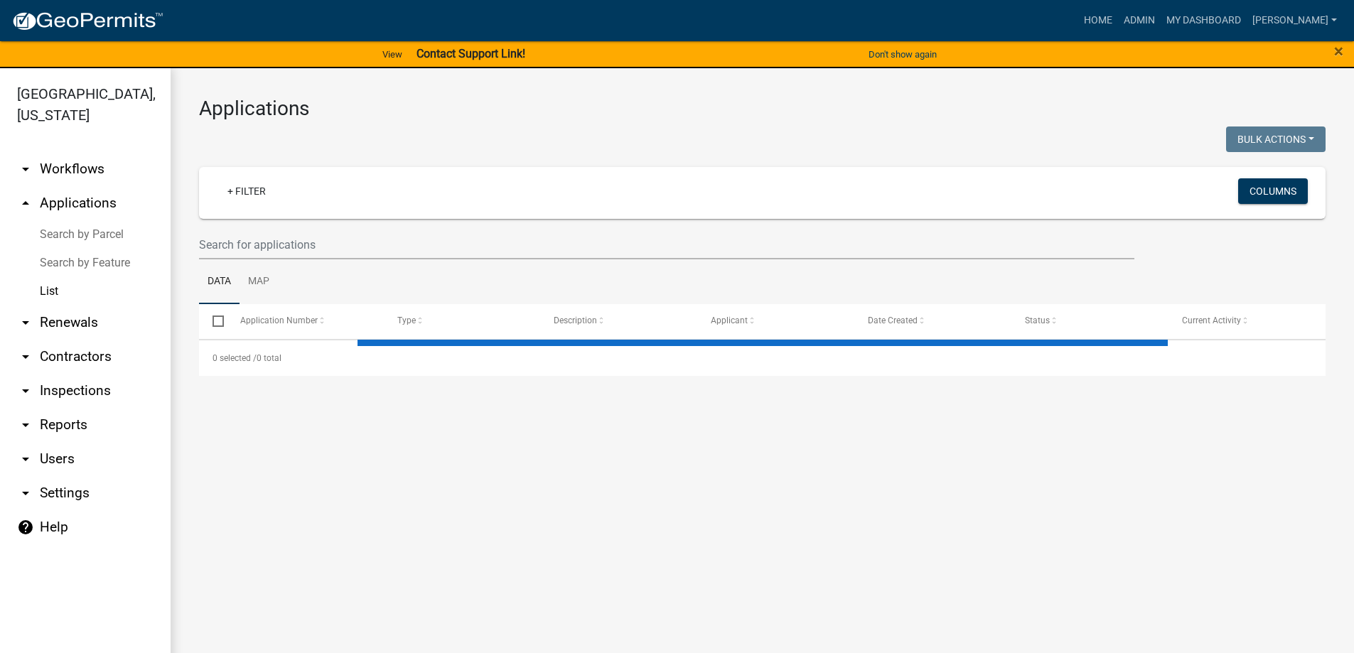
select select "3: 100"
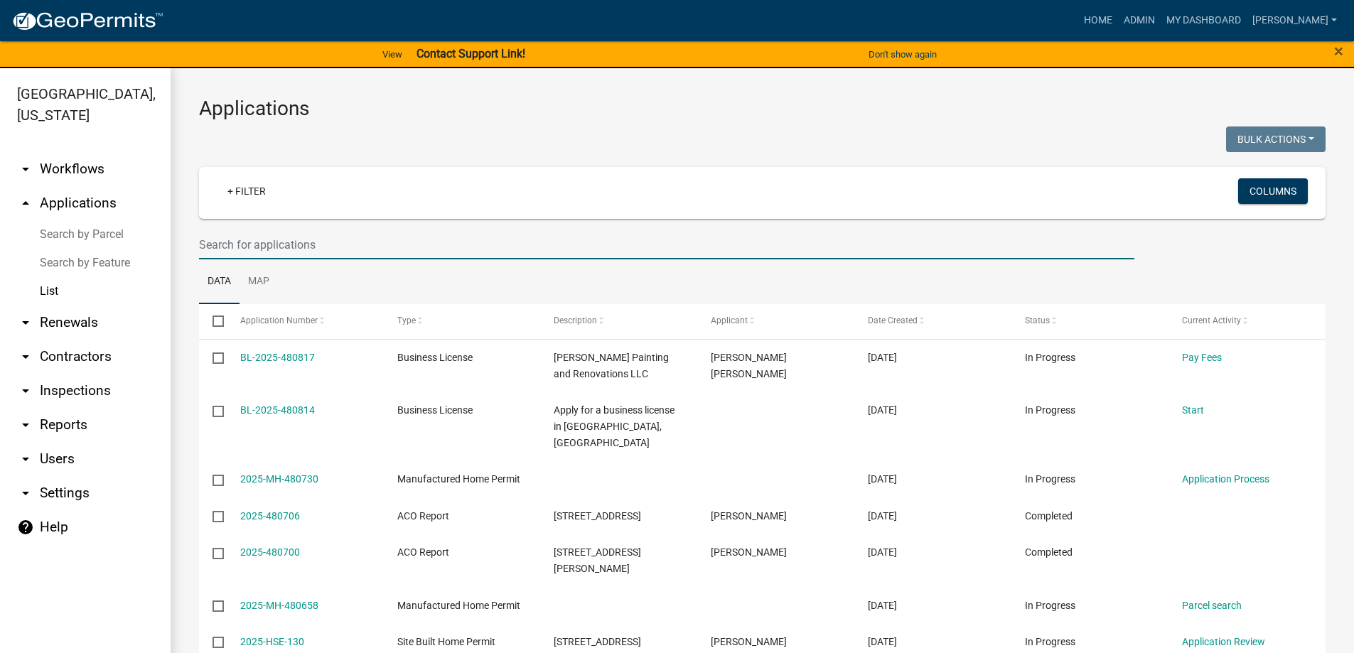
click at [313, 242] on input "text" at bounding box center [666, 244] width 935 height 29
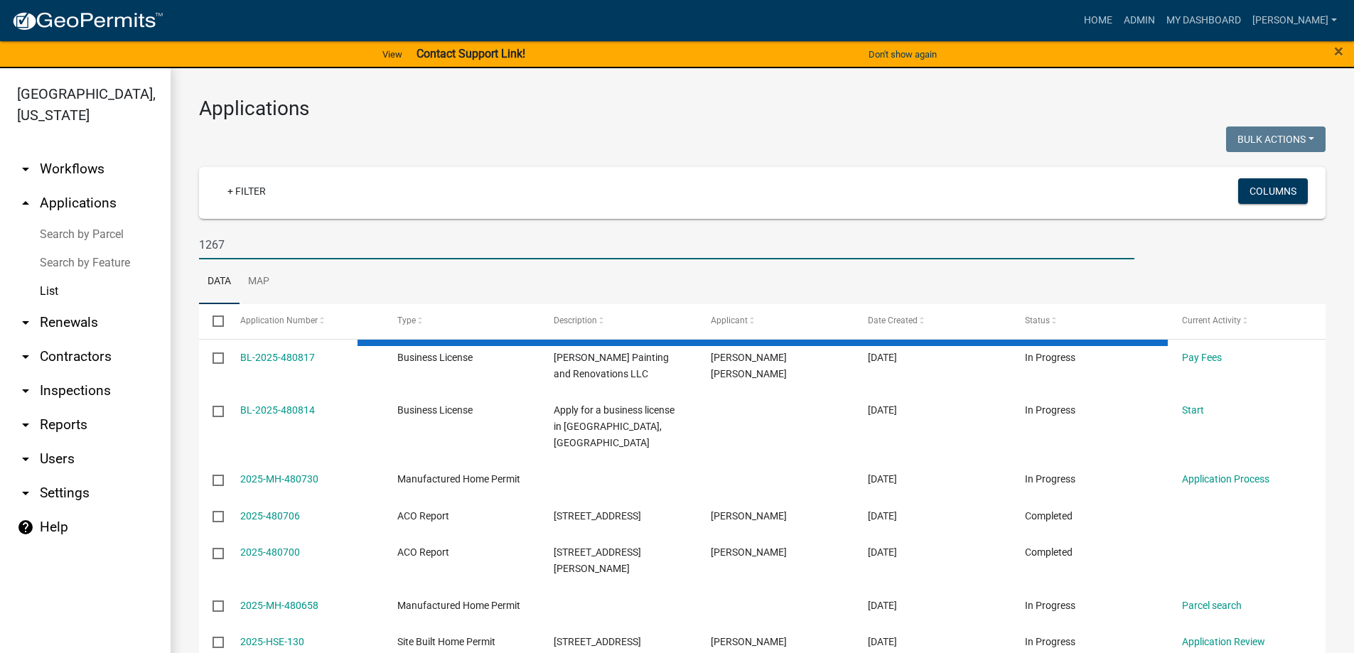
type input "1267"
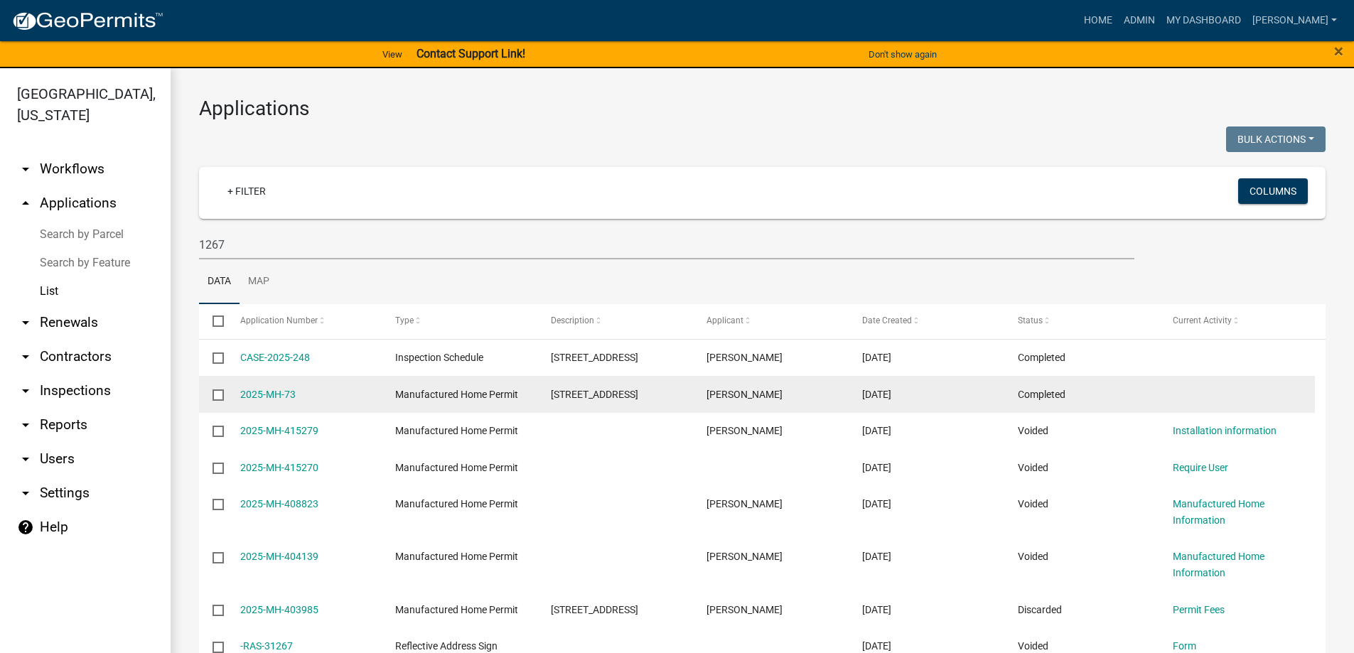
drag, startPoint x: 332, startPoint y: 397, endPoint x: 237, endPoint y: 392, distance: 94.6
click at [237, 392] on datatable-body-cell "2025-MH-73" at bounding box center [304, 394] width 156 height 37
copy link "2025-MH-73"
click at [255, 392] on link "2025-MH-73" at bounding box center [267, 394] width 55 height 11
